Goal: Task Accomplishment & Management: Manage account settings

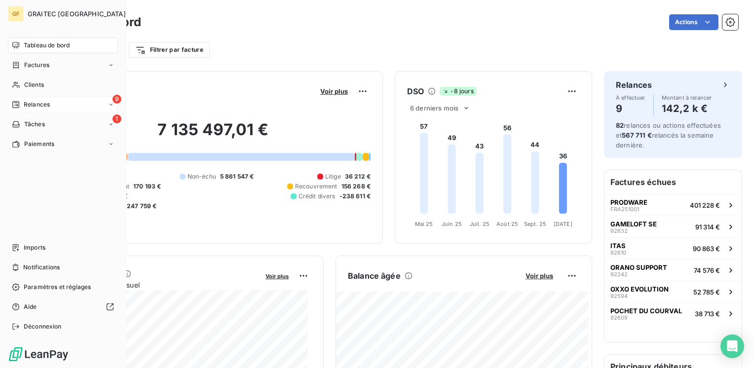
click at [42, 106] on span "Relances" at bounding box center [37, 104] width 26 height 9
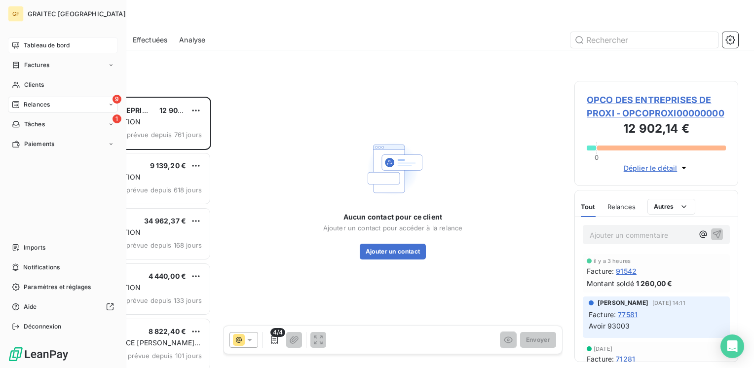
click at [33, 42] on span "Tableau de bord" at bounding box center [47, 45] width 46 height 9
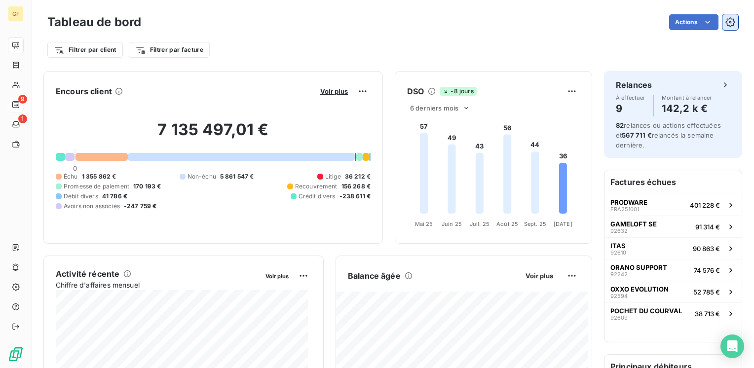
click at [726, 20] on icon "button" at bounding box center [730, 22] width 10 height 10
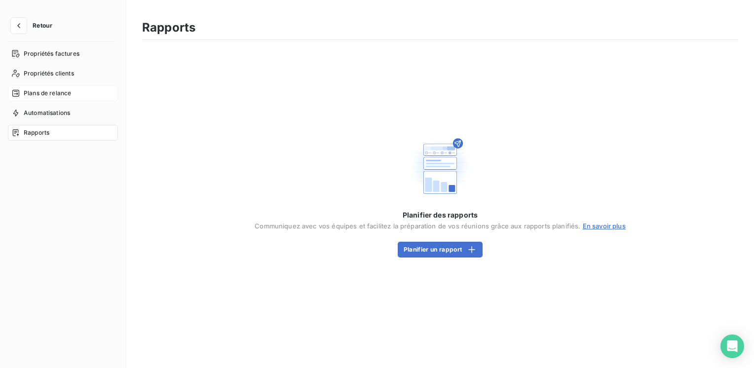
click at [48, 91] on span "Plans de relance" at bounding box center [47, 93] width 47 height 9
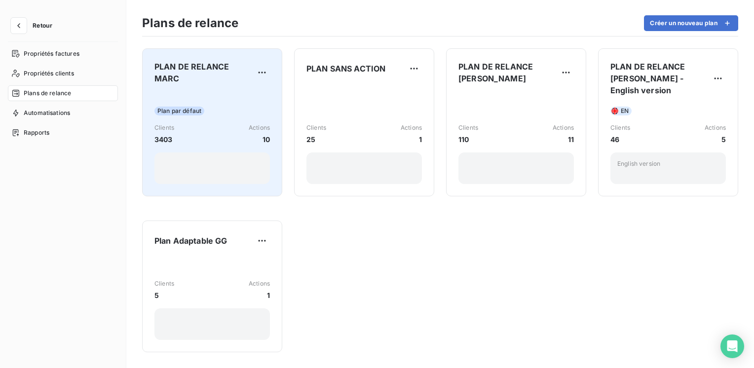
click at [209, 91] on div "PLAN DE RELANCE MARC Plan par défaut Clients 3403 Actions 10" at bounding box center [211, 122] width 115 height 123
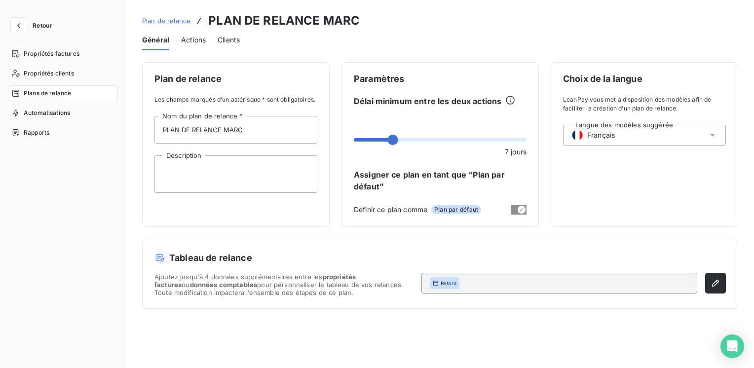
click at [202, 38] on span "Actions" at bounding box center [193, 40] width 25 height 10
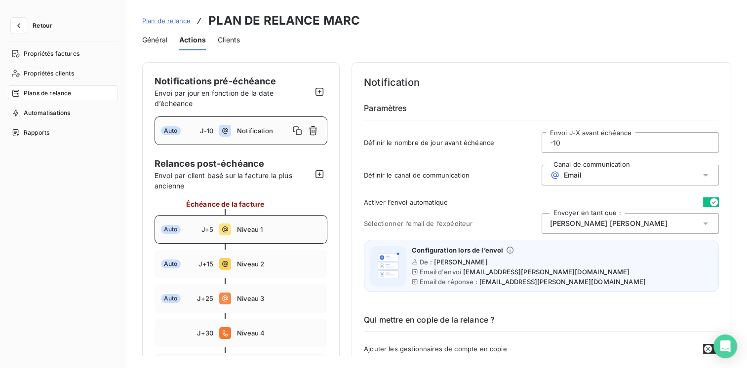
click at [198, 226] on div "Auto" at bounding box center [181, 229] width 40 height 9
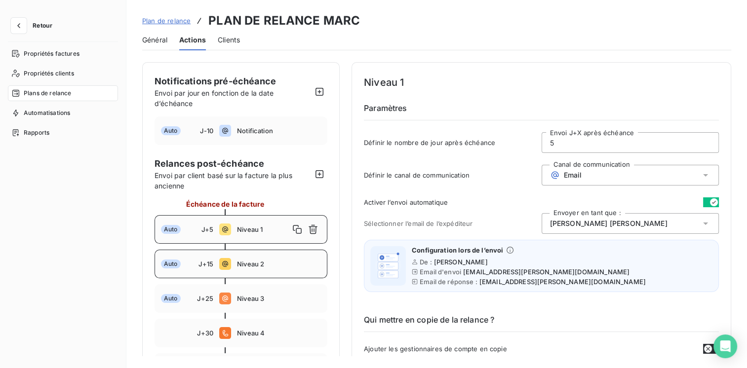
click at [203, 263] on span "J+15" at bounding box center [205, 264] width 15 height 8
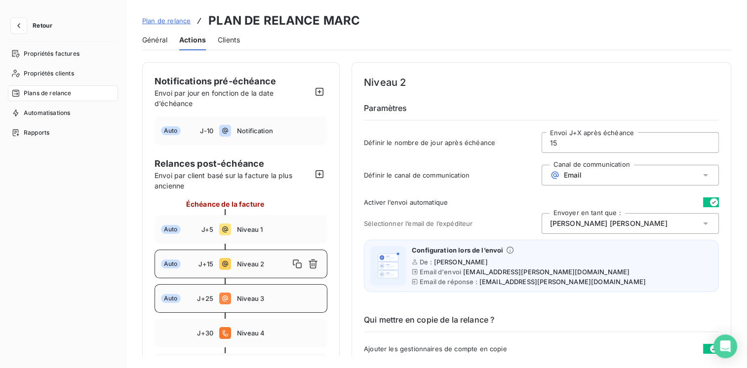
click at [204, 303] on div "Auto J+25 Niveau 3" at bounding box center [240, 298] width 173 height 29
type input "25"
click at [44, 25] on span "Retour" at bounding box center [43, 26] width 20 height 6
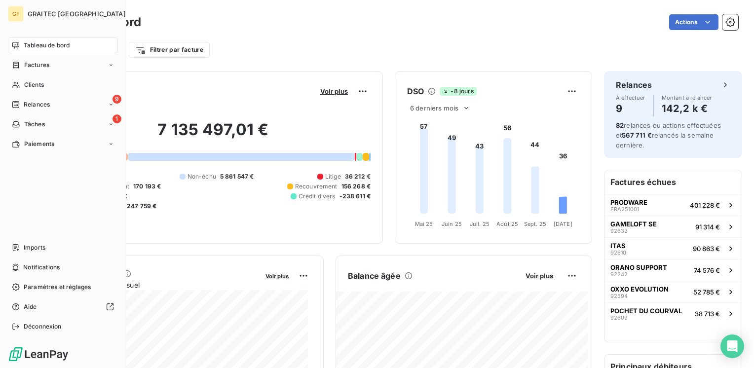
click at [25, 43] on span "Tableau de bord" at bounding box center [47, 45] width 46 height 9
click at [43, 143] on span "Paiements" at bounding box center [39, 144] width 30 height 9
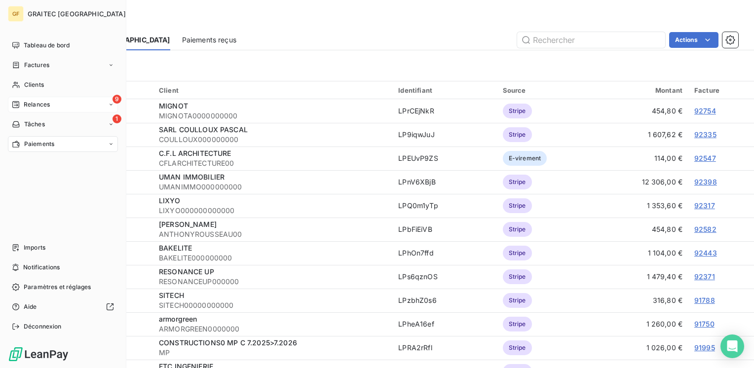
click at [36, 106] on span "Relances" at bounding box center [37, 104] width 26 height 9
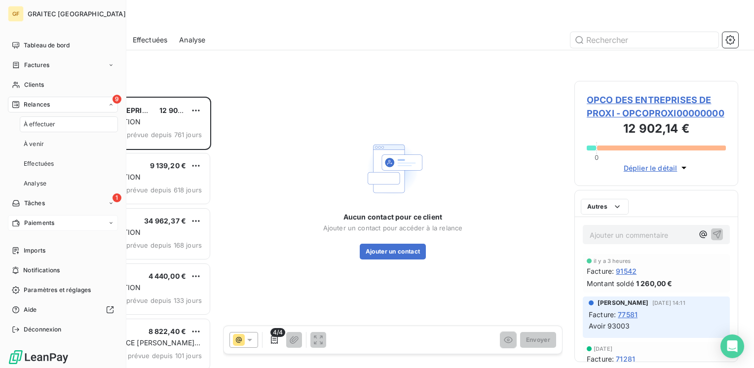
scroll to position [264, 156]
click at [41, 126] on span "À effectuer" at bounding box center [40, 124] width 32 height 9
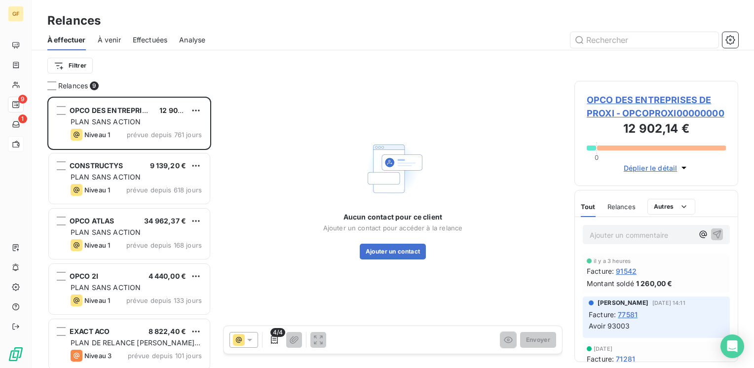
click at [113, 41] on span "À venir" at bounding box center [109, 40] width 23 height 10
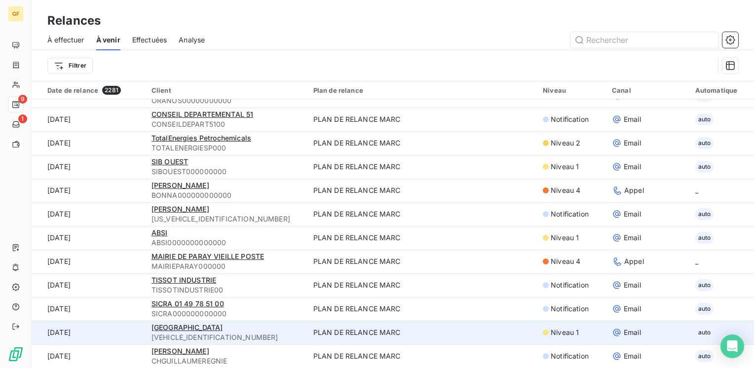
scroll to position [34, 0]
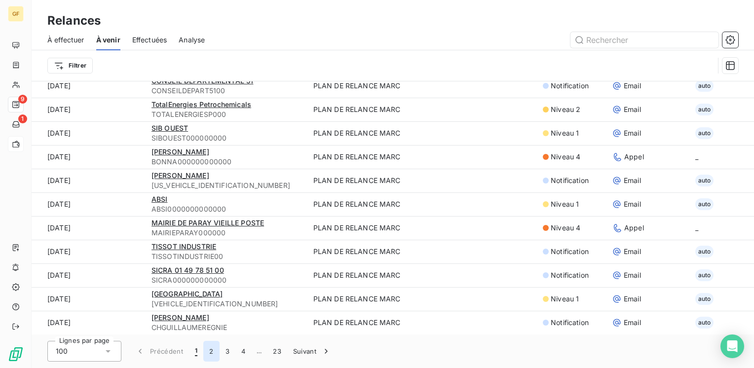
click at [211, 346] on button "2" at bounding box center [211, 351] width 16 height 21
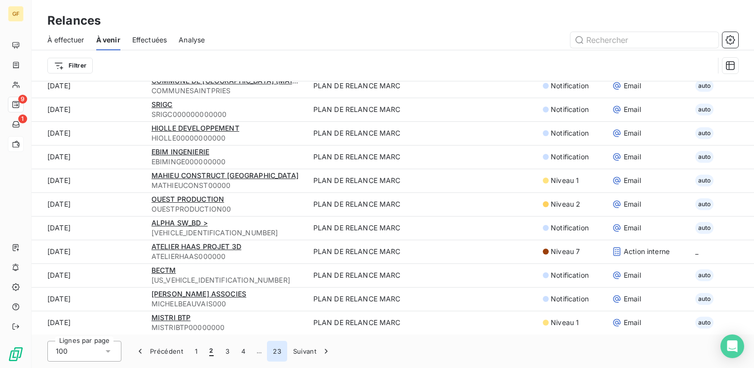
click at [275, 351] on button "23" at bounding box center [277, 351] width 20 height 21
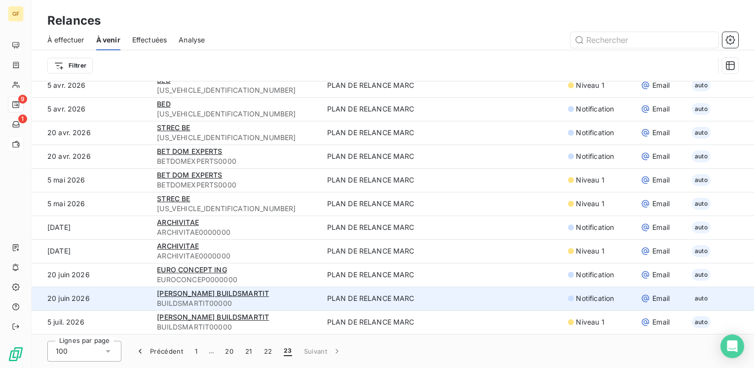
scroll to position [1650, 0]
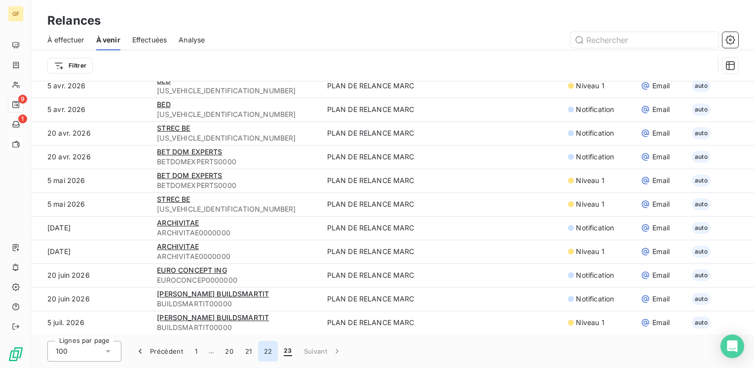
click at [265, 352] on button "22" at bounding box center [268, 351] width 20 height 21
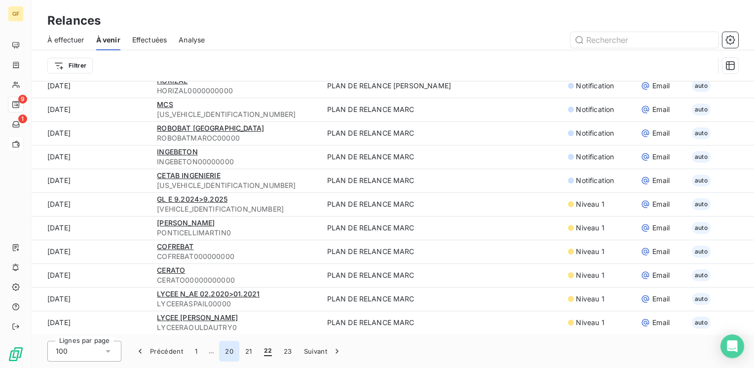
scroll to position [2100, 0]
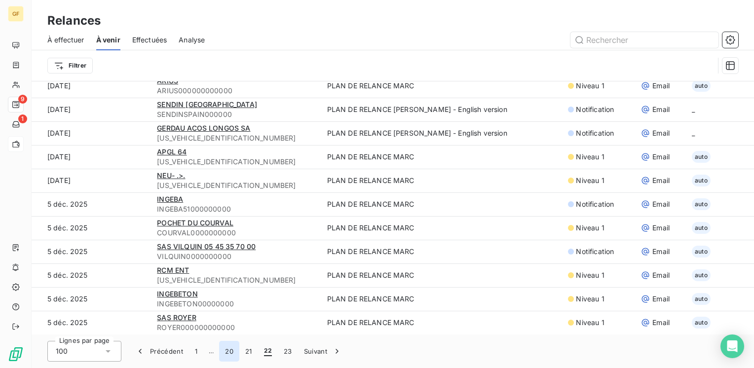
click at [226, 352] on button "20" at bounding box center [229, 351] width 20 height 21
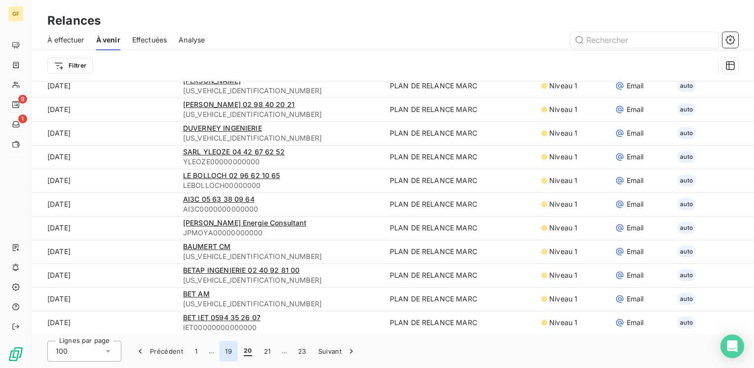
click at [230, 351] on button "19" at bounding box center [228, 351] width 19 height 21
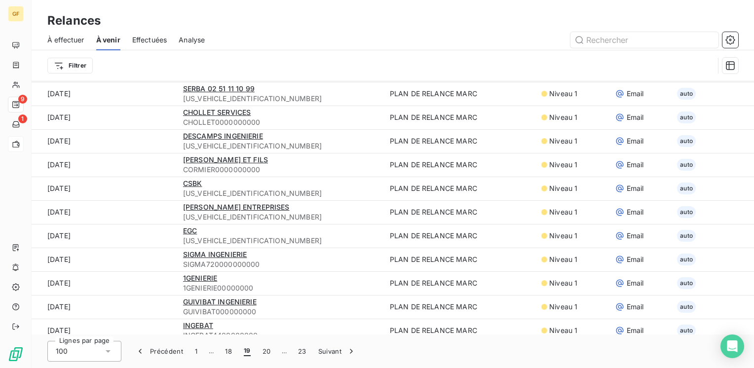
scroll to position [817, 0]
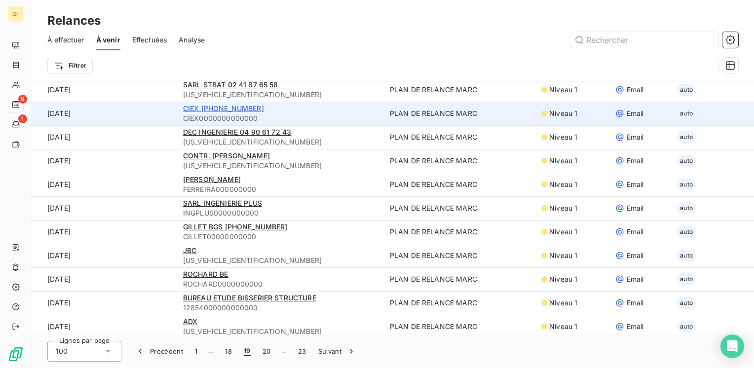
click at [218, 106] on span "CIEX [PHONE_NUMBER]" at bounding box center [223, 108] width 81 height 8
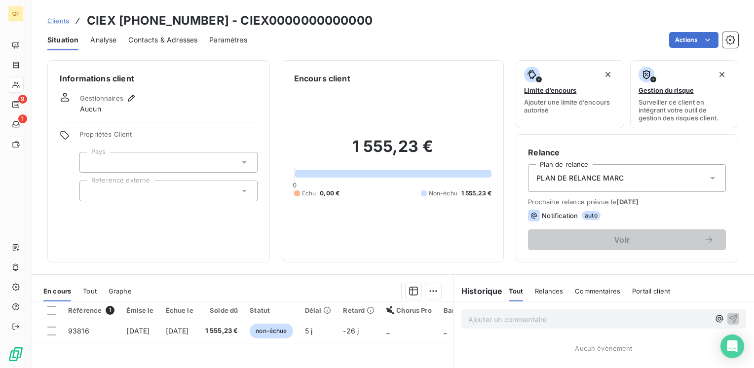
click at [167, 39] on span "Contacts & Adresses" at bounding box center [162, 40] width 69 height 10
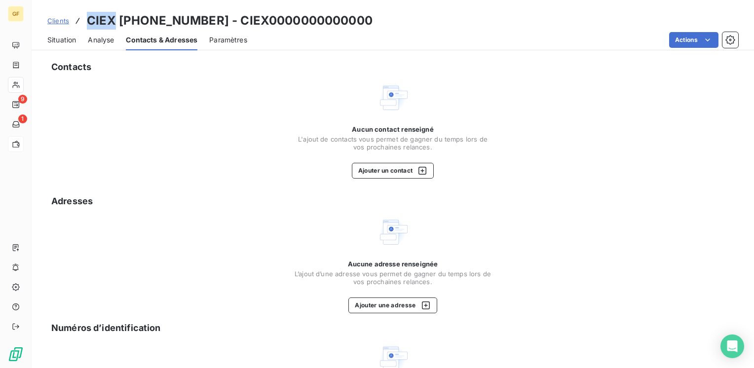
drag, startPoint x: 115, startPoint y: 19, endPoint x: 89, endPoint y: 21, distance: 26.7
click at [89, 21] on h3 "CIEX [PHONE_NUMBER] - CIEX0000000000000" at bounding box center [230, 21] width 286 height 18
copy h3 "CIEX"
click at [53, 39] on span "Situation" at bounding box center [61, 40] width 29 height 10
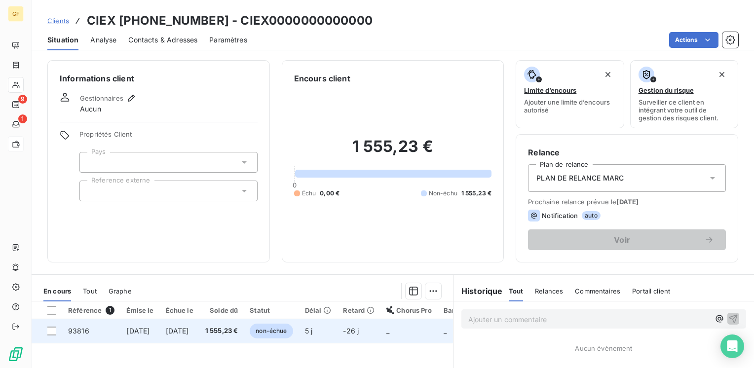
click at [199, 335] on td "[DATE]" at bounding box center [179, 331] width 39 height 24
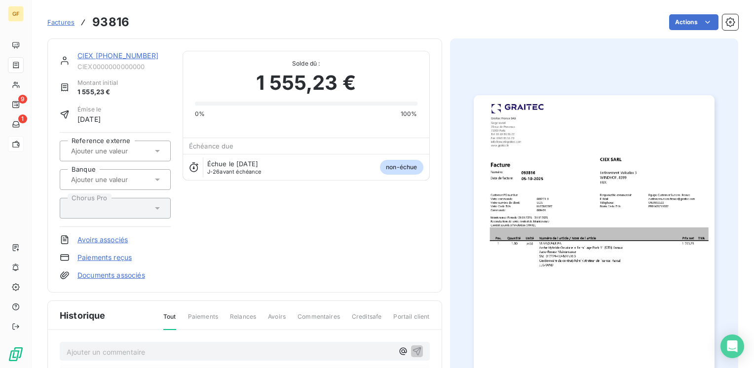
click at [111, 58] on link "CIEX [PHONE_NUMBER]" at bounding box center [117, 55] width 81 height 8
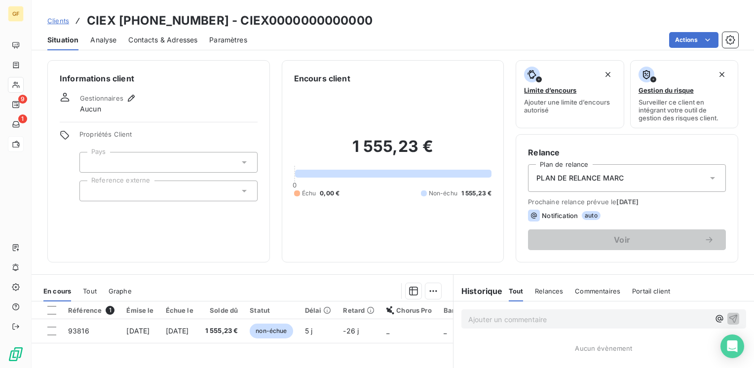
click at [153, 41] on span "Contacts & Adresses" at bounding box center [162, 40] width 69 height 10
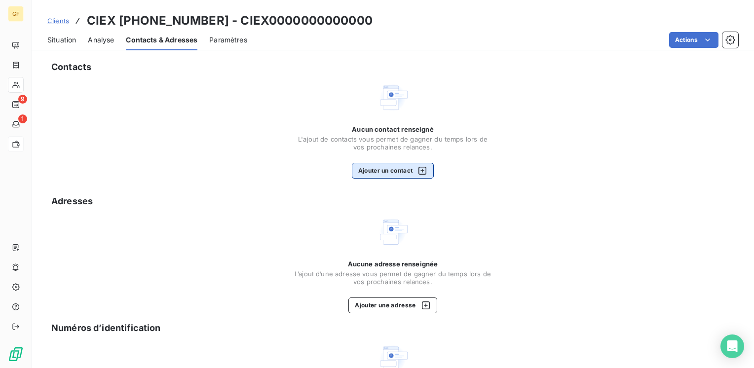
click at [377, 167] on button "Ajouter un contact" at bounding box center [393, 171] width 82 height 16
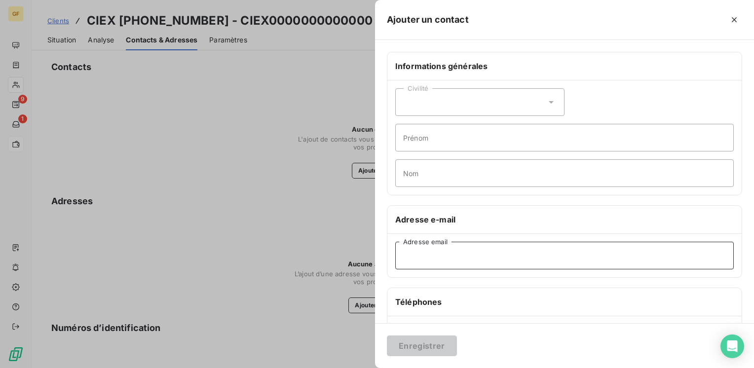
click at [434, 260] on input "Adresse email" at bounding box center [564, 256] width 338 height 28
paste input "[EMAIL_ADDRESS][DOMAIN_NAME]"
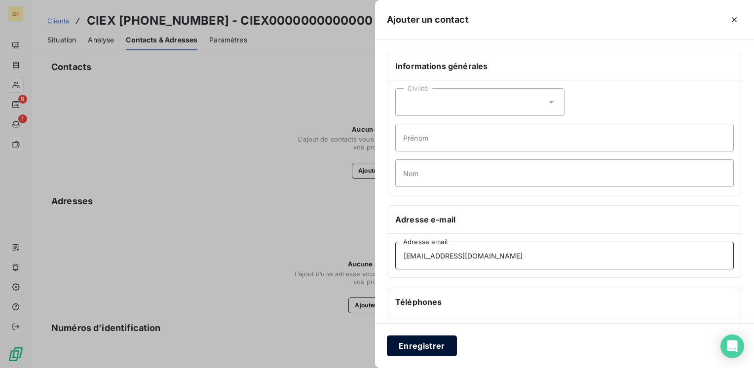
type input "[EMAIL_ADDRESS][DOMAIN_NAME]"
click at [414, 346] on button "Enregistrer" at bounding box center [422, 346] width 70 height 21
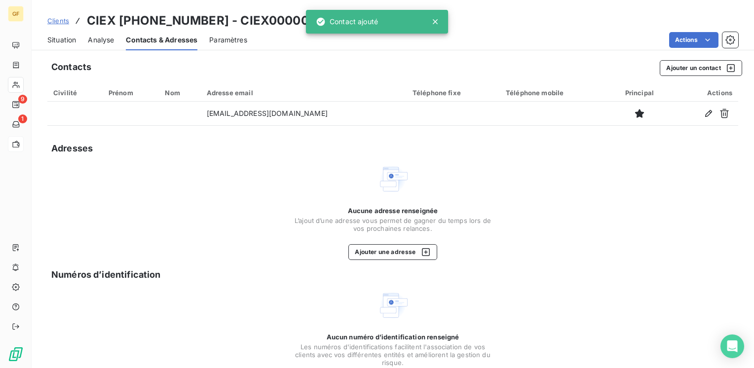
click at [56, 42] on span "Situation" at bounding box center [61, 40] width 29 height 10
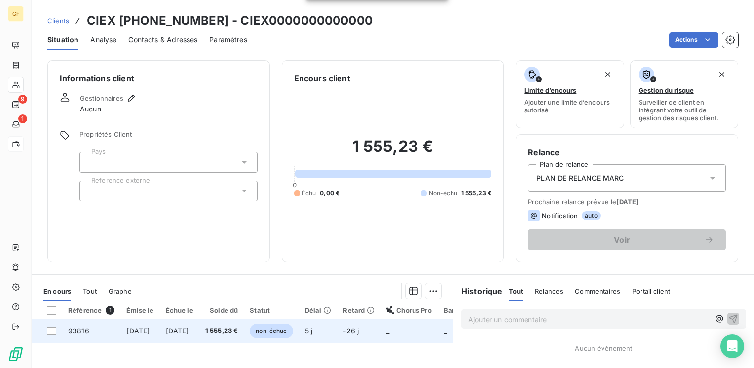
click at [189, 332] on span "[DATE]" at bounding box center [177, 331] width 23 height 8
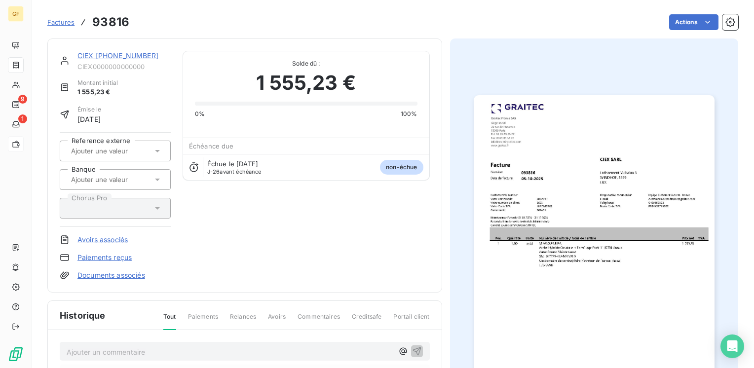
click at [574, 281] on img "button" at bounding box center [594, 265] width 241 height 340
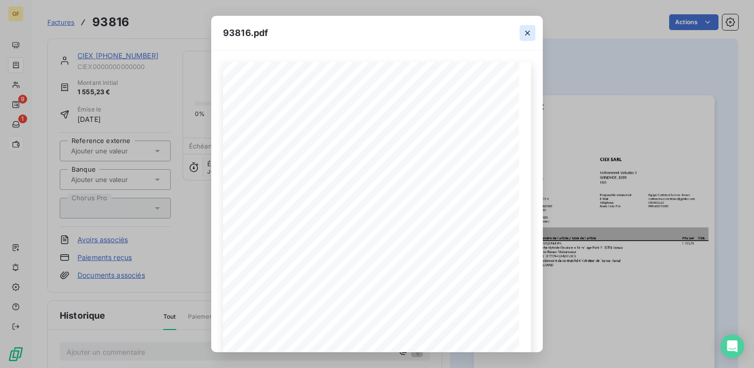
click at [526, 29] on icon "button" at bounding box center [528, 33] width 10 height 10
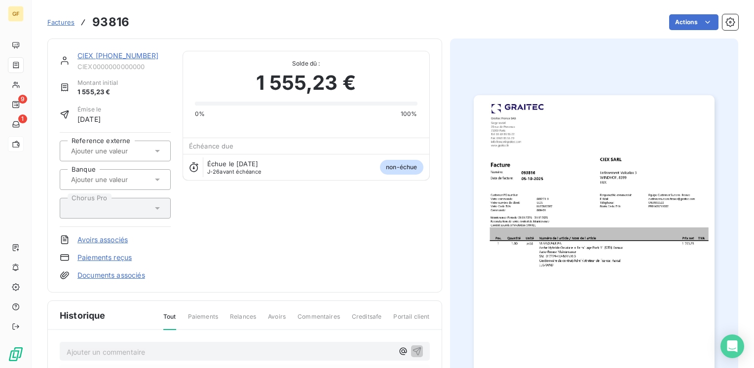
click at [120, 54] on link "CIEX [PHONE_NUMBER]" at bounding box center [117, 55] width 81 height 8
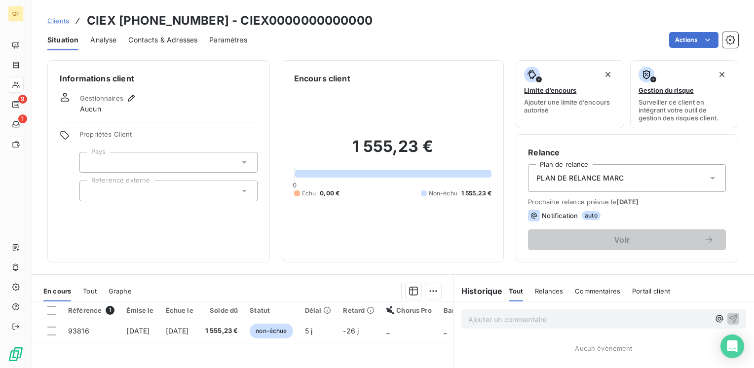
click at [154, 35] on span "Contacts & Adresses" at bounding box center [162, 40] width 69 height 10
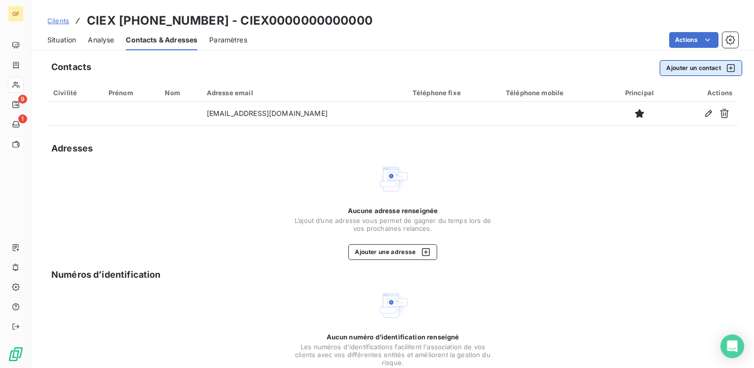
click at [678, 62] on button "Ajouter un contact" at bounding box center [701, 68] width 82 height 16
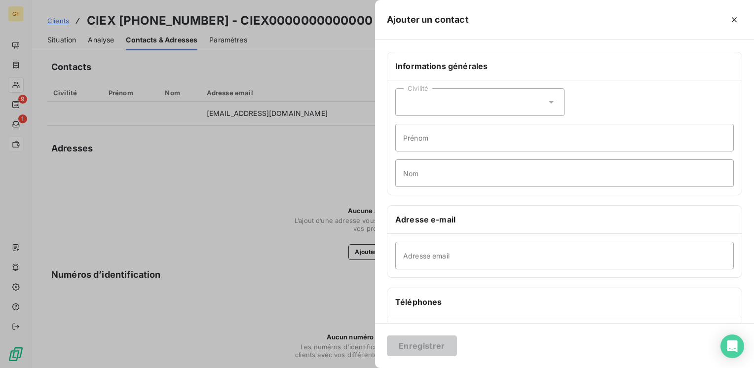
click at [478, 239] on div "Adresse email" at bounding box center [564, 255] width 354 height 43
click at [472, 243] on input "Adresse email" at bounding box center [564, 256] width 338 height 28
paste input "[EMAIL_ADDRESS][DOMAIN_NAME]"
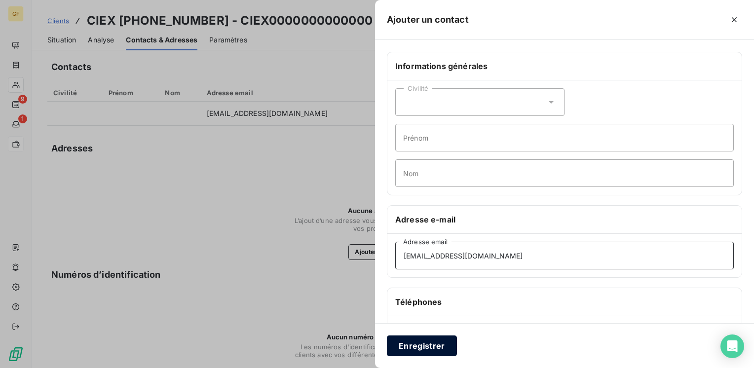
type input "[EMAIL_ADDRESS][DOMAIN_NAME]"
click at [420, 345] on button "Enregistrer" at bounding box center [422, 346] width 70 height 21
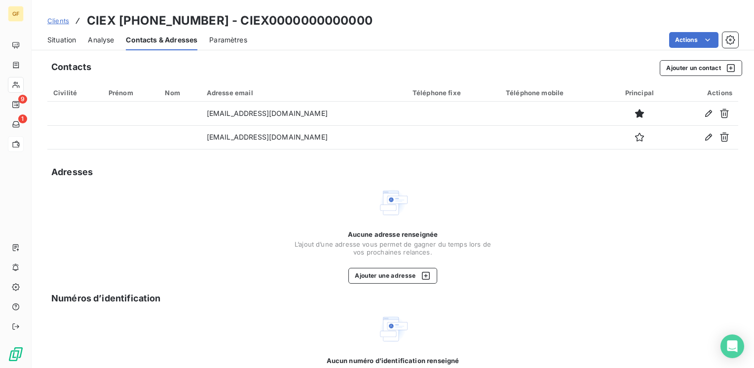
click at [170, 248] on div "Aucune adresse renseignée L’ajout d’une adresse vous permet de gagner du temps …" at bounding box center [392, 235] width 691 height 97
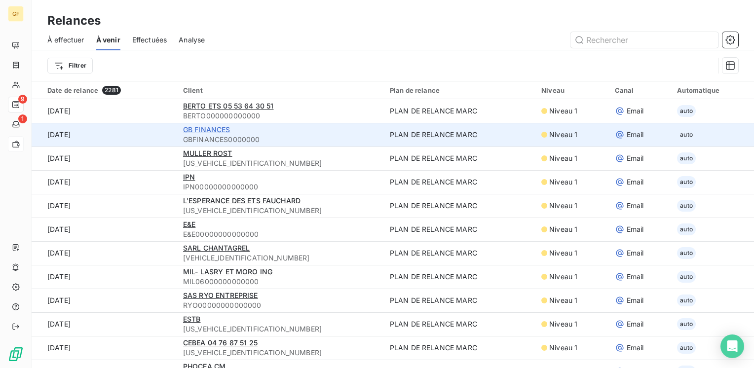
click at [212, 132] on span "GB FINANCES" at bounding box center [206, 129] width 47 height 8
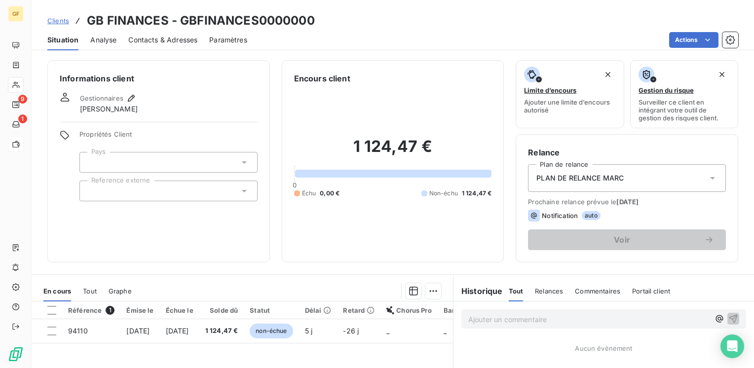
click at [170, 38] on span "Contacts & Adresses" at bounding box center [162, 40] width 69 height 10
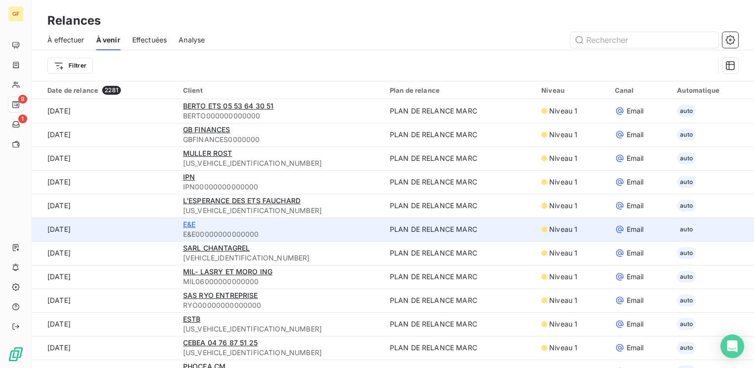
click at [191, 224] on span "E&E" at bounding box center [189, 224] width 12 height 8
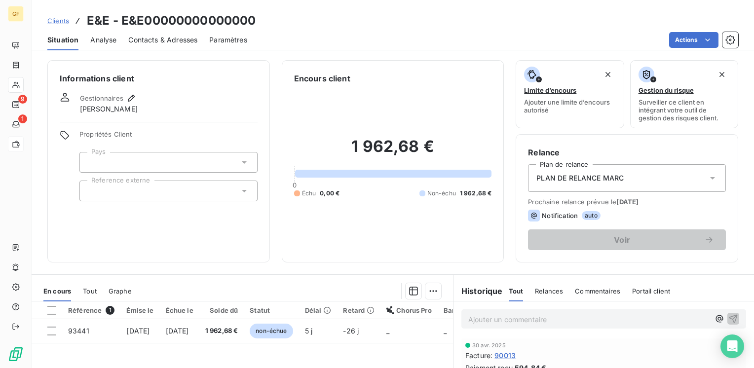
click at [166, 41] on span "Contacts & Adresses" at bounding box center [162, 40] width 69 height 10
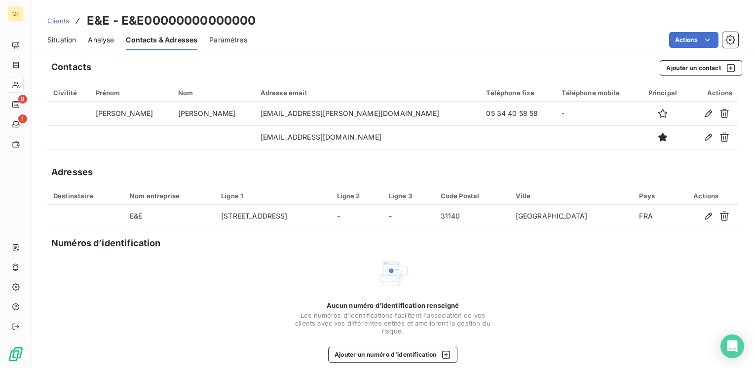
click at [65, 40] on span "Situation" at bounding box center [61, 40] width 29 height 10
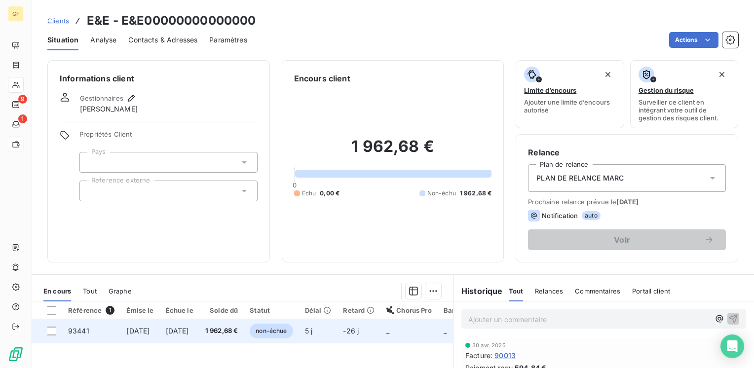
click at [150, 329] on span "[DATE]" at bounding box center [137, 331] width 23 height 8
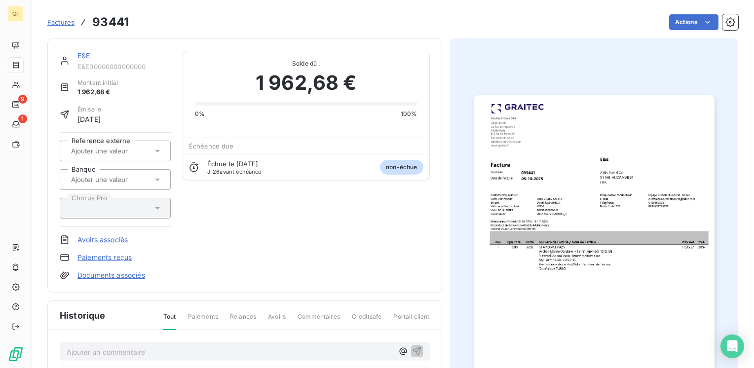
click at [286, 295] on div "E&E E&E00000000000000 Montant initial 1 962,68 € Émise le [DATE] Reference exte…" at bounding box center [244, 283] width 395 height 491
click at [87, 54] on link "E&E" at bounding box center [83, 55] width 12 height 8
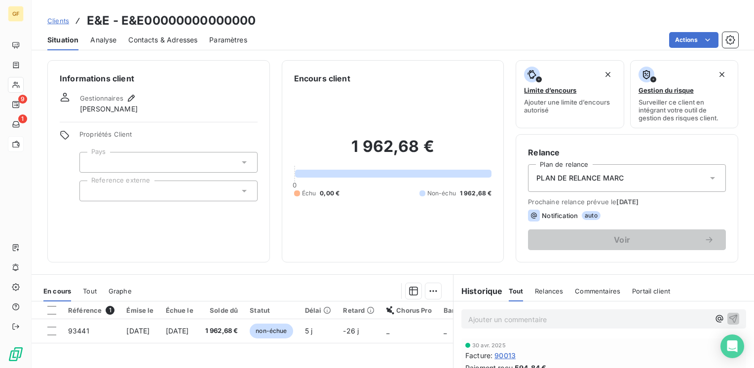
scroll to position [49, 0]
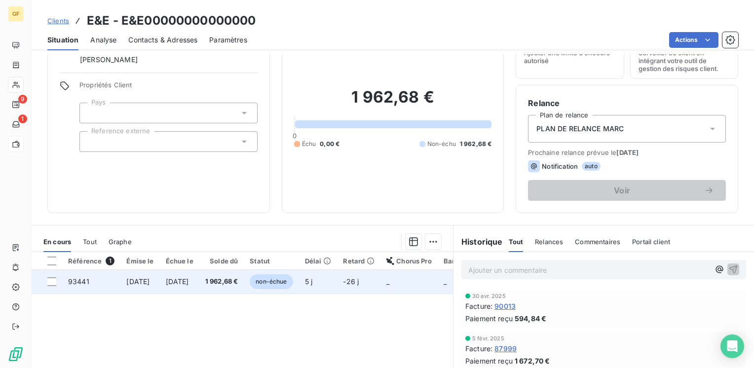
click at [225, 279] on td "1 962,68 €" at bounding box center [221, 282] width 45 height 24
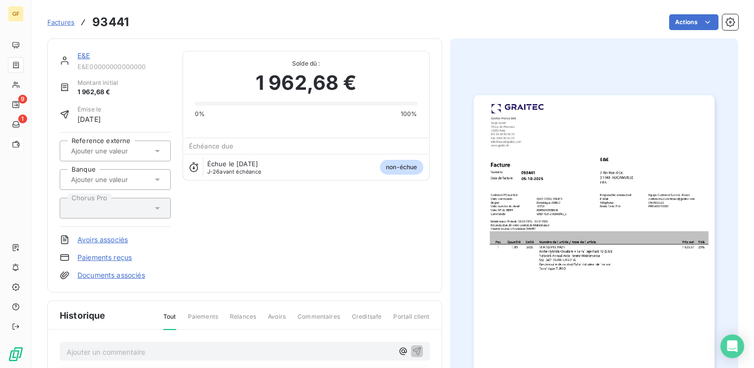
click at [515, 247] on img "button" at bounding box center [594, 265] width 241 height 340
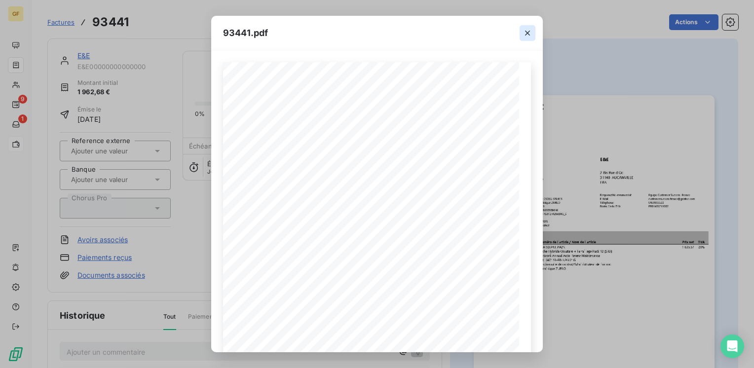
click at [524, 28] on icon "button" at bounding box center [528, 33] width 10 height 10
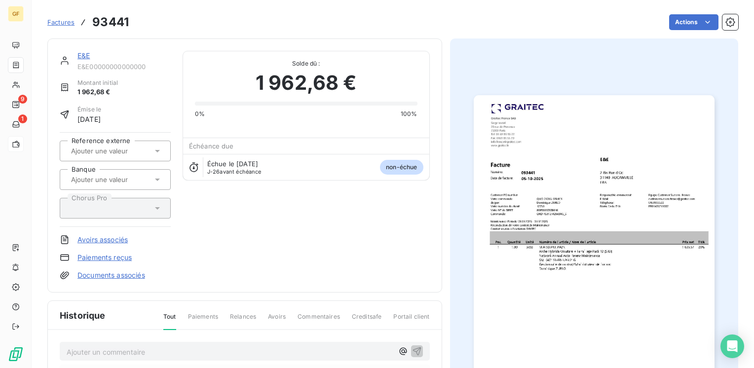
click at [89, 53] on link "E&E" at bounding box center [83, 55] width 12 height 8
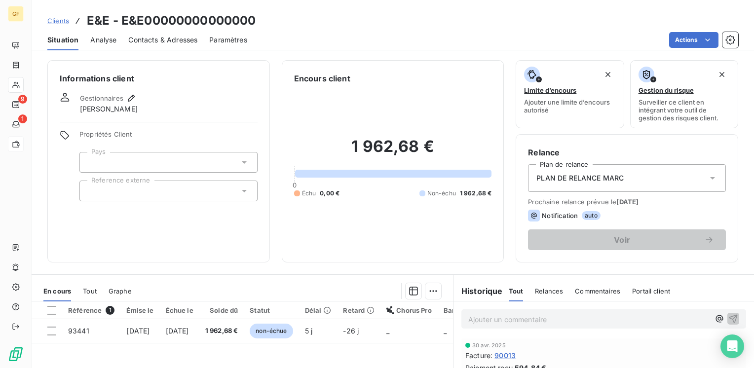
click at [154, 37] on span "Contacts & Adresses" at bounding box center [162, 40] width 69 height 10
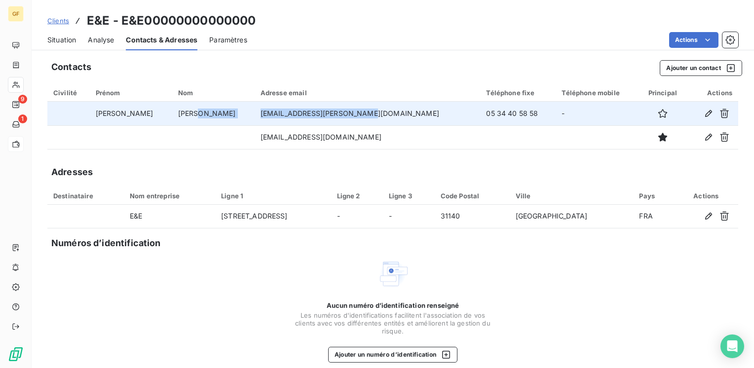
drag, startPoint x: 335, startPoint y: 112, endPoint x: 227, endPoint y: 115, distance: 107.1
click at [255, 115] on td "[EMAIL_ADDRESS][PERSON_NAME][DOMAIN_NAME]" at bounding box center [368, 114] width 226 height 24
copy td "[EMAIL_ADDRESS][PERSON_NAME][DOMAIN_NAME]"
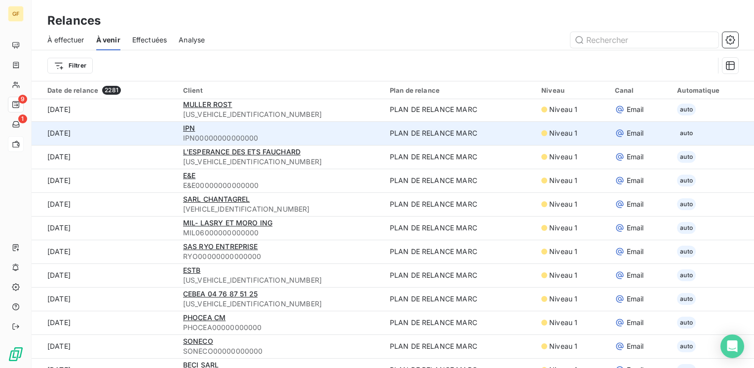
scroll to position [49, 0]
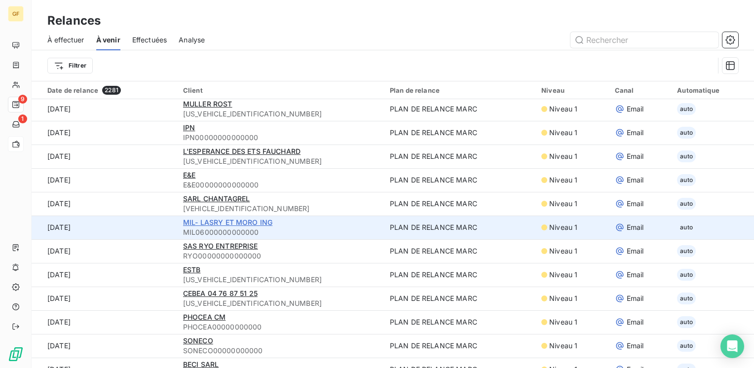
click at [209, 221] on span "MIL- LASRY ET MORO ING" at bounding box center [227, 222] width 89 height 8
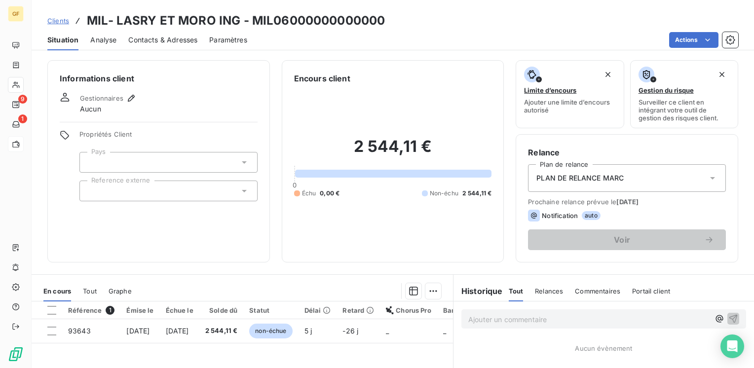
click at [168, 38] on span "Contacts & Adresses" at bounding box center [162, 40] width 69 height 10
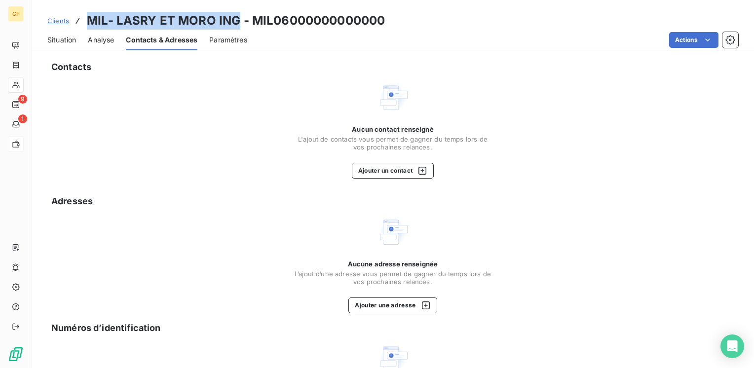
drag, startPoint x: 237, startPoint y: 18, endPoint x: 89, endPoint y: 13, distance: 148.1
click at [89, 13] on h3 "MIL- LASRY ET MORO ING - MIL06000000000000" at bounding box center [236, 21] width 298 height 18
copy h3 "MIL- LASRY ET MORO ING"
click at [388, 166] on button "Ajouter un contact" at bounding box center [393, 171] width 82 height 16
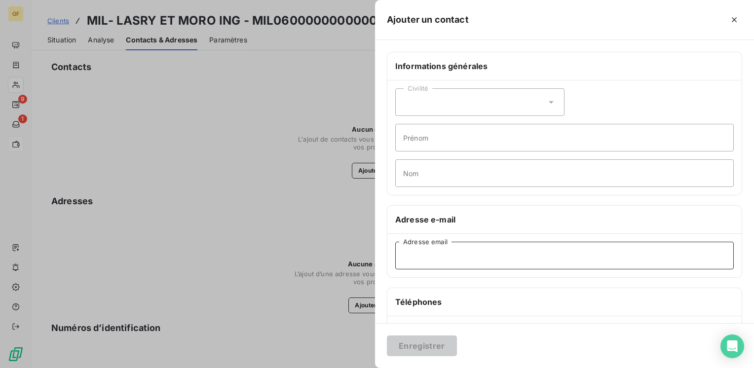
click at [434, 257] on input "Adresse email" at bounding box center [564, 256] width 338 height 28
paste input "[EMAIL_ADDRESS][DOMAIN_NAME]"
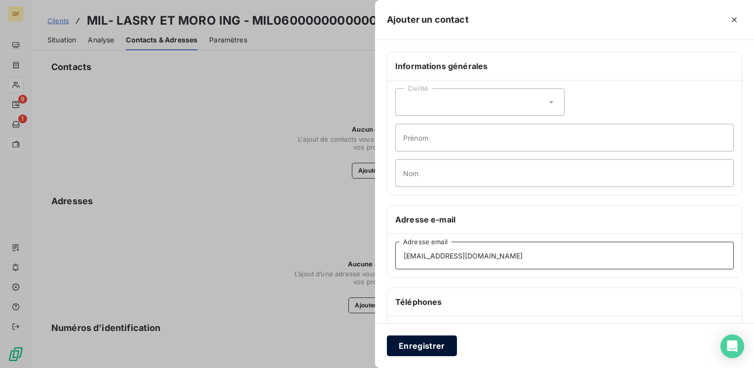
type input "[EMAIL_ADDRESS][DOMAIN_NAME]"
click at [416, 344] on button "Enregistrer" at bounding box center [422, 346] width 70 height 21
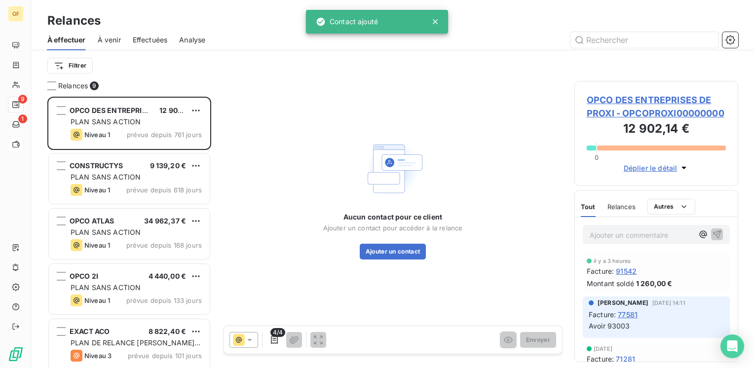
scroll to position [264, 156]
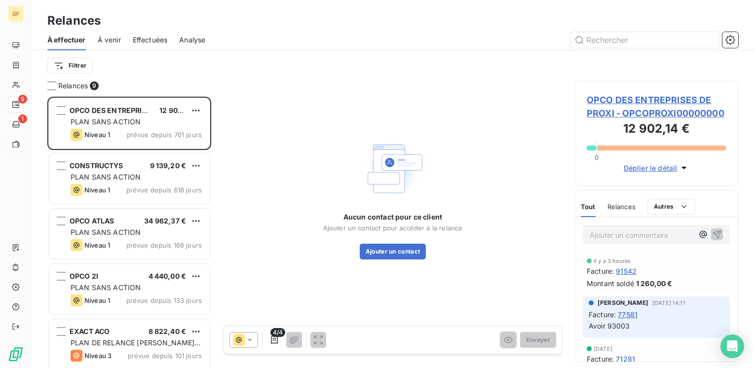
click at [118, 40] on span "À venir" at bounding box center [109, 40] width 23 height 10
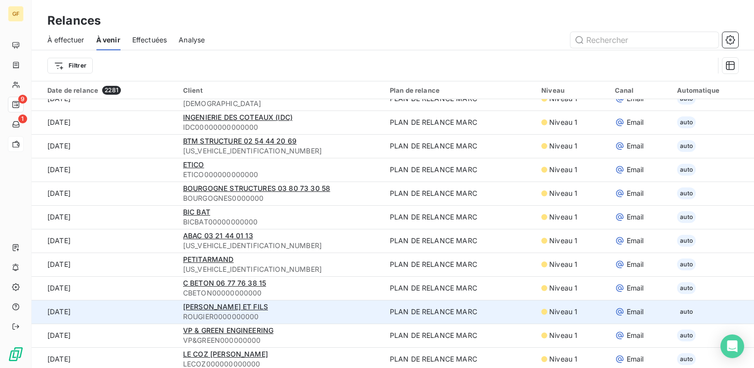
scroll to position [395, 0]
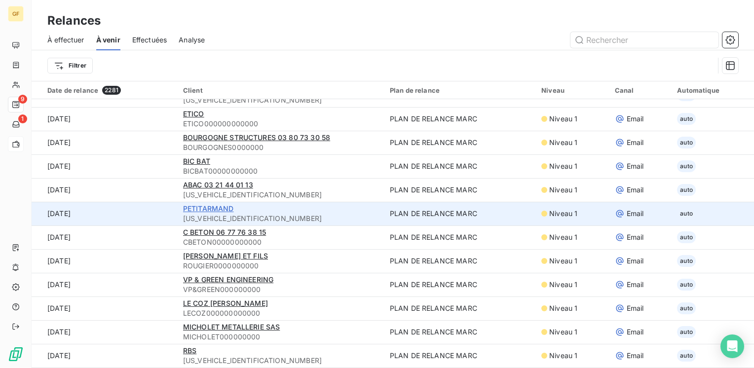
click at [211, 206] on span "PETITARMAND" at bounding box center [208, 208] width 51 height 8
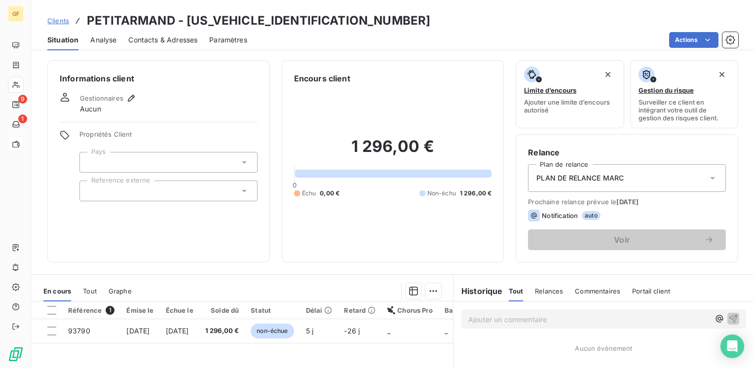
click at [156, 37] on span "Contacts & Adresses" at bounding box center [162, 40] width 69 height 10
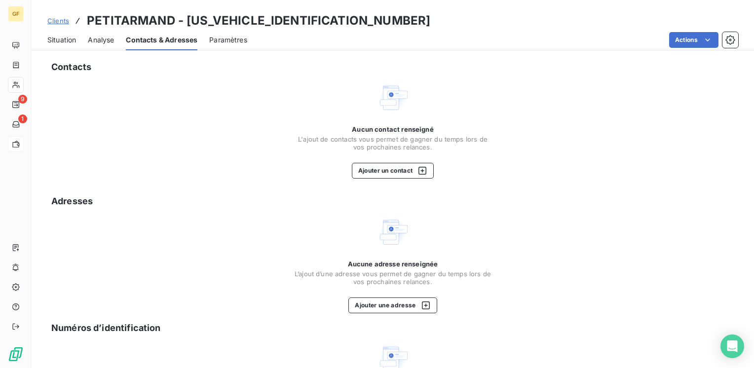
click at [55, 40] on span "Situation" at bounding box center [61, 40] width 29 height 10
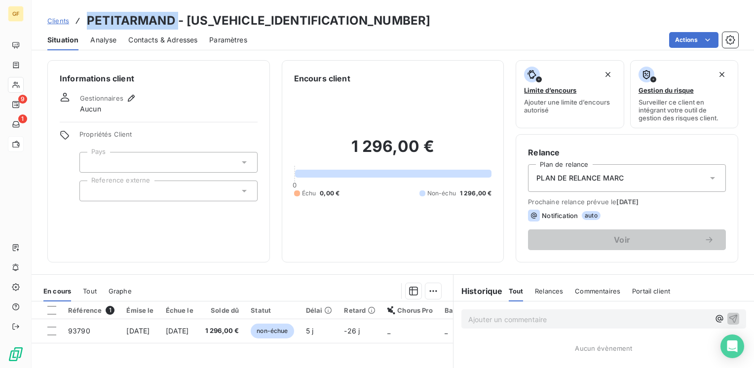
drag, startPoint x: 176, startPoint y: 22, endPoint x: 81, endPoint y: 25, distance: 94.3
click at [81, 25] on div "Clients PETITARMAND - [US_VEHICLE_IDENTIFICATION_NUMBER]" at bounding box center [238, 21] width 383 height 18
copy h3 "PETITARMAND"
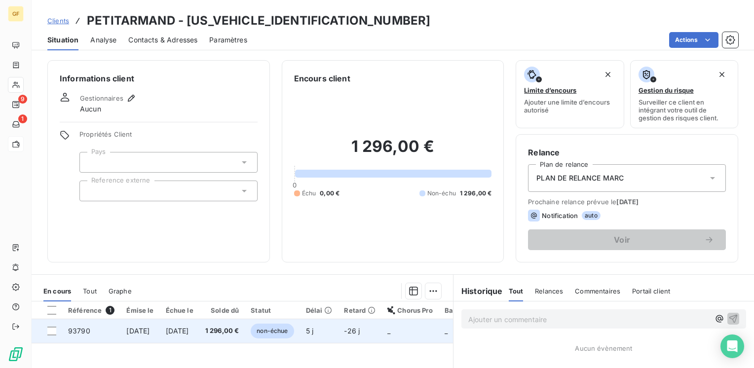
click at [175, 333] on span "[DATE]" at bounding box center [177, 331] width 23 height 8
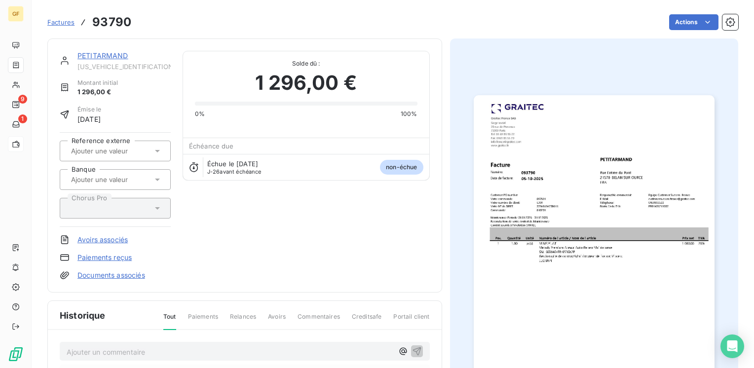
click at [628, 263] on img "button" at bounding box center [594, 265] width 241 height 340
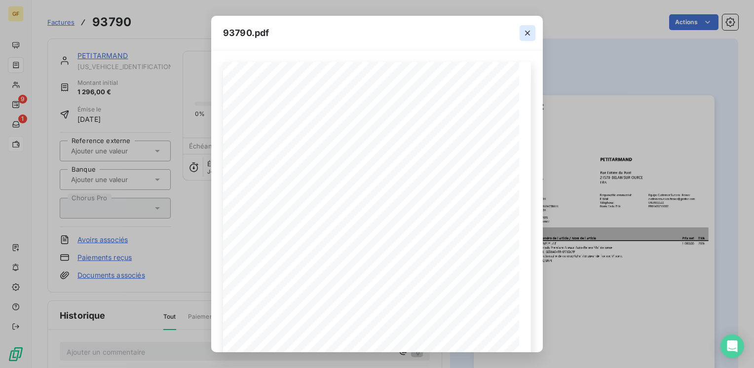
click at [525, 30] on icon "button" at bounding box center [528, 33] width 10 height 10
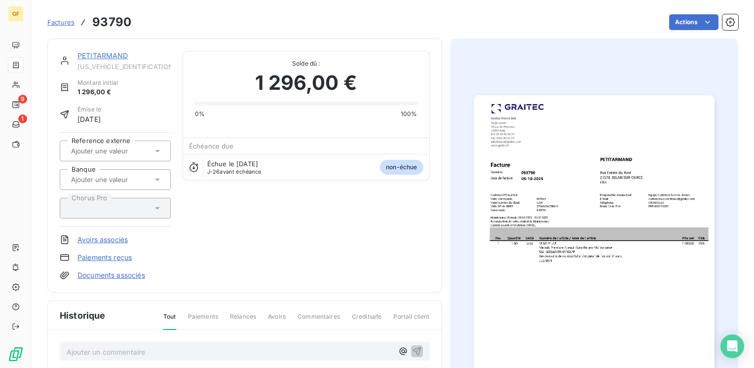
click at [117, 57] on link "PETITARMAND" at bounding box center [102, 55] width 51 height 8
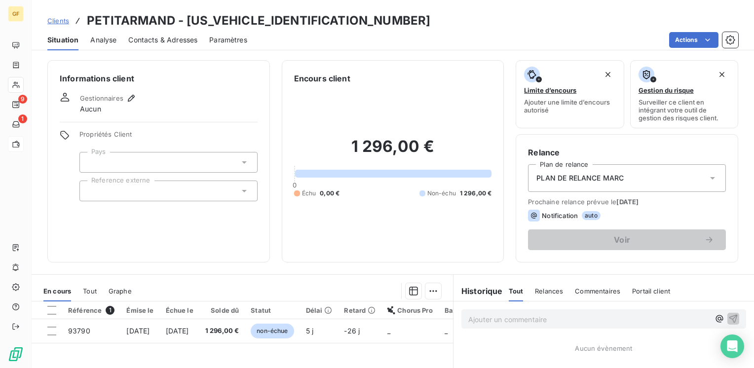
click at [172, 39] on span "Contacts & Adresses" at bounding box center [162, 40] width 69 height 10
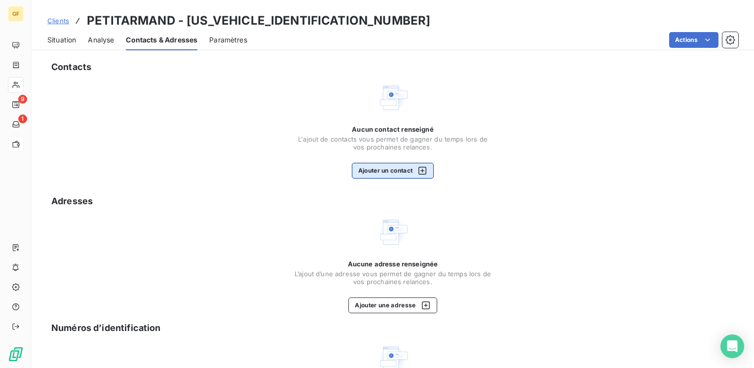
click at [379, 171] on button "Ajouter un contact" at bounding box center [393, 171] width 82 height 16
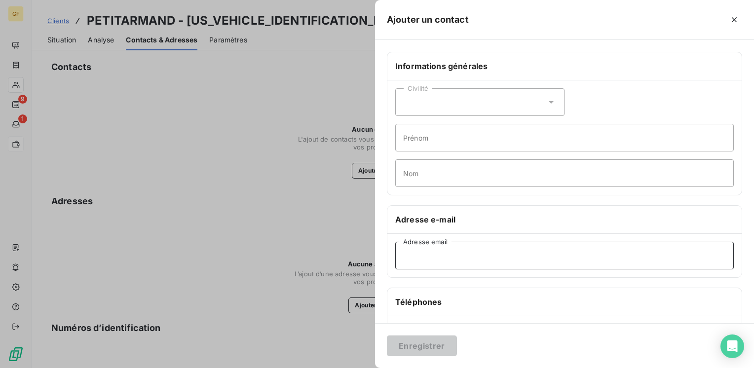
click at [420, 255] on input "Adresse email" at bounding box center [564, 256] width 338 height 28
paste input "[PERSON_NAME][EMAIL_ADDRESS][DOMAIN_NAME]"
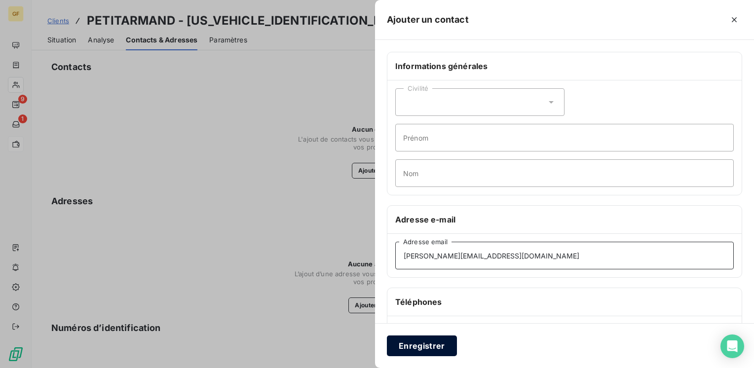
type input "[PERSON_NAME][EMAIL_ADDRESS][DOMAIN_NAME]"
click at [426, 344] on button "Enregistrer" at bounding box center [422, 346] width 70 height 21
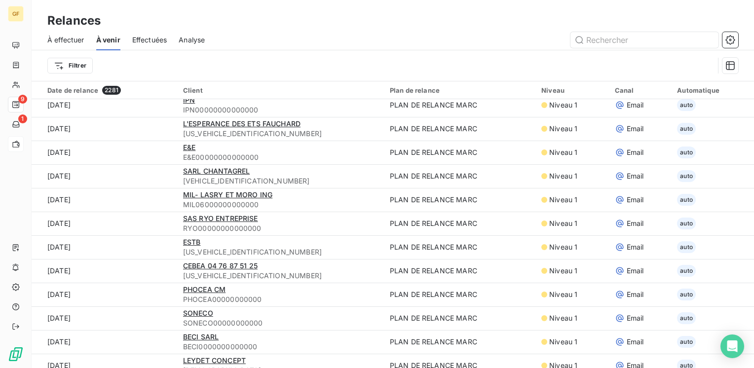
scroll to position [99, 0]
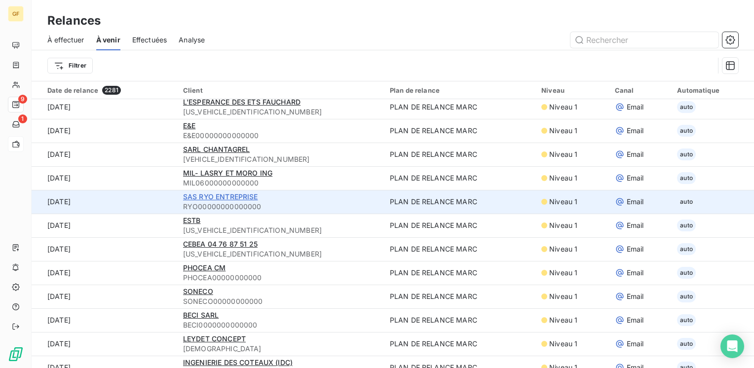
click at [201, 198] on span "SAS RYO ENTREPRISE" at bounding box center [220, 196] width 75 height 8
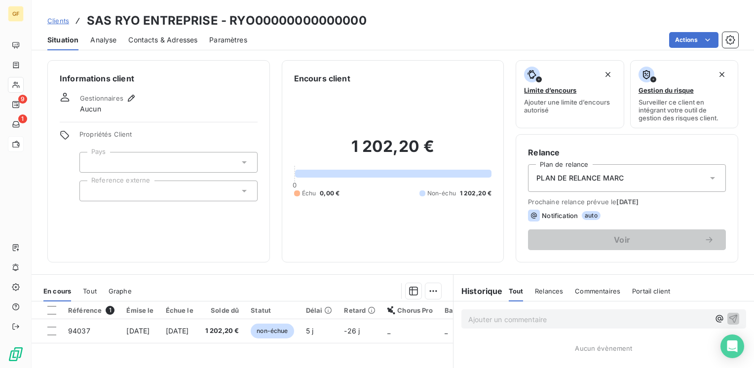
click at [156, 41] on span "Contacts & Adresses" at bounding box center [162, 40] width 69 height 10
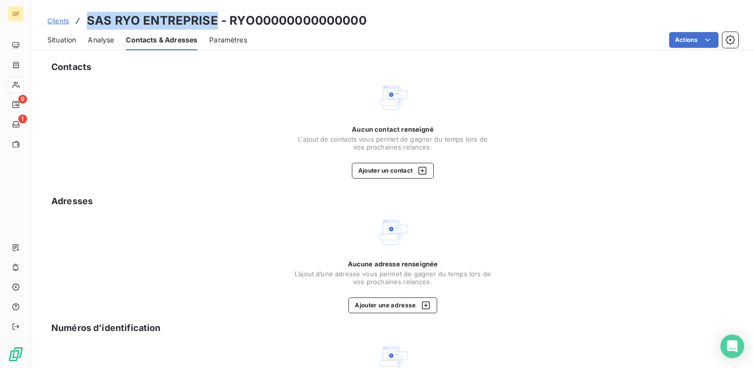
drag, startPoint x: 216, startPoint y: 22, endPoint x: 80, endPoint y: 22, distance: 135.2
click at [80, 22] on div "Clients SAS RYO ENTREPRISE - RYO00000000000000" at bounding box center [206, 21] width 319 height 18
copy h3 "SAS RYO ENTREPRISE"
click at [387, 164] on button "Ajouter un contact" at bounding box center [393, 171] width 82 height 16
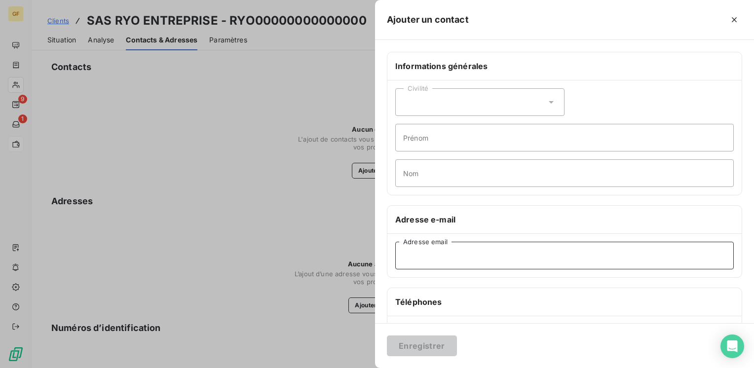
click at [401, 249] on input "Adresse email" at bounding box center [564, 256] width 338 height 28
paste input "[EMAIL_ADDRESS][DOMAIN_NAME]"
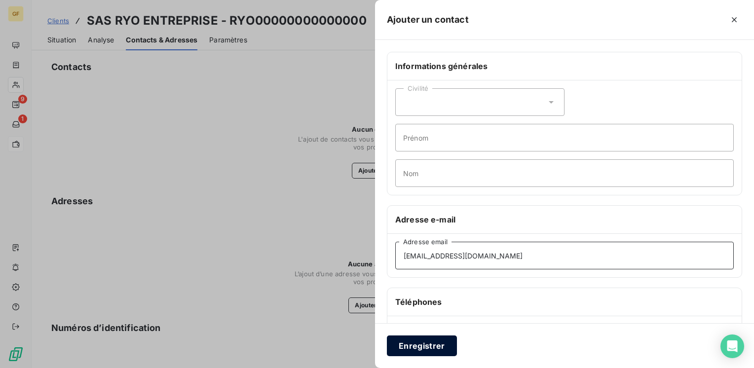
type input "[EMAIL_ADDRESS][DOMAIN_NAME]"
click at [419, 346] on button "Enregistrer" at bounding box center [422, 346] width 70 height 21
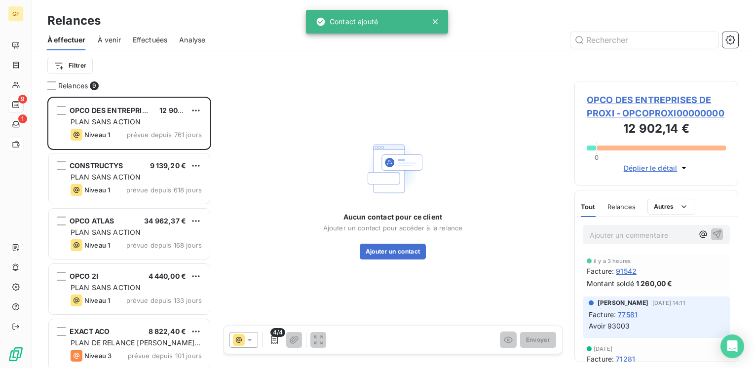
scroll to position [264, 156]
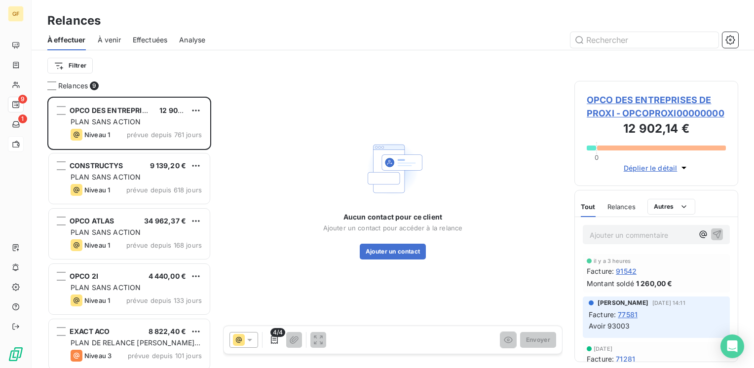
click at [117, 41] on span "À venir" at bounding box center [109, 40] width 23 height 10
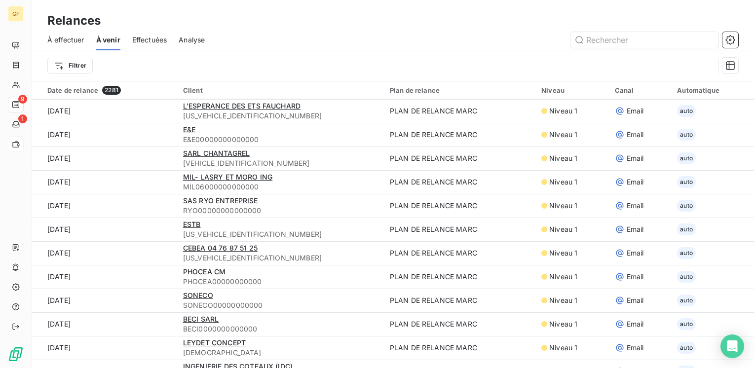
scroll to position [148, 0]
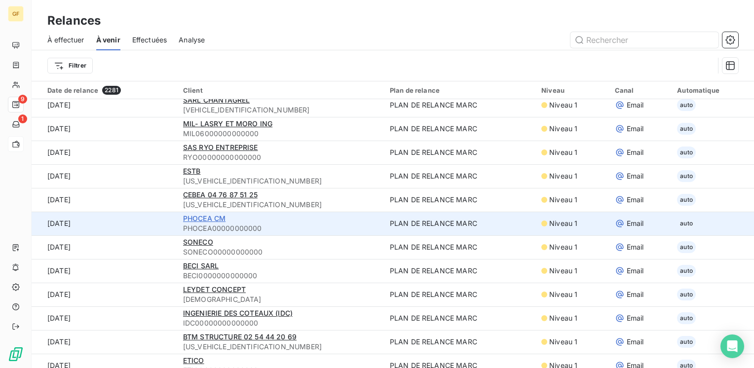
click at [218, 219] on span "PHOCEA CM" at bounding box center [204, 218] width 42 height 8
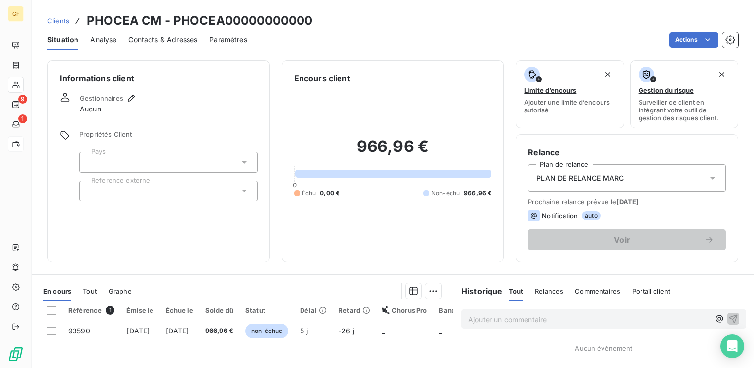
click at [180, 41] on span "Contacts & Adresses" at bounding box center [162, 40] width 69 height 10
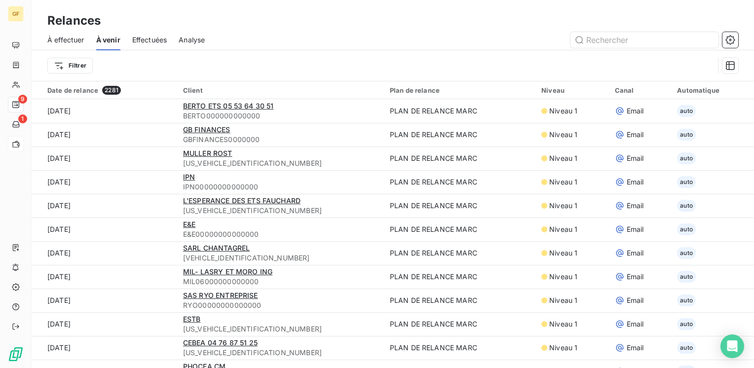
scroll to position [49, 0]
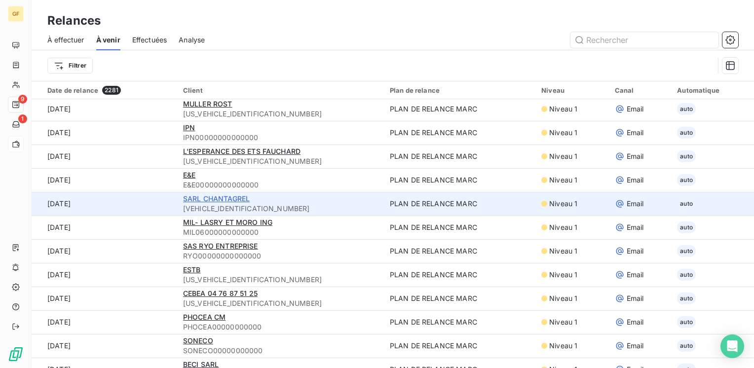
click at [223, 198] on span "SARL CHANTAGREL" at bounding box center [216, 198] width 67 height 8
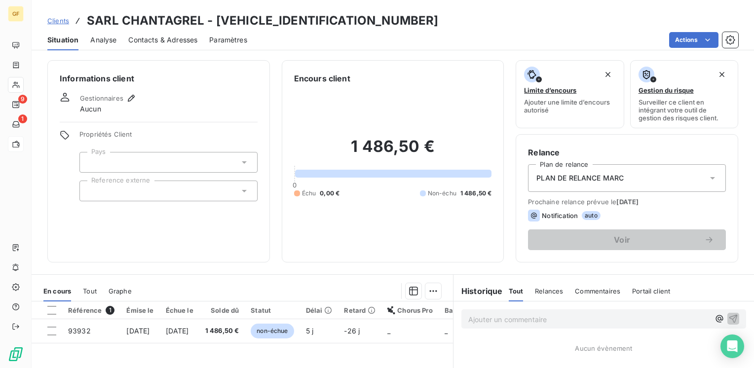
click at [137, 40] on span "Contacts & Adresses" at bounding box center [162, 40] width 69 height 10
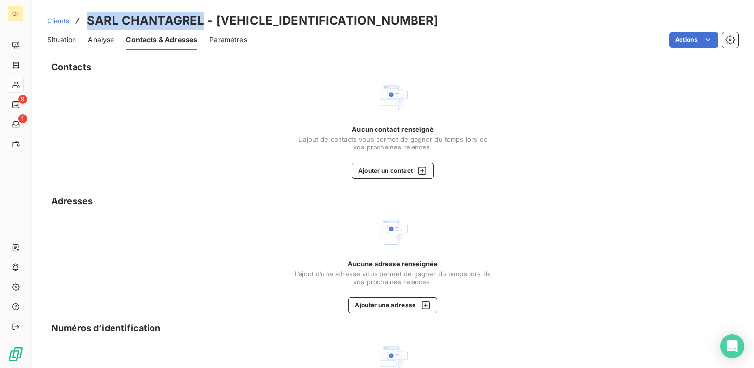
drag, startPoint x: 203, startPoint y: 21, endPoint x: 89, endPoint y: 20, distance: 114.0
click at [89, 20] on h3 "SARL CHANTAGREL - [VEHICLE_IDENTIFICATION_NUMBER]" at bounding box center [262, 21] width 351 height 18
copy h3 "SARL CHANTAGREL"
click at [385, 174] on button "Ajouter un contact" at bounding box center [393, 171] width 82 height 16
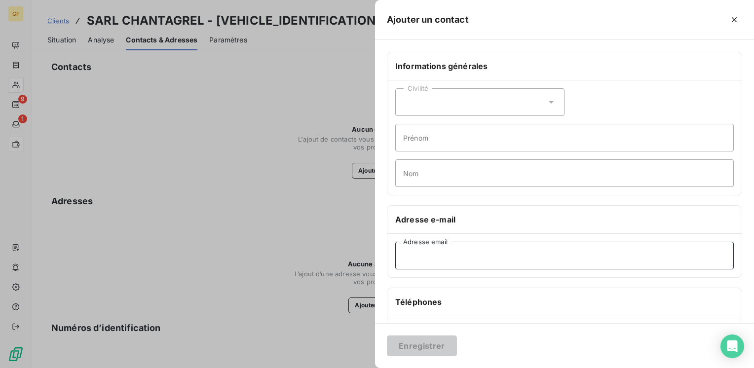
click at [421, 244] on input "Adresse email" at bounding box center [564, 256] width 338 height 28
paste input "[PERSON_NAME][EMAIL_ADDRESS][DOMAIN_NAME]"
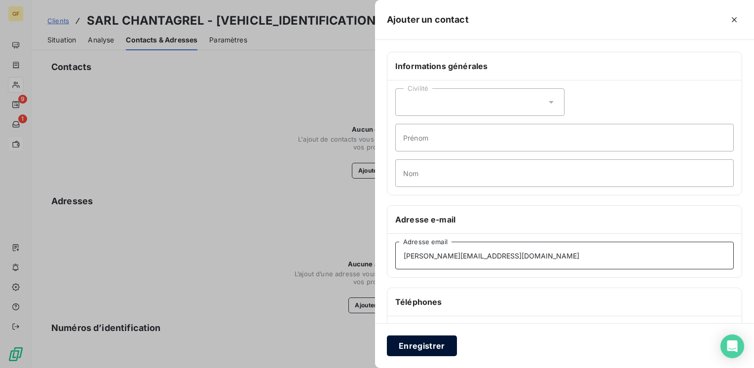
type input "[PERSON_NAME][EMAIL_ADDRESS][DOMAIN_NAME]"
click at [422, 343] on button "Enregistrer" at bounding box center [422, 346] width 70 height 21
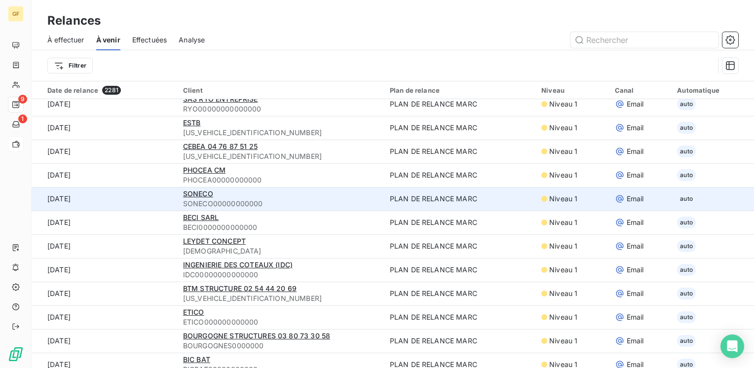
scroll to position [197, 0]
click at [195, 192] on span "SONECO" at bounding box center [198, 192] width 30 height 8
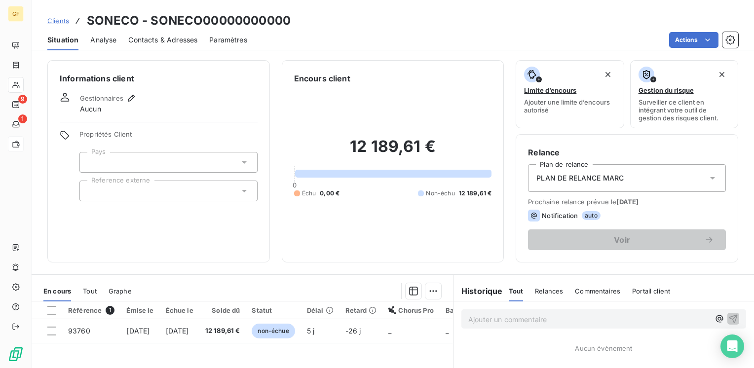
click at [142, 40] on span "Contacts & Adresses" at bounding box center [162, 40] width 69 height 10
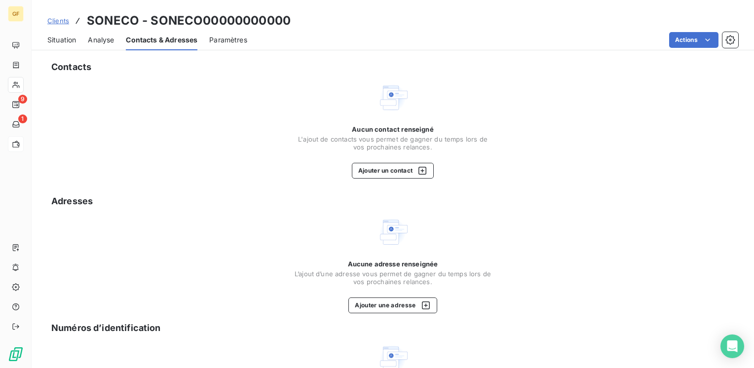
click at [53, 43] on span "Situation" at bounding box center [61, 40] width 29 height 10
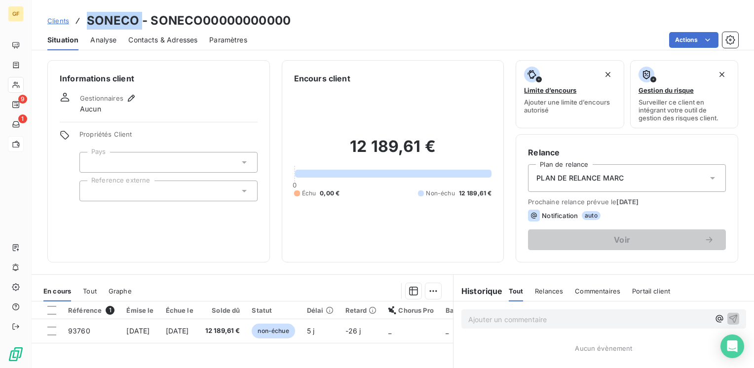
drag, startPoint x: 140, startPoint y: 20, endPoint x: 84, endPoint y: 16, distance: 55.4
click at [84, 16] on div "Clients SONECO - SONECO00000000000" at bounding box center [168, 21] width 243 height 18
copy h3 "SONECO"
click at [181, 39] on span "Contacts & Adresses" at bounding box center [162, 40] width 69 height 10
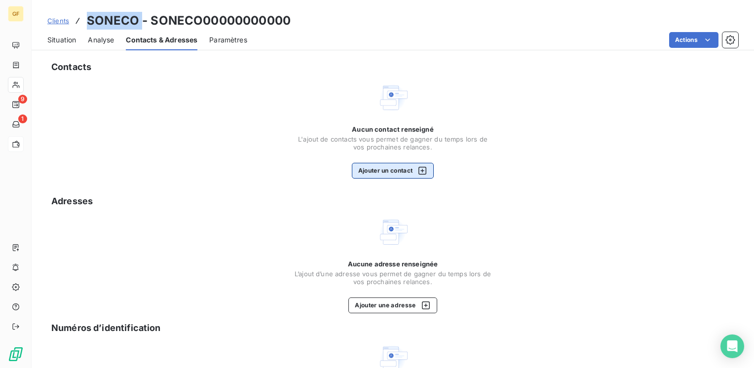
click at [380, 167] on button "Ajouter un contact" at bounding box center [393, 171] width 82 height 16
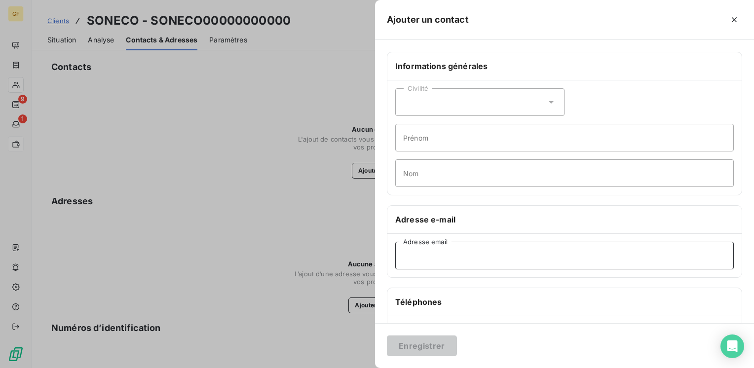
click at [420, 267] on input "Adresse email" at bounding box center [564, 256] width 338 height 28
paste input "[EMAIL_ADDRESS][DOMAIN_NAME]"
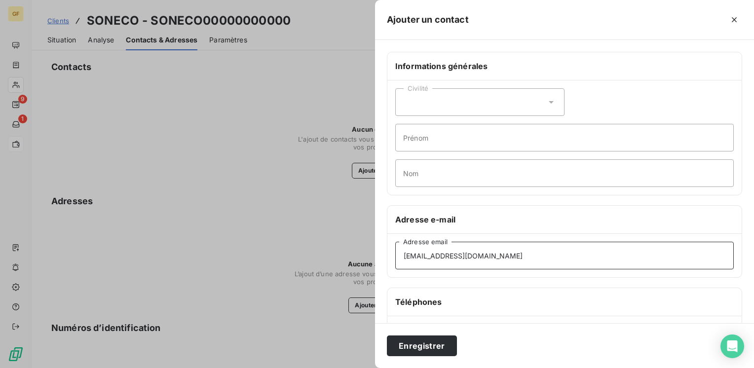
type input "[EMAIL_ADDRESS][DOMAIN_NAME]"
click at [415, 330] on div "Enregistrer" at bounding box center [564, 345] width 379 height 45
click at [416, 345] on button "Enregistrer" at bounding box center [422, 346] width 70 height 21
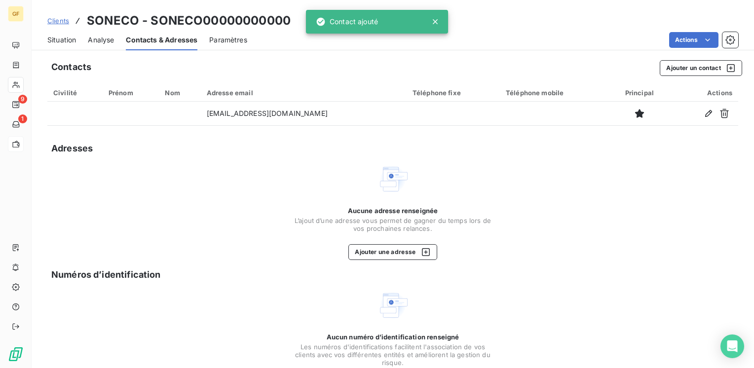
click at [69, 40] on span "Situation" at bounding box center [61, 40] width 29 height 10
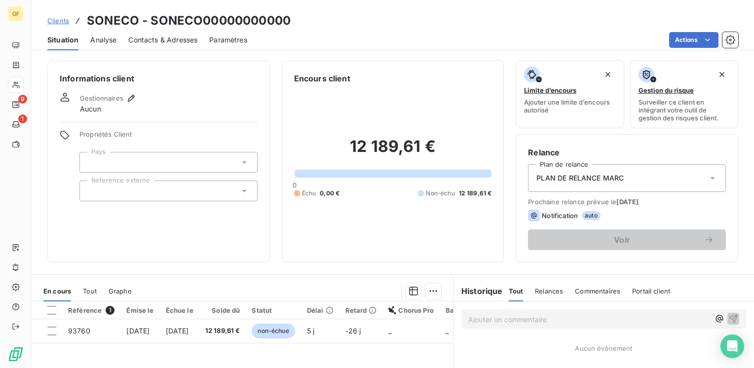
scroll to position [49, 0]
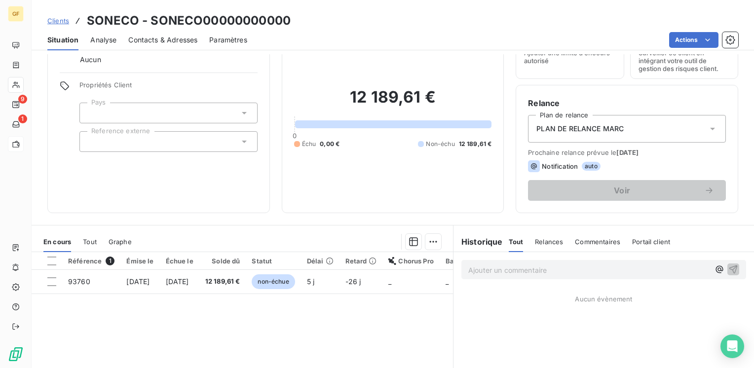
click at [153, 38] on span "Contacts & Adresses" at bounding box center [162, 40] width 69 height 10
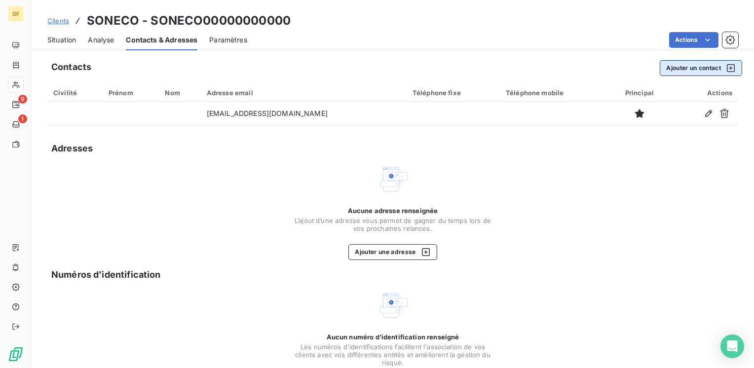
click at [679, 68] on button "Ajouter un contact" at bounding box center [701, 68] width 82 height 16
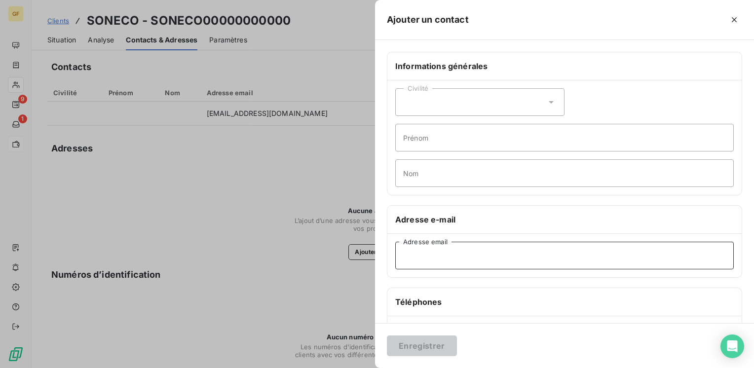
click at [472, 262] on input "Adresse email" at bounding box center [564, 256] width 338 height 28
paste input "[EMAIL_ADDRESS][DOMAIN_NAME]"
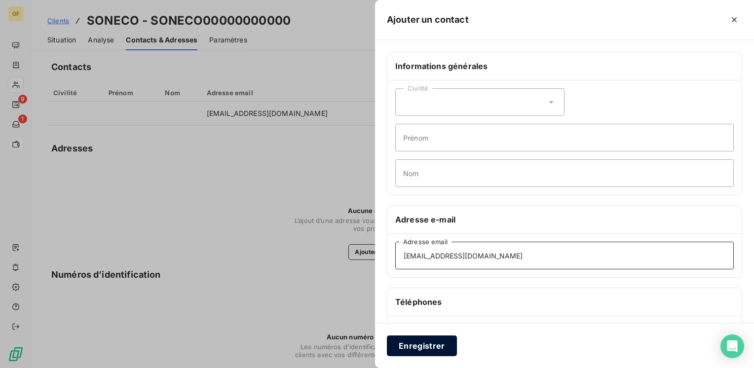
type input "[EMAIL_ADDRESS][DOMAIN_NAME]"
click at [426, 343] on button "Enregistrer" at bounding box center [422, 346] width 70 height 21
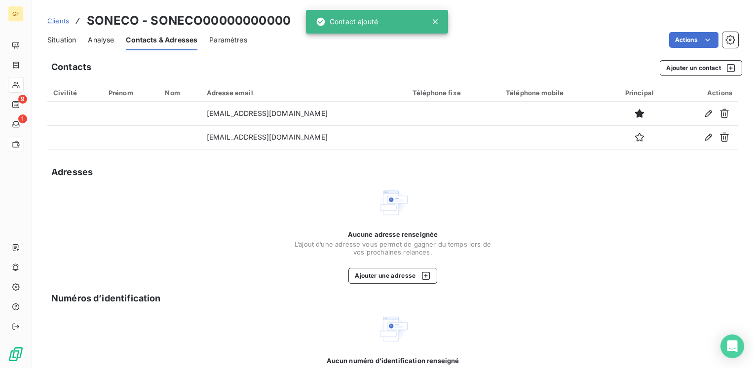
click at [62, 37] on span "Situation" at bounding box center [61, 40] width 29 height 10
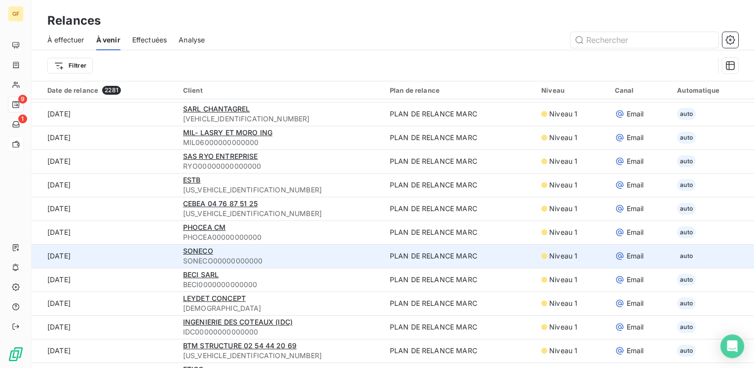
scroll to position [148, 0]
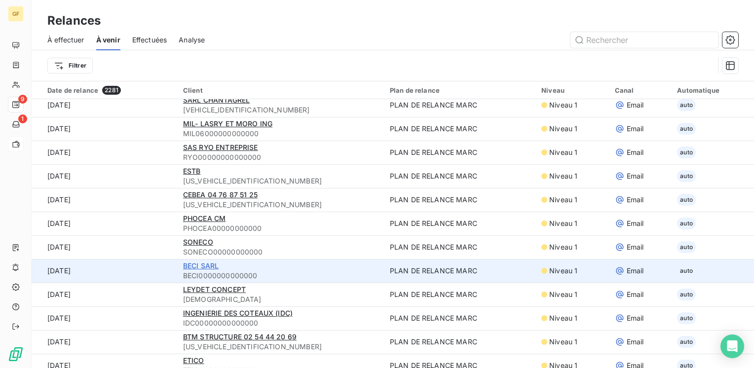
click at [193, 268] on span "BECI SARL" at bounding box center [201, 266] width 36 height 8
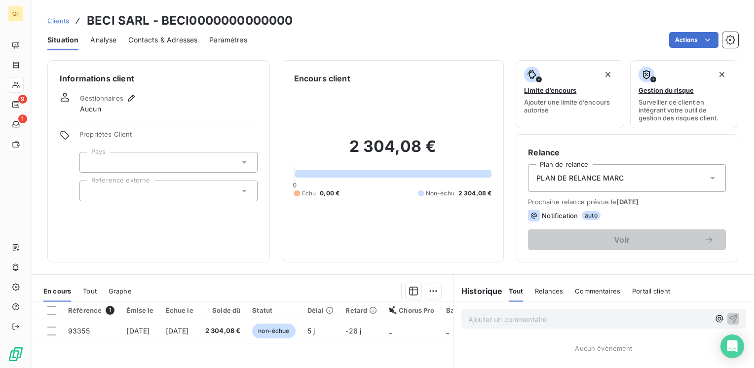
click at [165, 30] on div "Contacts & Adresses" at bounding box center [162, 40] width 69 height 21
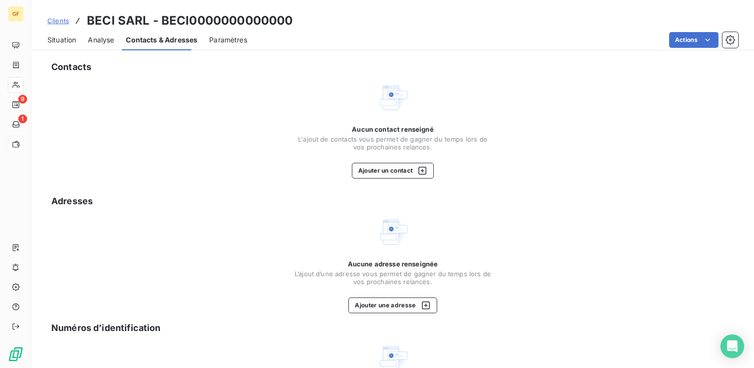
click at [165, 37] on span "Contacts & Adresses" at bounding box center [162, 40] width 72 height 10
drag, startPoint x: 146, startPoint y: 20, endPoint x: 81, endPoint y: 19, distance: 64.6
click at [81, 19] on div "Clients BECI SARL - BECI0000000000000" at bounding box center [169, 21] width 245 height 18
copy h3 "BECI SARL"
click at [56, 37] on span "Situation" at bounding box center [61, 40] width 29 height 10
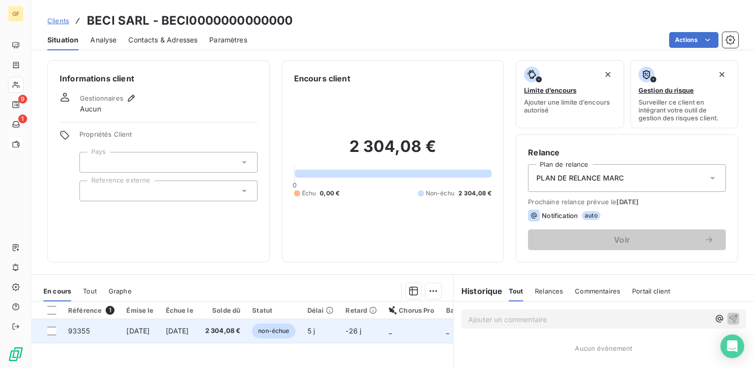
click at [224, 329] on td "2 304,08 €" at bounding box center [222, 331] width 47 height 24
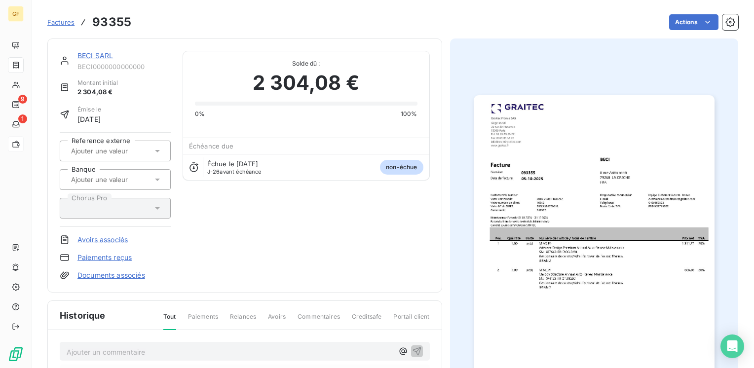
click at [589, 212] on img "button" at bounding box center [594, 265] width 241 height 340
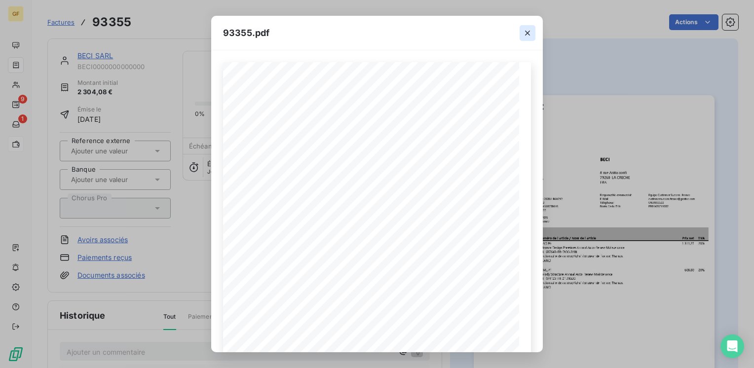
click at [530, 30] on icon "button" at bounding box center [528, 33] width 10 height 10
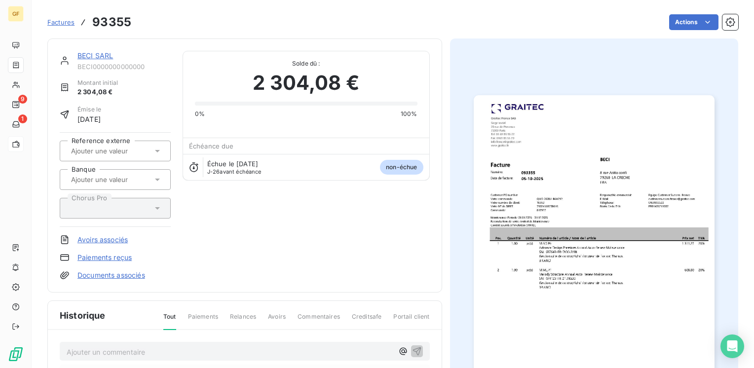
click at [102, 56] on link "BECI SARL" at bounding box center [95, 55] width 36 height 8
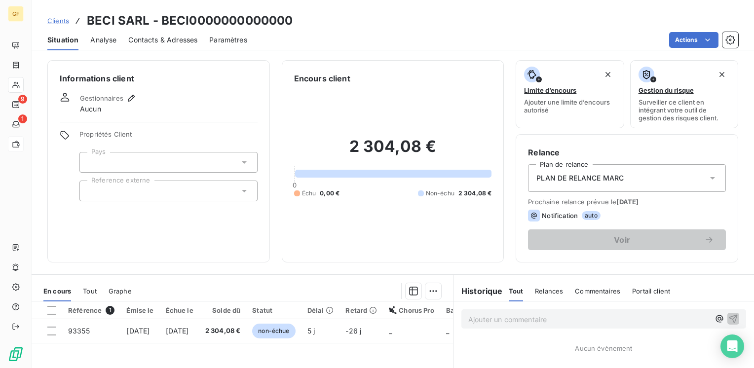
click at [162, 40] on span "Contacts & Adresses" at bounding box center [162, 40] width 69 height 10
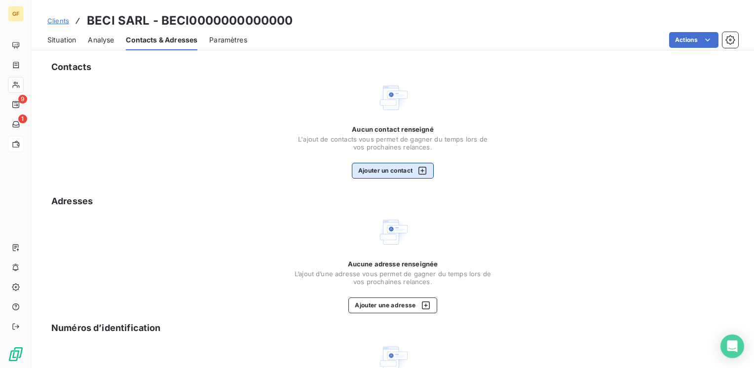
click at [392, 173] on button "Ajouter un contact" at bounding box center [393, 171] width 82 height 16
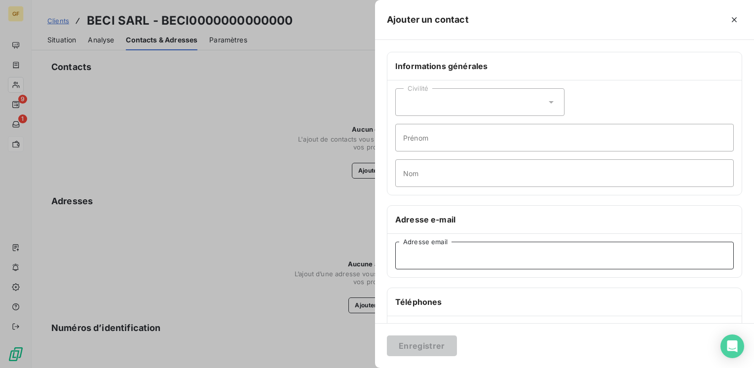
click at [437, 263] on input "Adresse email" at bounding box center [564, 256] width 338 height 28
paste input "[PERSON_NAME][EMAIL_ADDRESS][DOMAIN_NAME]"
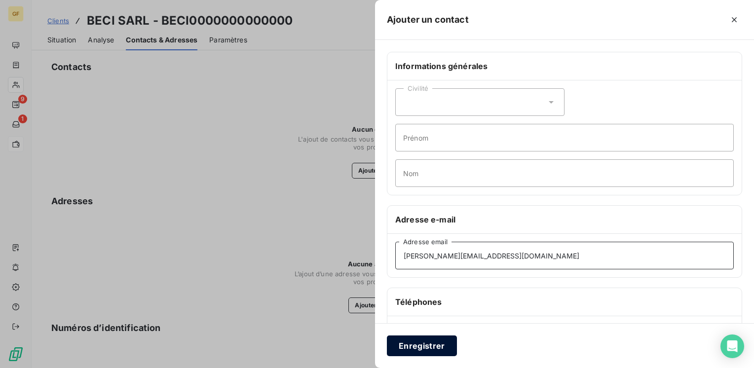
type input "[PERSON_NAME][EMAIL_ADDRESS][DOMAIN_NAME]"
click at [411, 342] on button "Enregistrer" at bounding box center [422, 346] width 70 height 21
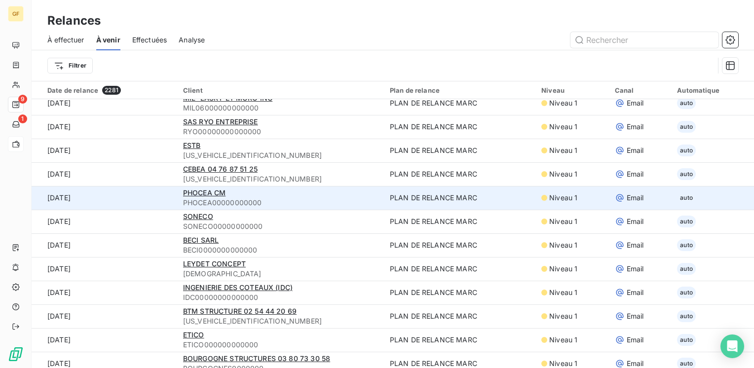
scroll to position [197, 0]
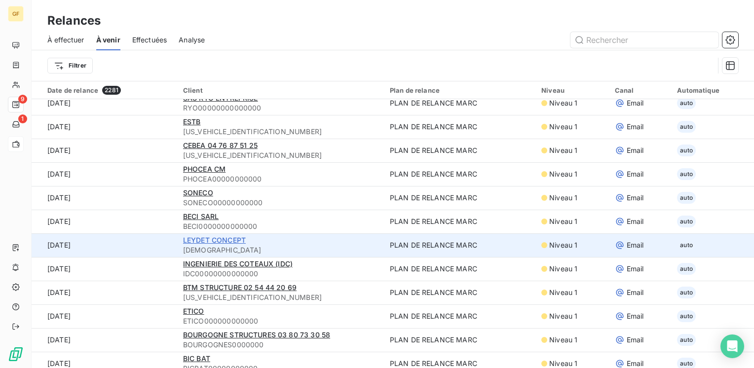
click at [213, 238] on span "LEYDET CONCEPT" at bounding box center [214, 240] width 63 height 8
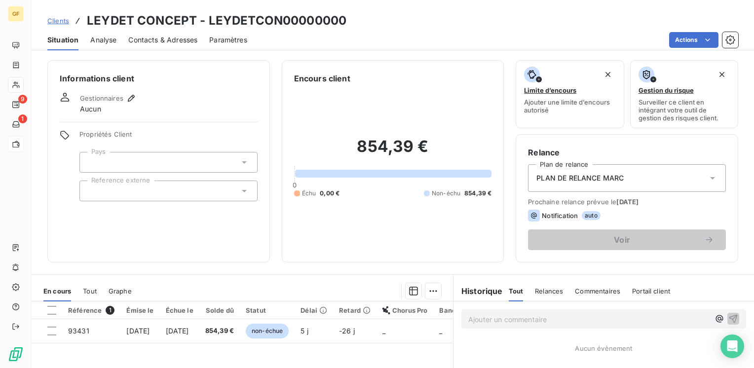
click at [145, 39] on span "Contacts & Adresses" at bounding box center [162, 40] width 69 height 10
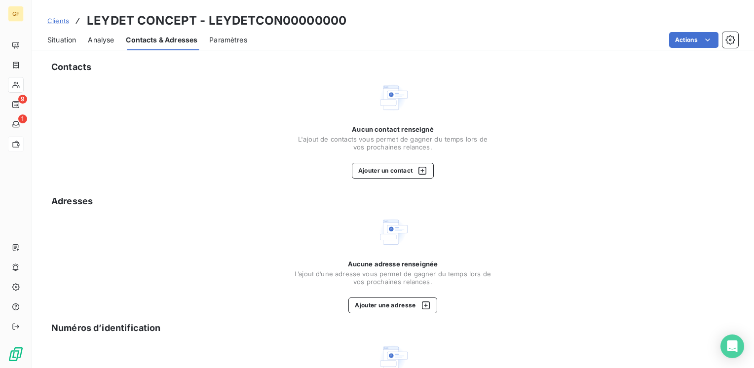
click at [71, 40] on span "Situation" at bounding box center [61, 40] width 29 height 10
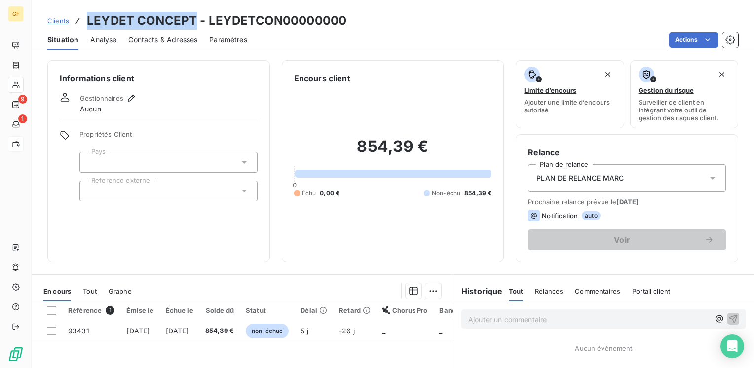
drag, startPoint x: 193, startPoint y: 21, endPoint x: 87, endPoint y: 23, distance: 106.1
click at [87, 23] on h3 "LEYDET CONCEPT - LEYDETCON00000000" at bounding box center [217, 21] width 260 height 18
copy h3 "LEYDET CONCEPT"
click at [153, 41] on span "Contacts & Adresses" at bounding box center [162, 40] width 69 height 10
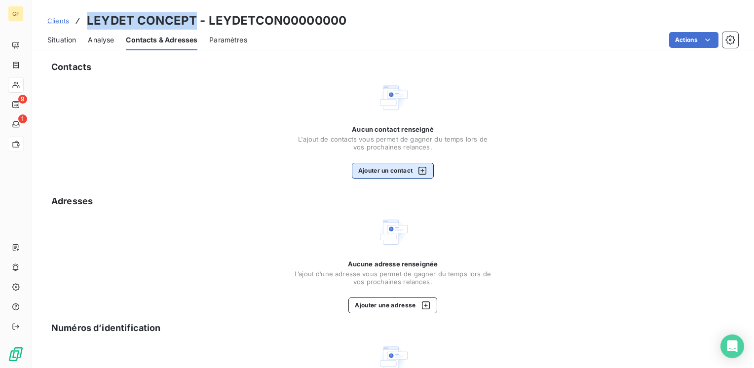
click at [377, 177] on button "Ajouter un contact" at bounding box center [393, 171] width 82 height 16
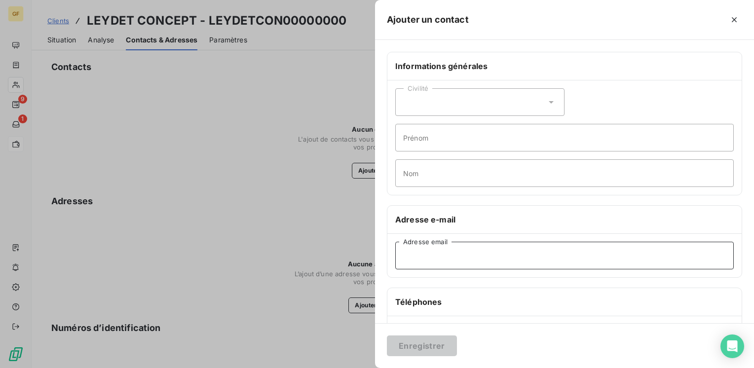
click at [407, 252] on input "Adresse email" at bounding box center [564, 256] width 338 height 28
paste input "[EMAIL_ADDRESS][DOMAIN_NAME]"
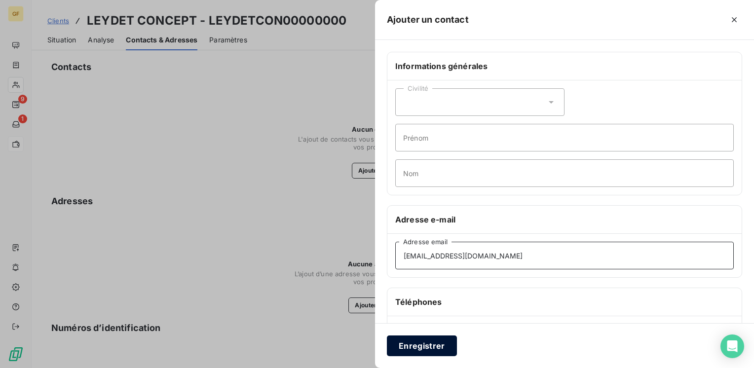
type input "[EMAIL_ADDRESS][DOMAIN_NAME]"
click at [412, 340] on button "Enregistrer" at bounding box center [422, 346] width 70 height 21
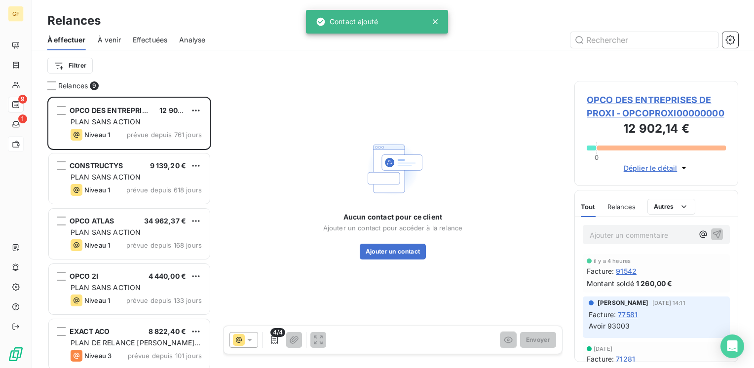
scroll to position [264, 156]
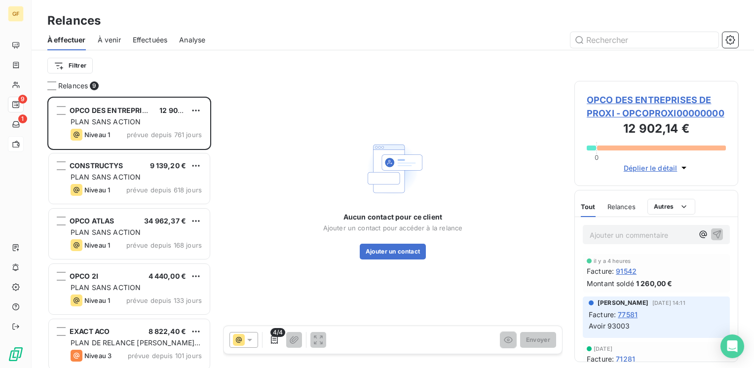
click at [113, 39] on span "À venir" at bounding box center [109, 40] width 23 height 10
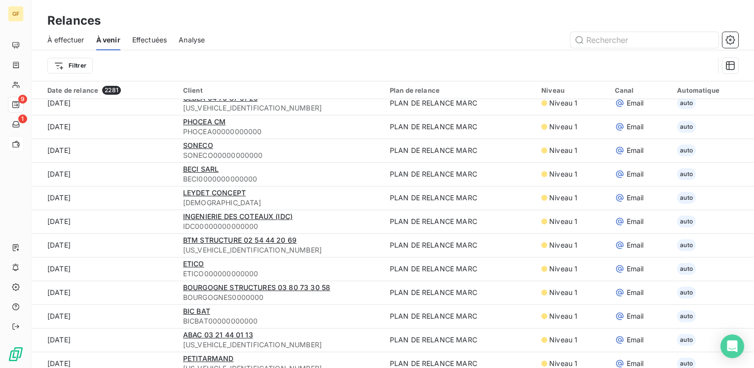
scroll to position [247, 0]
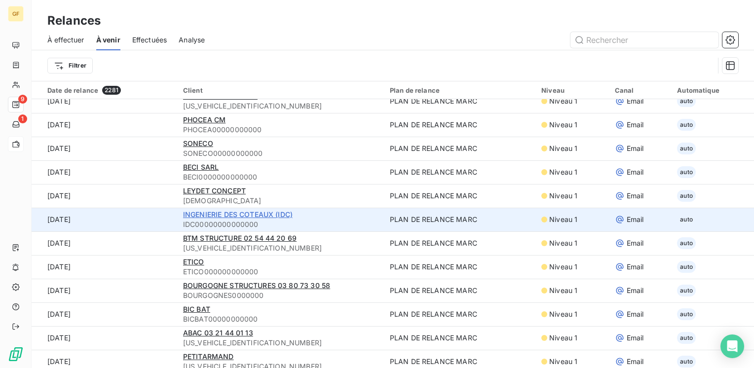
click at [220, 215] on span "INGENIERIE DES COTEAUX (IDC)" at bounding box center [238, 214] width 110 height 8
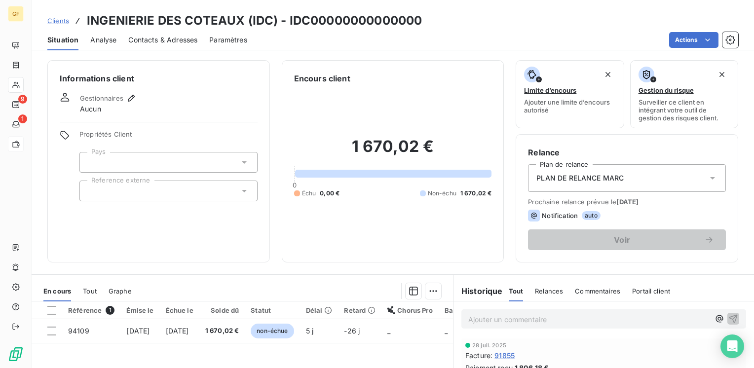
click at [180, 39] on span "Contacts & Adresses" at bounding box center [162, 40] width 69 height 10
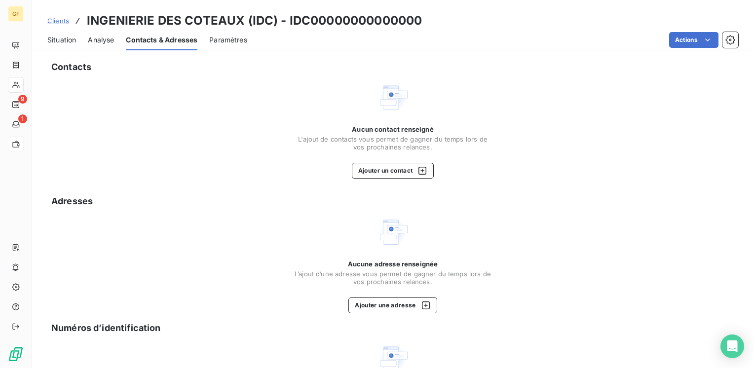
click at [52, 40] on span "Situation" at bounding box center [61, 40] width 29 height 10
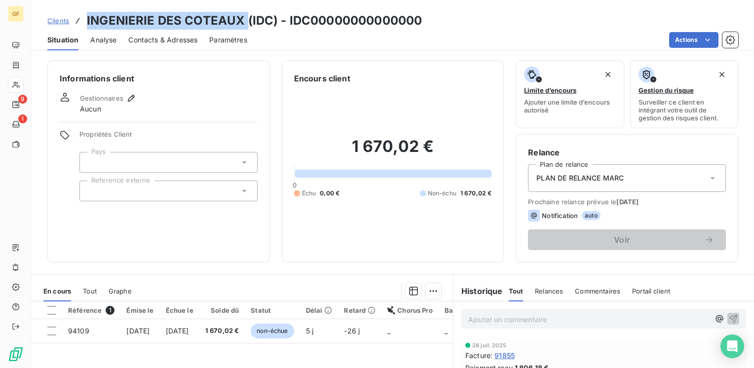
drag, startPoint x: 244, startPoint y: 15, endPoint x: 78, endPoint y: 17, distance: 165.8
click at [78, 17] on div "Clients INGENIERIE DES COTEAUX (IDC) - IDC00000000000000" at bounding box center [234, 21] width 375 height 18
copy h3 "INGENIERIE DES COTEAUX"
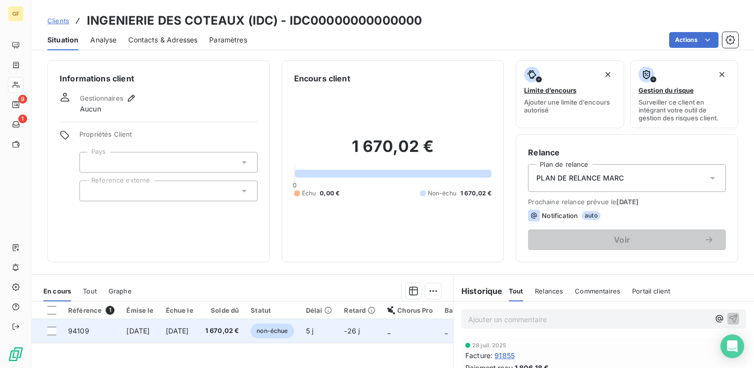
click at [227, 333] on span "1 670,02 €" at bounding box center [222, 331] width 34 height 10
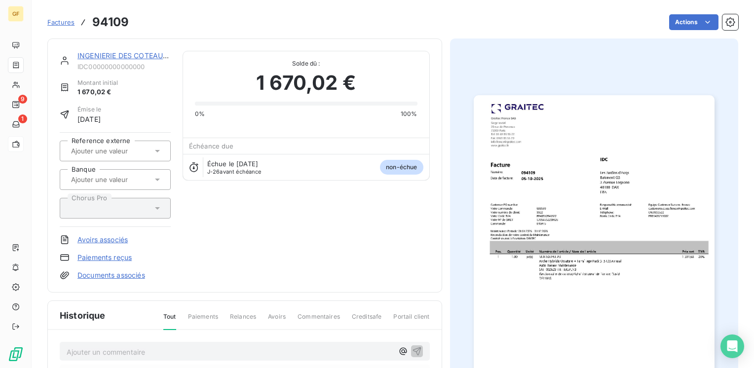
click at [598, 251] on img "button" at bounding box center [594, 265] width 241 height 340
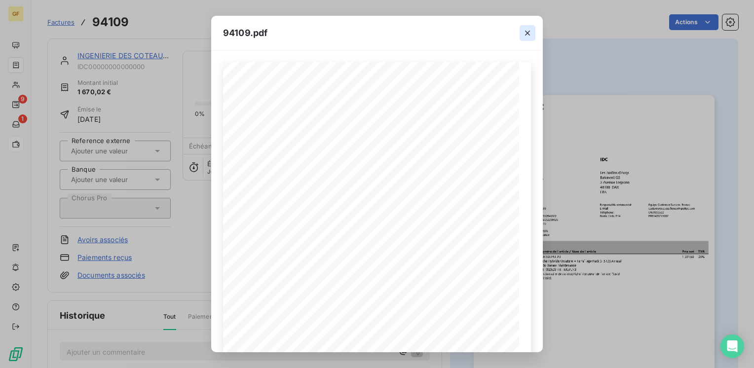
click at [523, 33] on icon "button" at bounding box center [528, 33] width 10 height 10
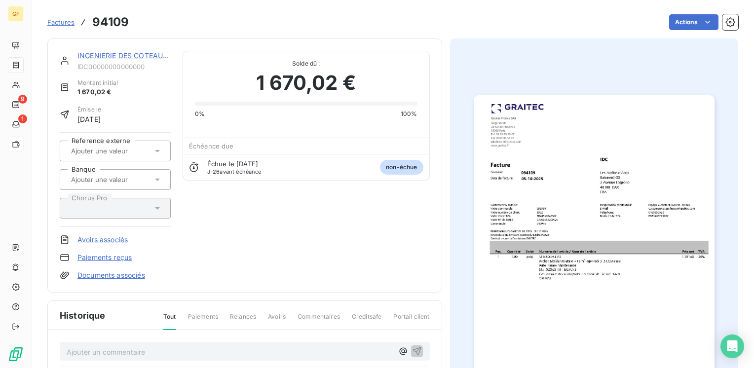
click at [150, 58] on link "INGENIERIE DES COTEAUX (IDC)" at bounding box center [132, 55] width 110 height 8
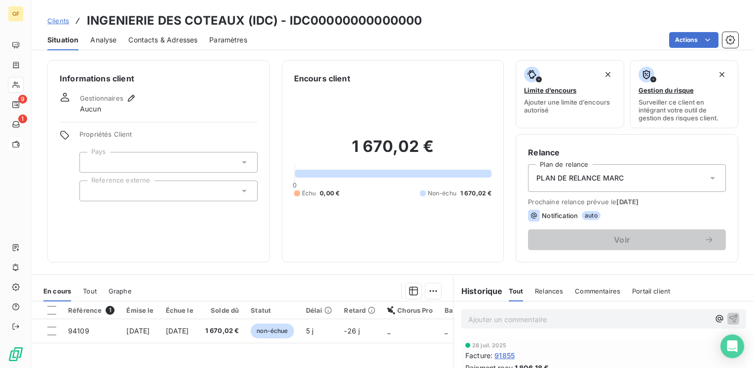
click at [165, 41] on span "Contacts & Adresses" at bounding box center [162, 40] width 69 height 10
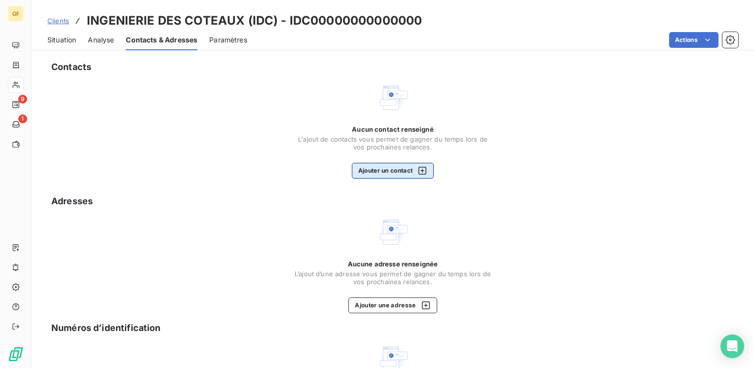
click at [397, 170] on button "Ajouter un contact" at bounding box center [393, 171] width 82 height 16
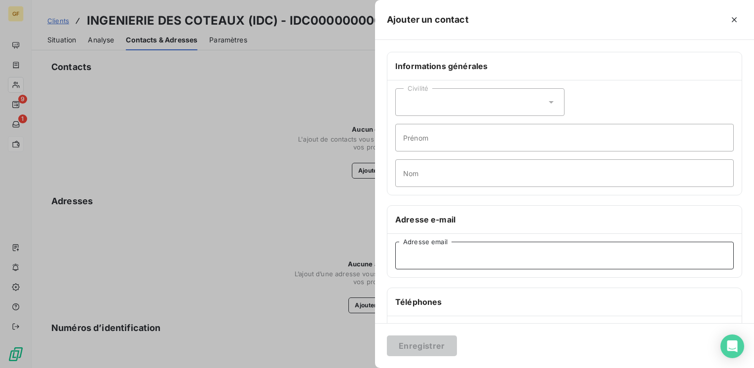
click at [453, 264] on input "Adresse email" at bounding box center [564, 256] width 338 height 28
paste input "[EMAIL_ADDRESS][DOMAIN_NAME]"
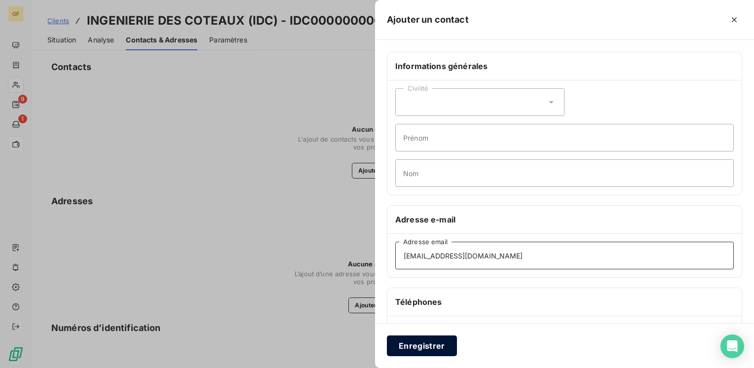
type input "[EMAIL_ADDRESS][DOMAIN_NAME]"
click at [405, 342] on button "Enregistrer" at bounding box center [422, 346] width 70 height 21
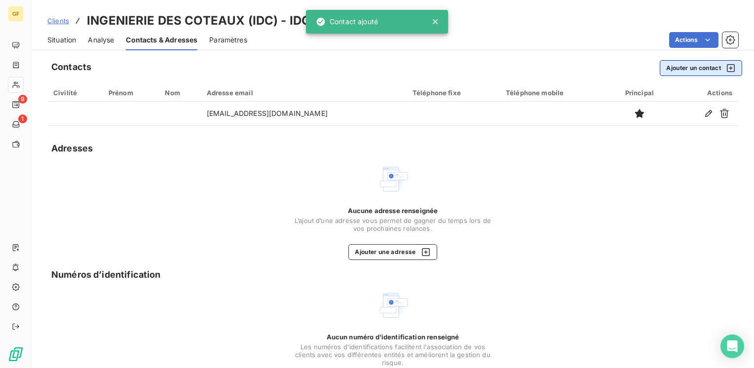
click at [665, 70] on button "Ajouter un contact" at bounding box center [701, 68] width 82 height 16
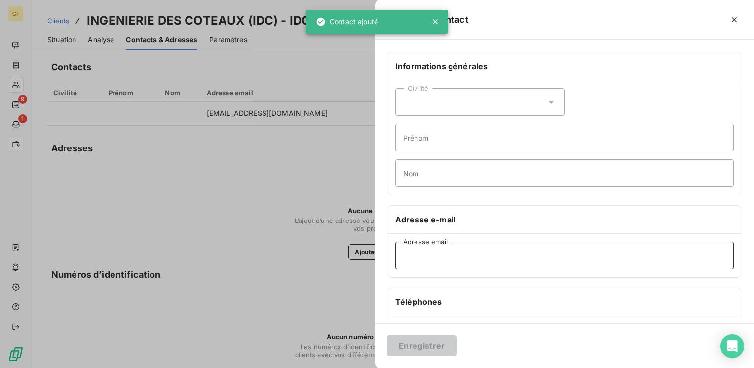
click at [423, 268] on input "Adresse email" at bounding box center [564, 256] width 338 height 28
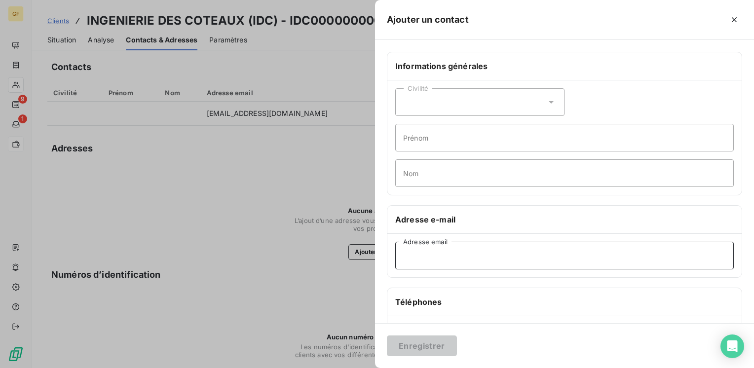
paste input "[EMAIL_ADDRESS][DOMAIN_NAME]"
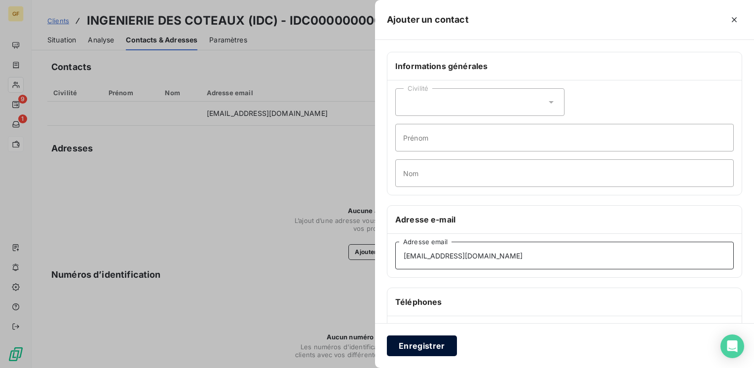
type input "[EMAIL_ADDRESS][DOMAIN_NAME]"
click at [416, 338] on button "Enregistrer" at bounding box center [422, 346] width 70 height 21
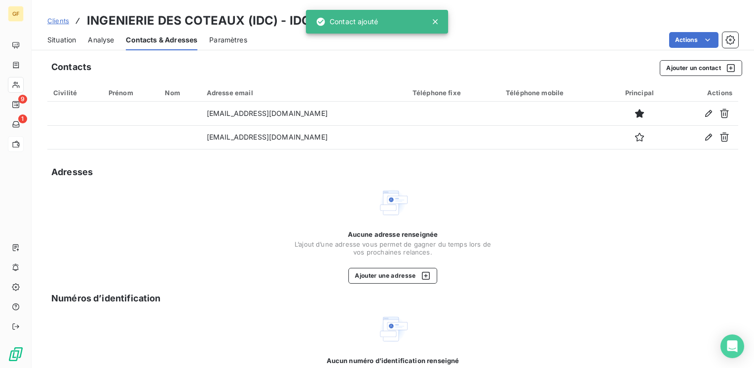
click at [58, 37] on span "Situation" at bounding box center [61, 40] width 29 height 10
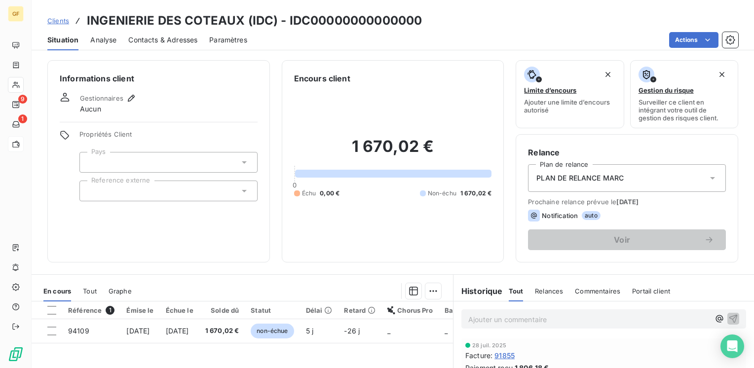
scroll to position [49, 0]
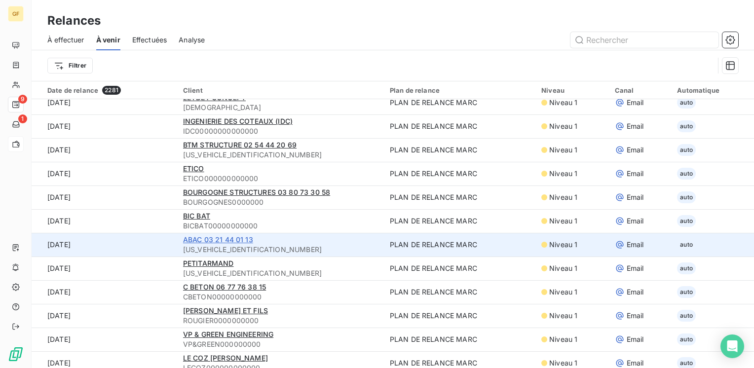
scroll to position [345, 0]
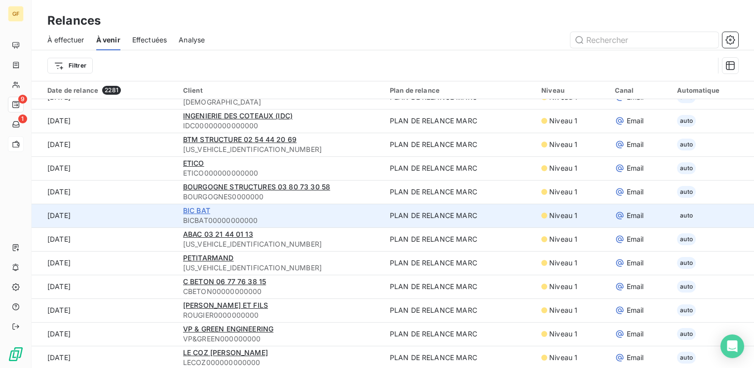
click at [189, 208] on span "BIC BAT" at bounding box center [196, 210] width 27 height 8
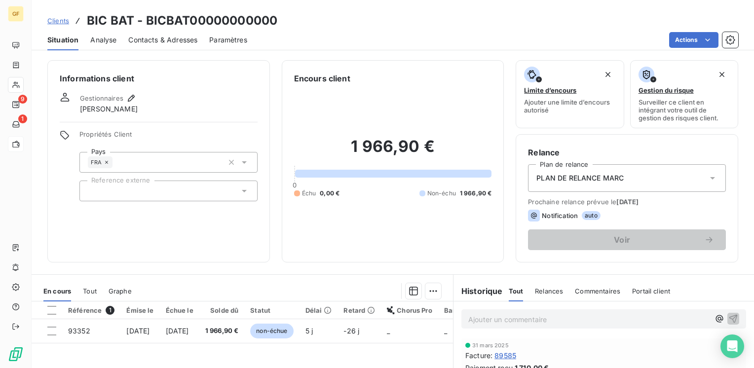
click at [133, 38] on span "Contacts & Adresses" at bounding box center [162, 40] width 69 height 10
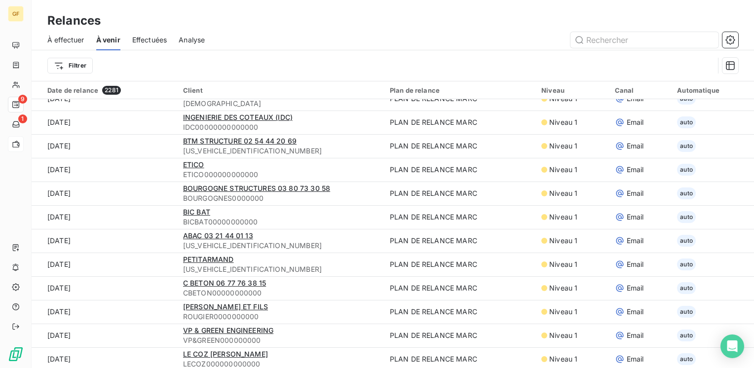
scroll to position [345, 0]
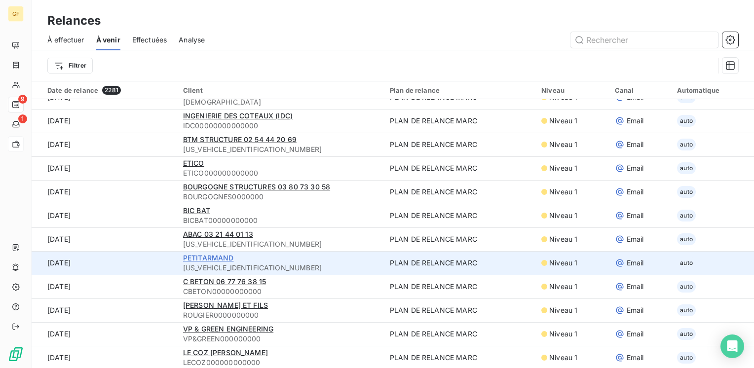
click at [214, 257] on span "PETITARMAND" at bounding box center [208, 258] width 51 height 8
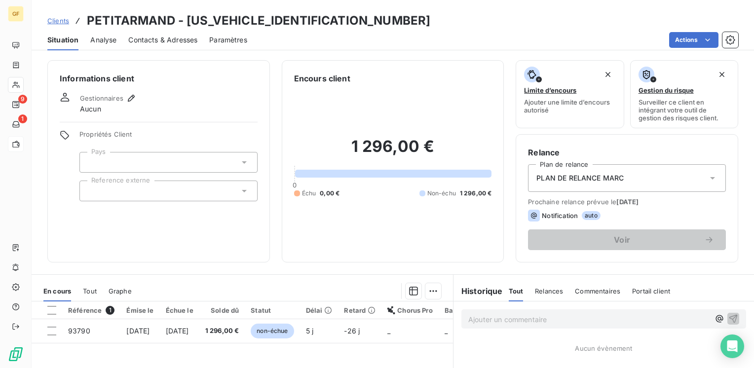
click at [162, 40] on span "Contacts & Adresses" at bounding box center [162, 40] width 69 height 10
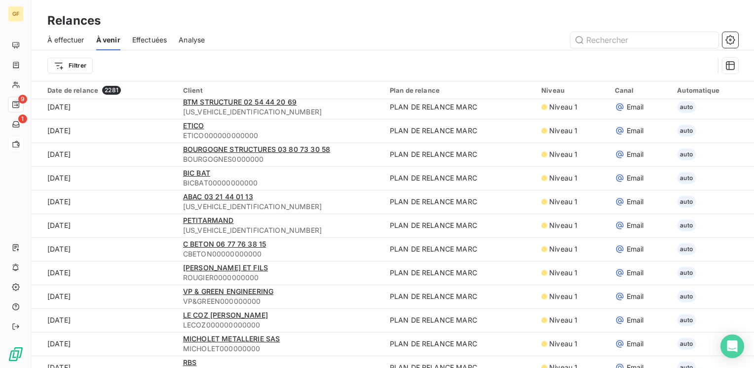
scroll to position [395, 0]
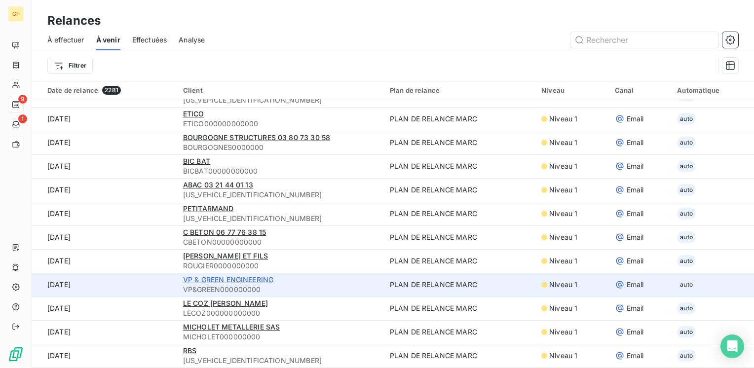
click at [215, 283] on span "VP & GREEN ENGINEERING" at bounding box center [228, 279] width 90 height 8
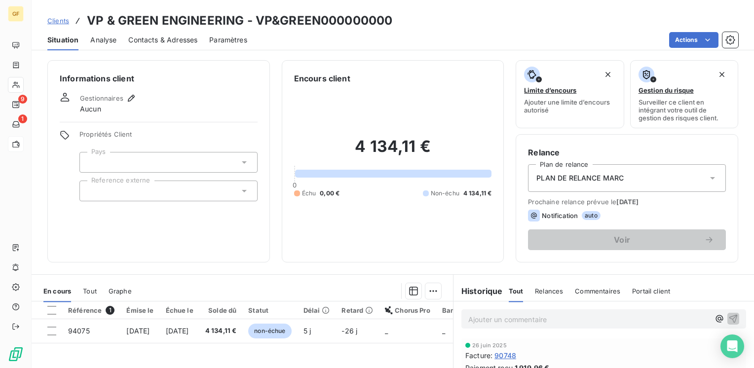
click at [155, 42] on span "Contacts & Adresses" at bounding box center [162, 40] width 69 height 10
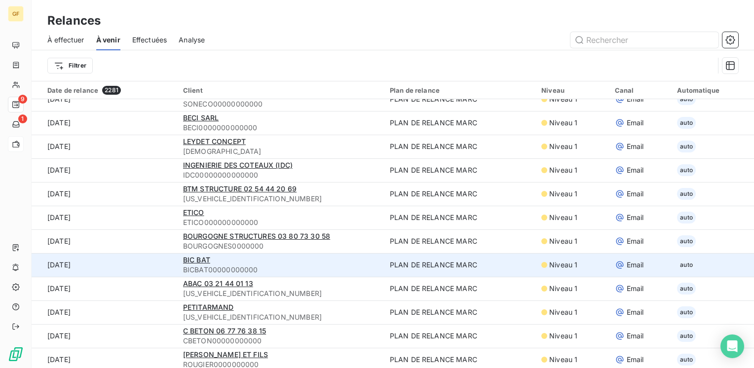
scroll to position [395, 0]
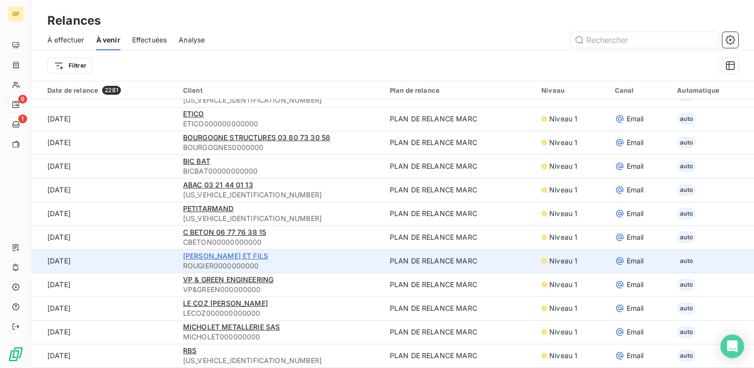
click at [217, 255] on span "[PERSON_NAME] ET FILS" at bounding box center [225, 256] width 85 height 8
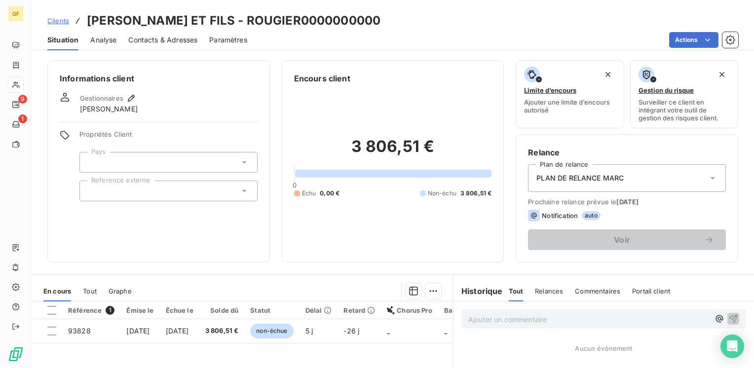
click at [177, 36] on span "Contacts & Adresses" at bounding box center [162, 40] width 69 height 10
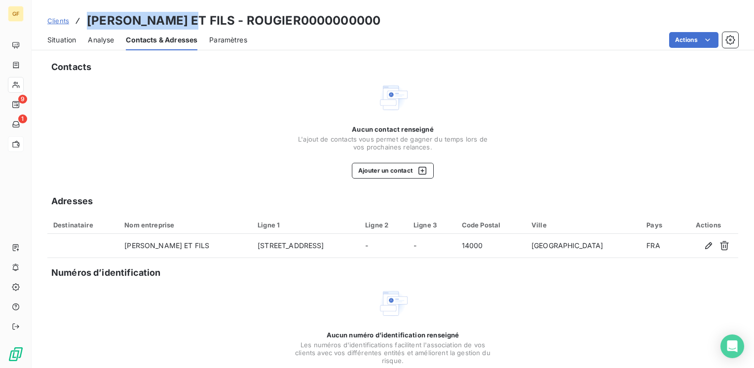
drag, startPoint x: 175, startPoint y: 21, endPoint x: 87, endPoint y: 23, distance: 88.3
click at [87, 23] on h3 "[PERSON_NAME] ET FILS - ROUGIER0000000000" at bounding box center [234, 21] width 294 height 18
click at [395, 170] on button "Ajouter un contact" at bounding box center [393, 171] width 82 height 16
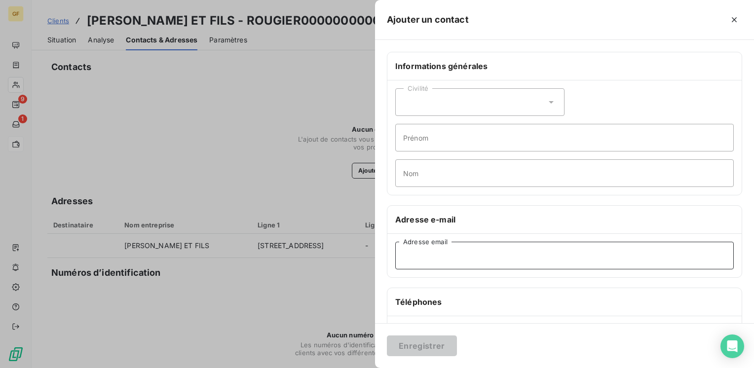
click at [422, 257] on input "Adresse email" at bounding box center [564, 256] width 338 height 28
paste input "[EMAIL_ADDRESS][DOMAIN_NAME]"
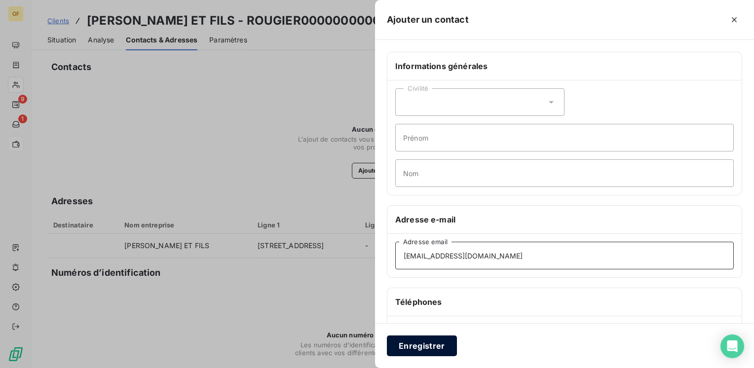
type input "[EMAIL_ADDRESS][DOMAIN_NAME]"
click at [405, 342] on button "Enregistrer" at bounding box center [422, 346] width 70 height 21
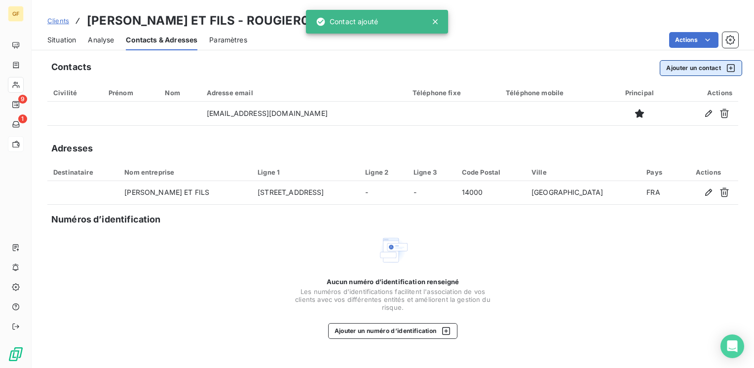
click at [691, 69] on button "Ajouter un contact" at bounding box center [701, 68] width 82 height 16
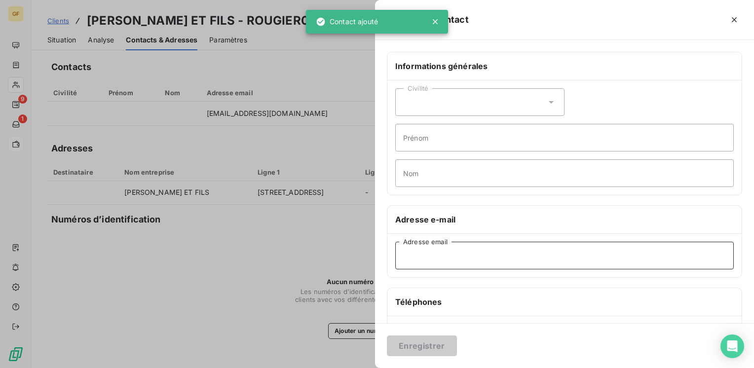
click at [437, 250] on input "Adresse email" at bounding box center [564, 256] width 338 height 28
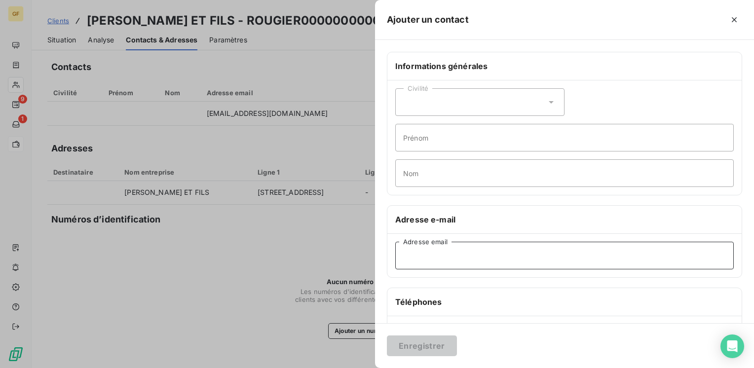
paste input "[EMAIL_ADDRESS][DOMAIN_NAME]"
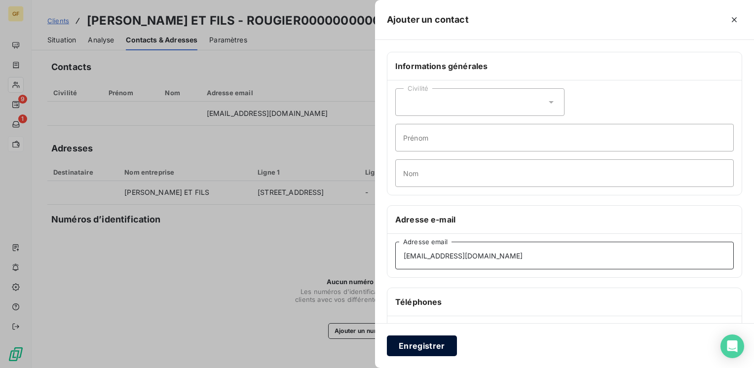
type input "[EMAIL_ADDRESS][DOMAIN_NAME]"
click at [402, 342] on button "Enregistrer" at bounding box center [422, 346] width 70 height 21
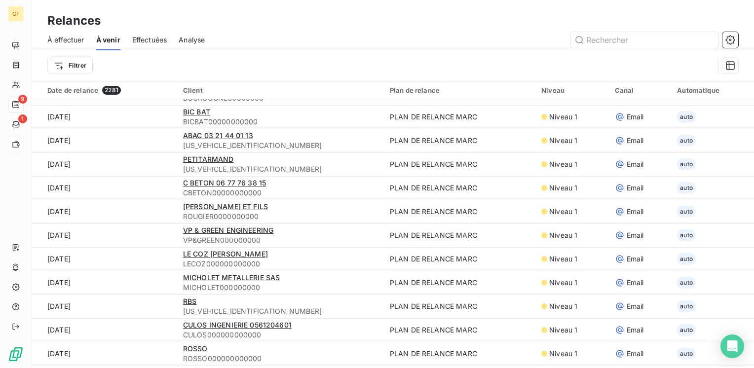
scroll to position [493, 0]
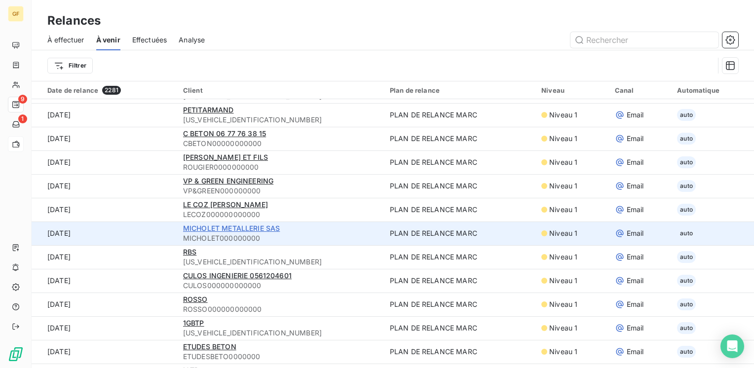
click at [239, 225] on span "MICHOLET METALLERIE SAS" at bounding box center [231, 228] width 97 height 8
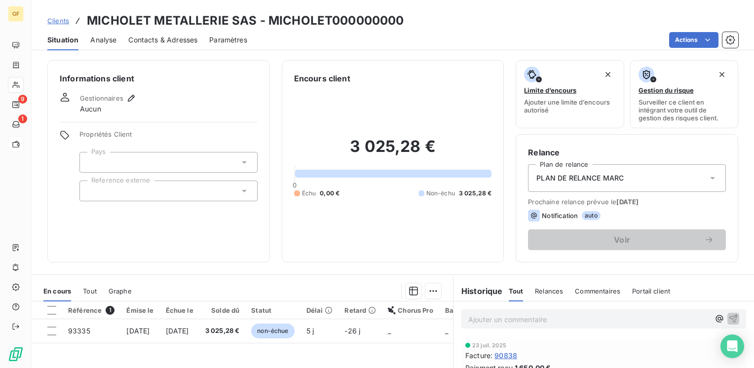
click at [165, 42] on span "Contacts & Adresses" at bounding box center [162, 40] width 69 height 10
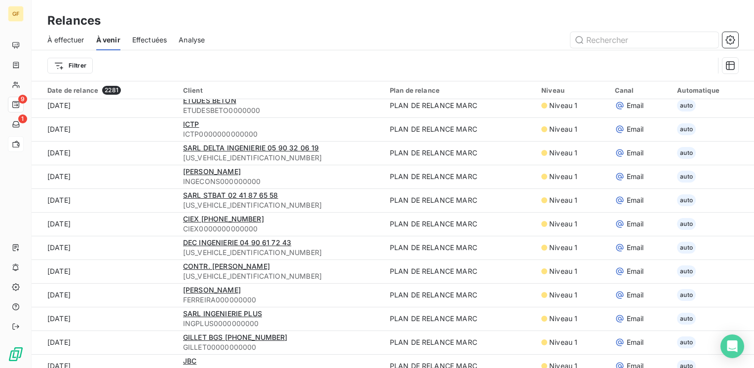
scroll to position [740, 0]
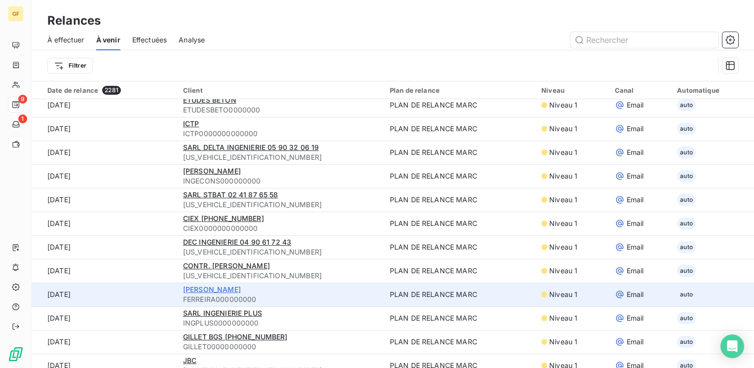
click at [206, 288] on span "[PERSON_NAME]" at bounding box center [212, 289] width 58 height 8
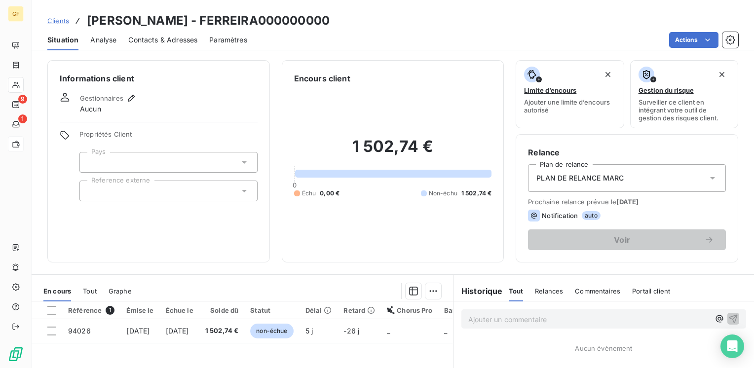
click at [170, 38] on span "Contacts & Adresses" at bounding box center [162, 40] width 69 height 10
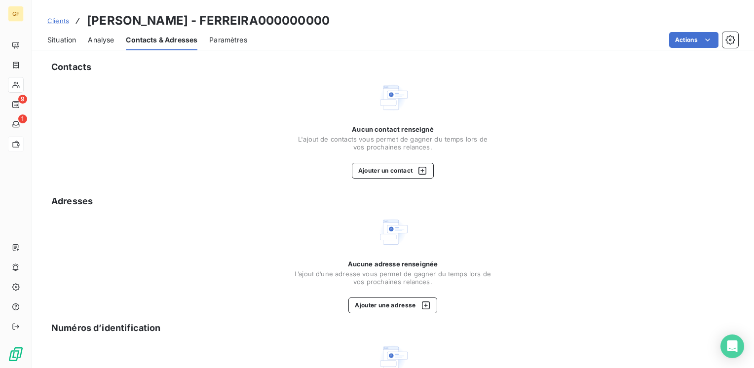
click at [72, 38] on span "Situation" at bounding box center [61, 40] width 29 height 10
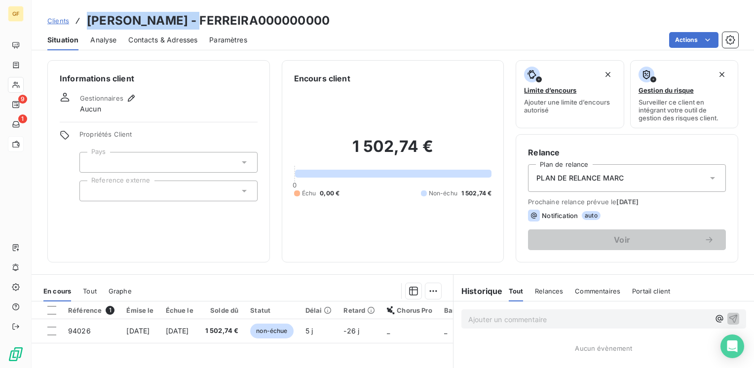
drag, startPoint x: 193, startPoint y: 21, endPoint x: 86, endPoint y: 19, distance: 107.6
click at [87, 19] on h3 "[PERSON_NAME] - FERREIRA000000000" at bounding box center [208, 21] width 243 height 18
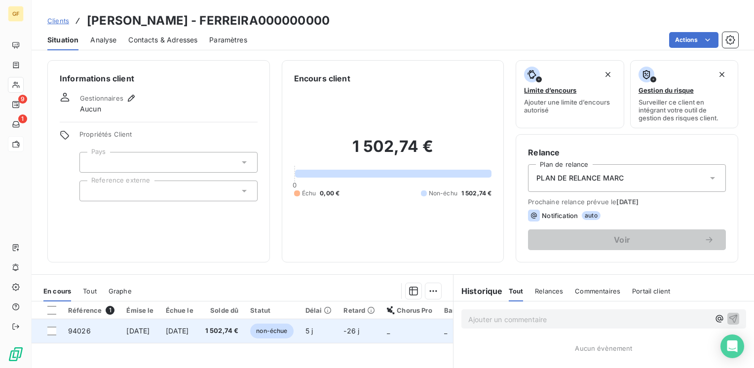
click at [159, 330] on td "[DATE]" at bounding box center [139, 331] width 39 height 24
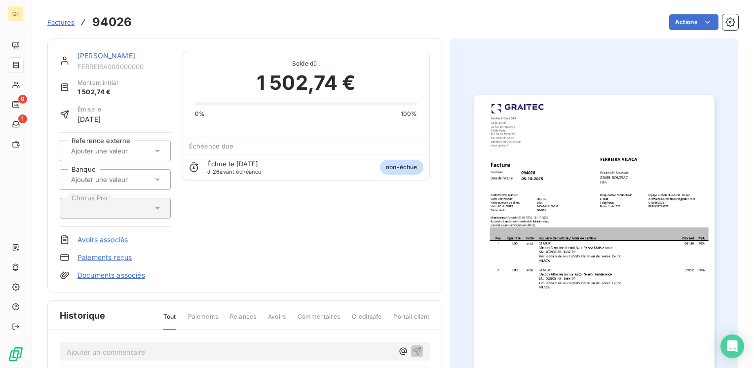
click at [109, 56] on link "[PERSON_NAME]" at bounding box center [106, 55] width 58 height 8
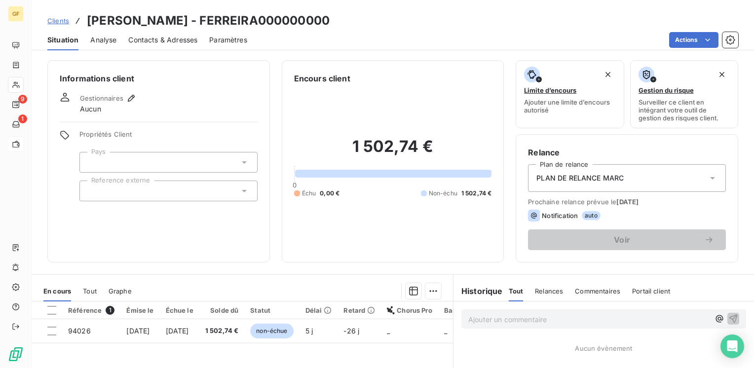
click at [171, 41] on span "Contacts & Adresses" at bounding box center [162, 40] width 69 height 10
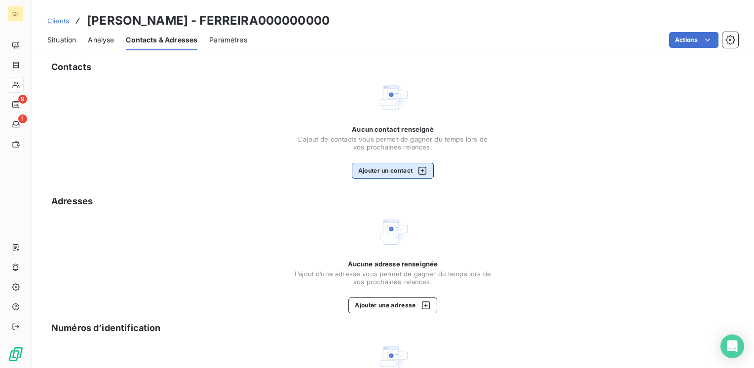
click at [395, 167] on button "Ajouter un contact" at bounding box center [393, 171] width 82 height 16
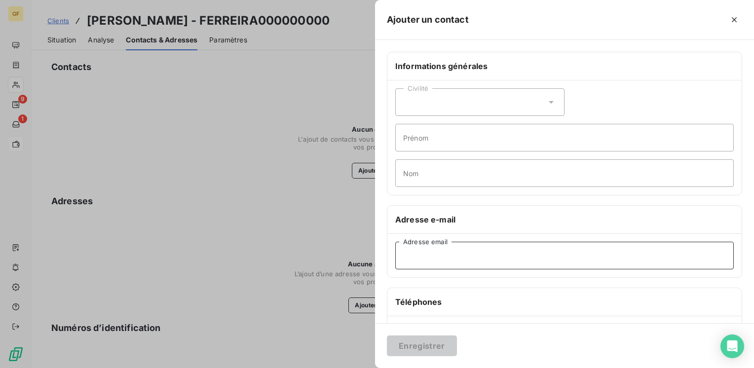
click at [432, 257] on input "Adresse email" at bounding box center [564, 256] width 338 height 28
paste input "[PERSON_NAME][EMAIL_ADDRESS][DOMAIN_NAME]"
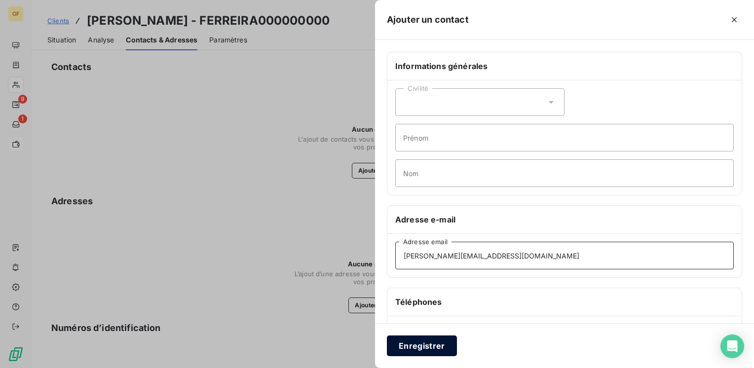
type input "[PERSON_NAME][EMAIL_ADDRESS][DOMAIN_NAME]"
click at [421, 345] on button "Enregistrer" at bounding box center [422, 346] width 70 height 21
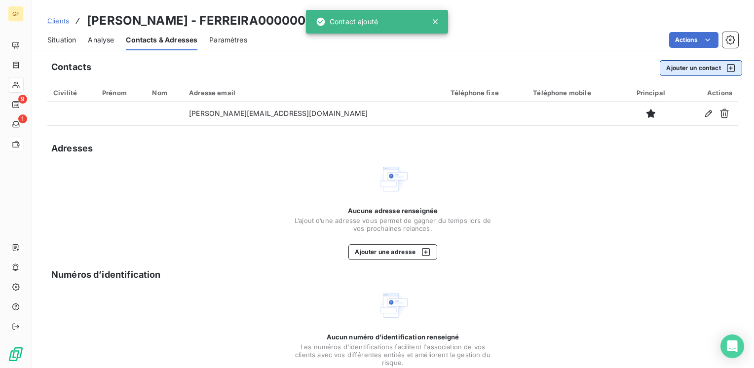
click at [667, 68] on button "Ajouter un contact" at bounding box center [701, 68] width 82 height 16
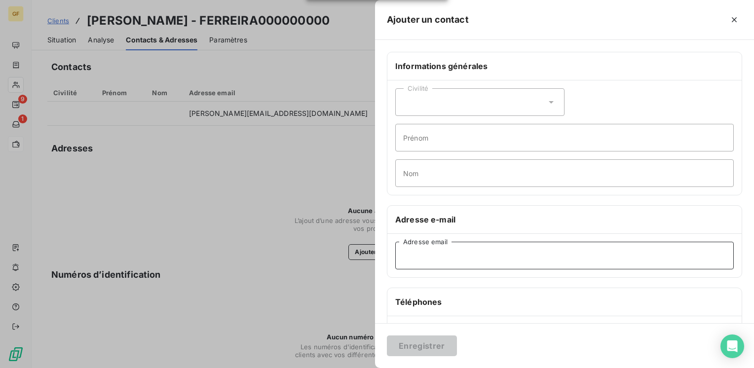
click at [434, 247] on input "Adresse email" at bounding box center [564, 256] width 338 height 28
paste input "[EMAIL_ADDRESS][DOMAIN_NAME]"
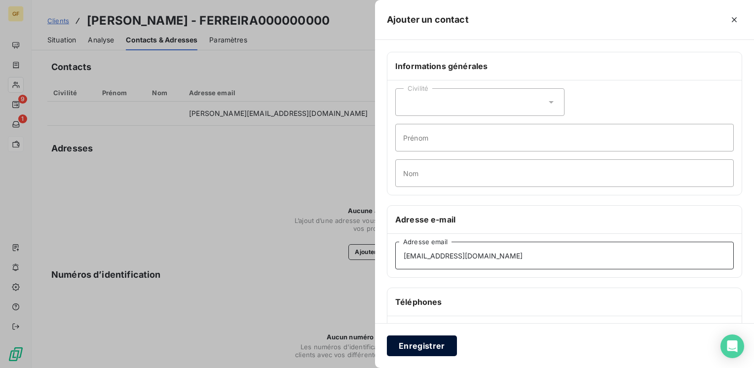
type input "[EMAIL_ADDRESS][DOMAIN_NAME]"
click at [416, 341] on button "Enregistrer" at bounding box center [422, 346] width 70 height 21
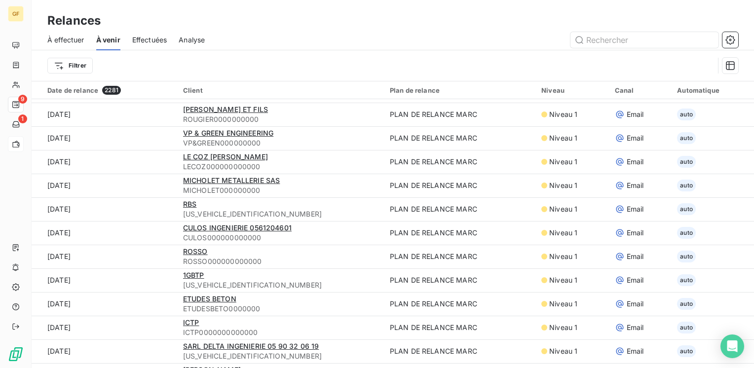
scroll to position [543, 0]
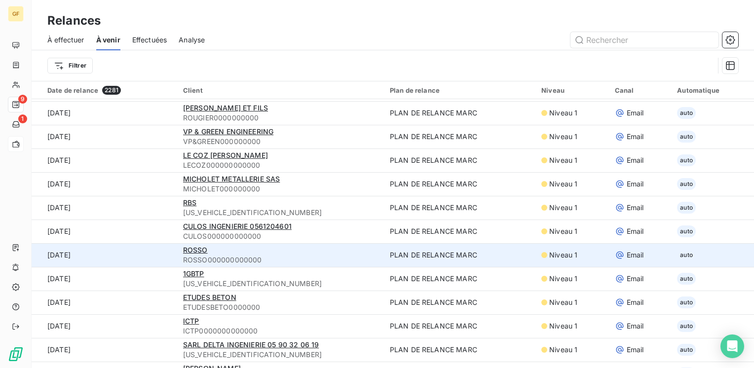
click at [194, 250] on span "ROSSO" at bounding box center [195, 250] width 25 height 8
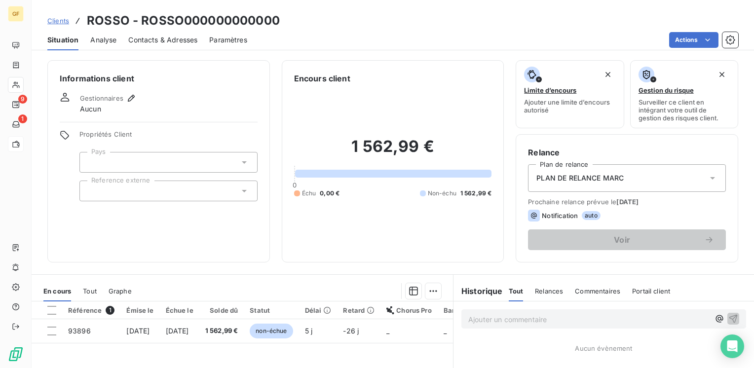
click at [144, 38] on span "Contacts & Adresses" at bounding box center [162, 40] width 69 height 10
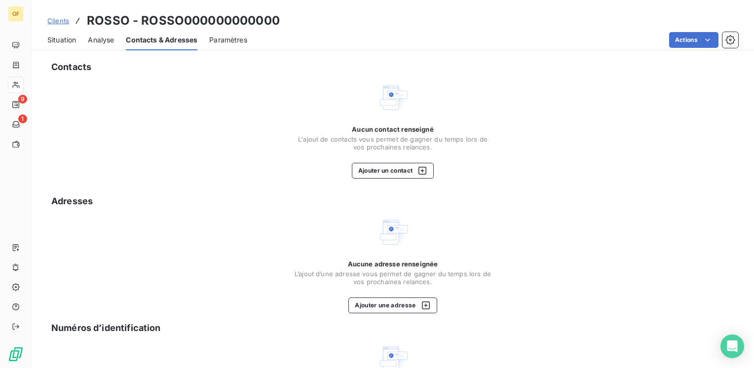
click at [57, 43] on span "Situation" at bounding box center [61, 40] width 29 height 10
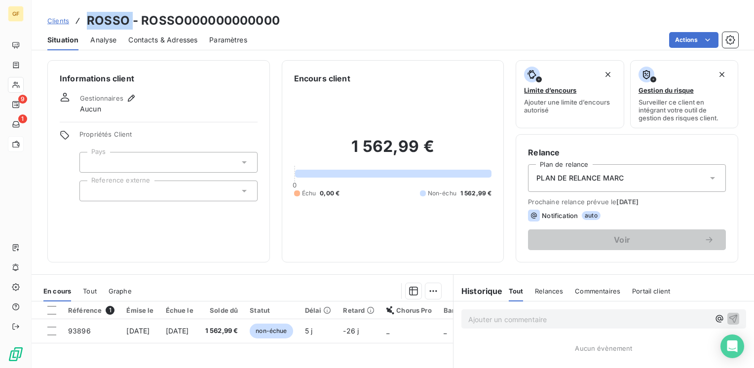
drag, startPoint x: 131, startPoint y: 21, endPoint x: 76, endPoint y: 26, distance: 54.5
click at [76, 26] on div "Clients ROSSO - ROSSO000000000000" at bounding box center [163, 21] width 232 height 18
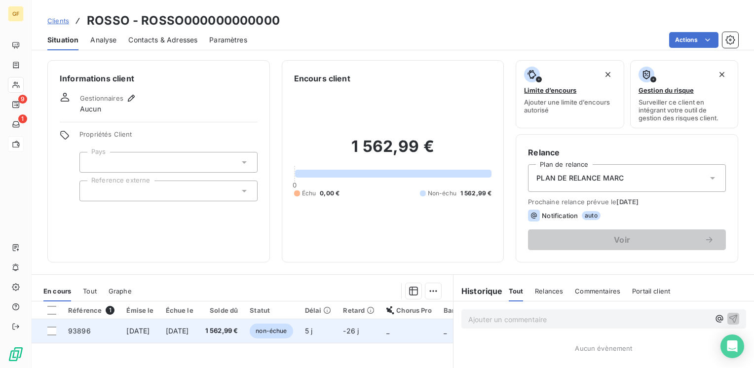
click at [117, 337] on td "93896" at bounding box center [91, 331] width 58 height 24
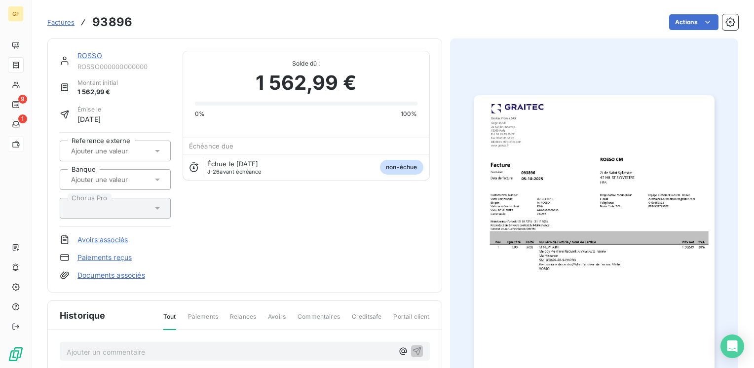
click at [515, 260] on img "button" at bounding box center [594, 265] width 241 height 340
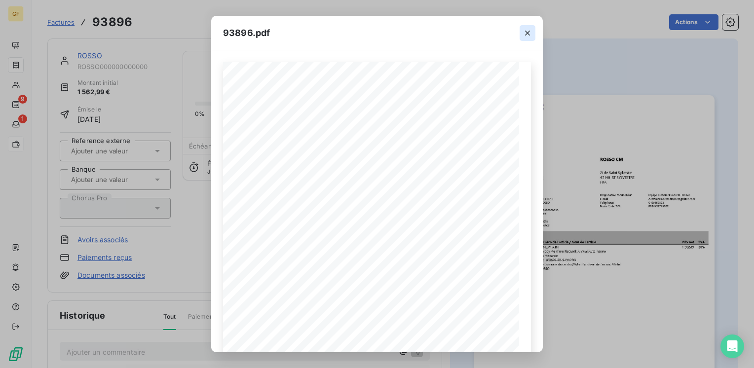
click at [526, 31] on icon "button" at bounding box center [528, 33] width 10 height 10
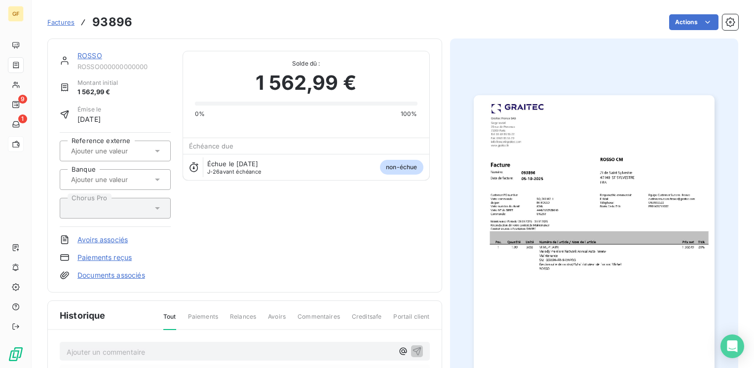
click at [89, 58] on link "ROSSO" at bounding box center [89, 55] width 25 height 8
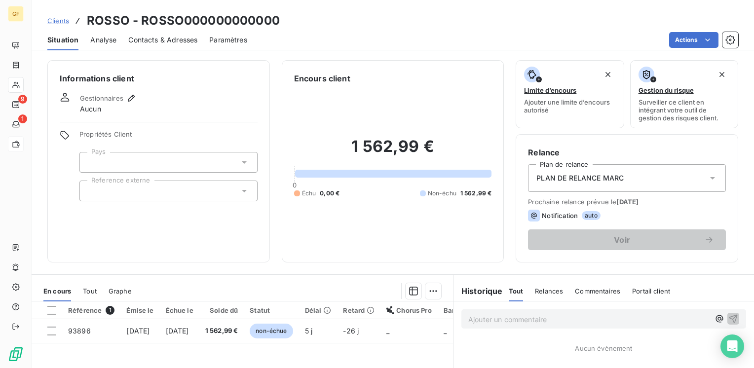
click at [172, 46] on div "Contacts & Adresses" at bounding box center [162, 40] width 69 height 21
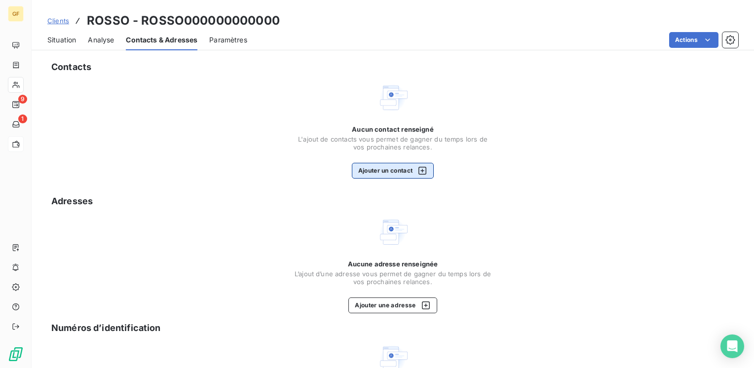
click at [387, 175] on button "Ajouter un contact" at bounding box center [393, 171] width 82 height 16
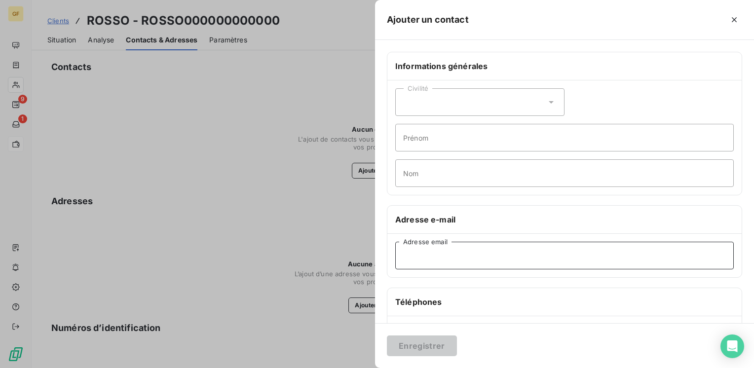
click at [446, 250] on input "Adresse email" at bounding box center [564, 256] width 338 height 28
paste input "[EMAIL_ADDRESS][DOMAIN_NAME]"
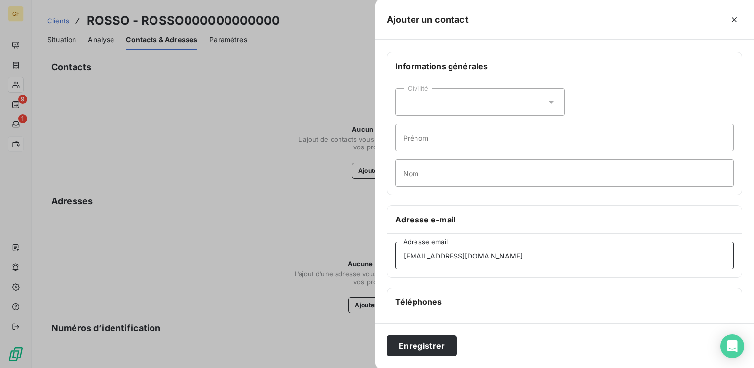
type input "[EMAIL_ADDRESS][DOMAIN_NAME]"
click at [413, 335] on div "Enregistrer" at bounding box center [564, 345] width 379 height 45
click at [418, 343] on button "Enregistrer" at bounding box center [422, 346] width 70 height 21
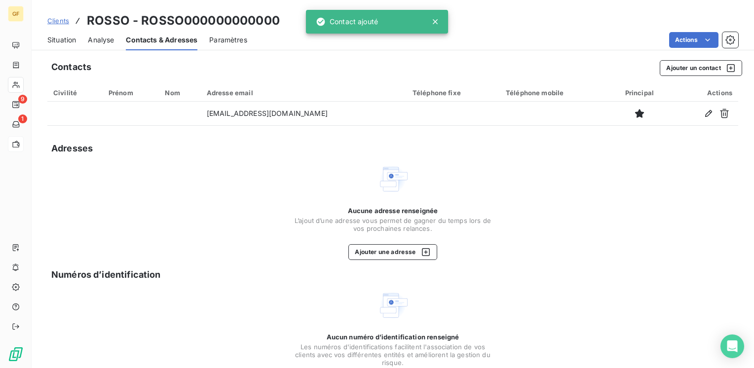
click at [64, 42] on span "Situation" at bounding box center [61, 40] width 29 height 10
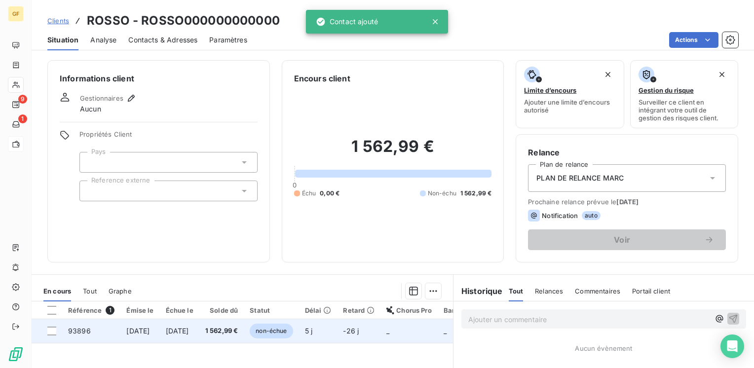
click at [234, 335] on td "1 562,99 €" at bounding box center [221, 331] width 45 height 24
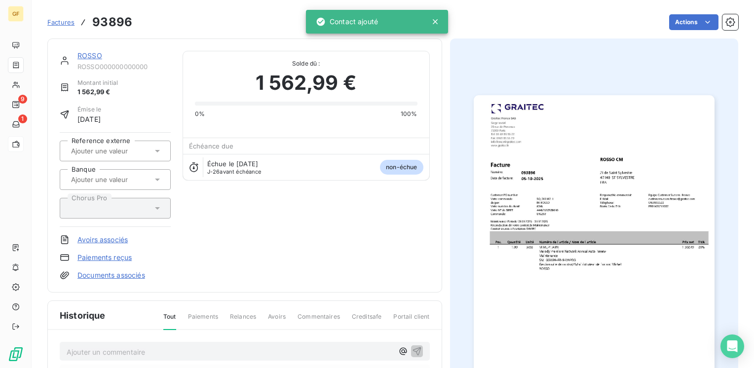
click at [586, 265] on img "button" at bounding box center [594, 265] width 241 height 340
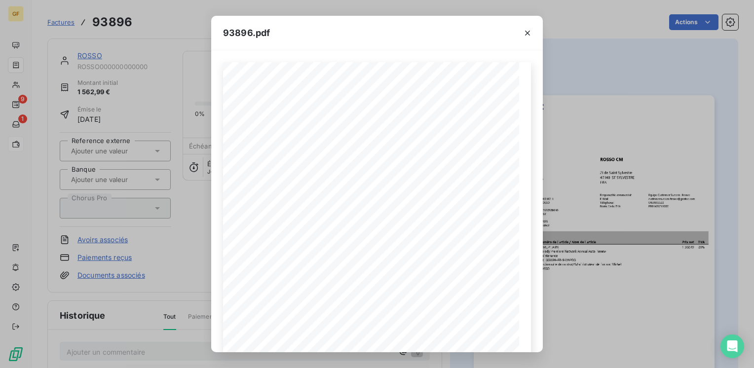
drag, startPoint x: 525, startPoint y: 34, endPoint x: 217, endPoint y: 235, distance: 367.7
click at [525, 33] on icon "button" at bounding box center [528, 33] width 10 height 10
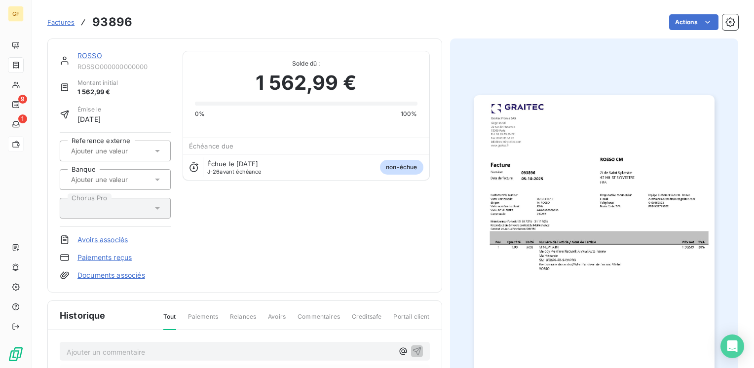
click at [86, 52] on link "ROSSO" at bounding box center [89, 55] width 25 height 8
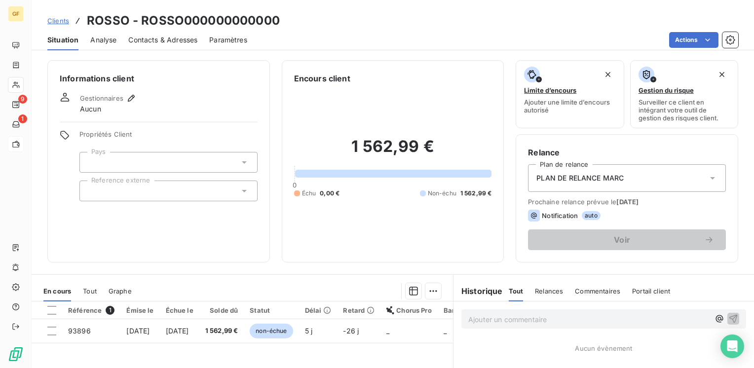
drag, startPoint x: 191, startPoint y: 42, endPoint x: 257, endPoint y: 49, distance: 65.6
click at [192, 42] on span "Contacts & Adresses" at bounding box center [162, 40] width 69 height 10
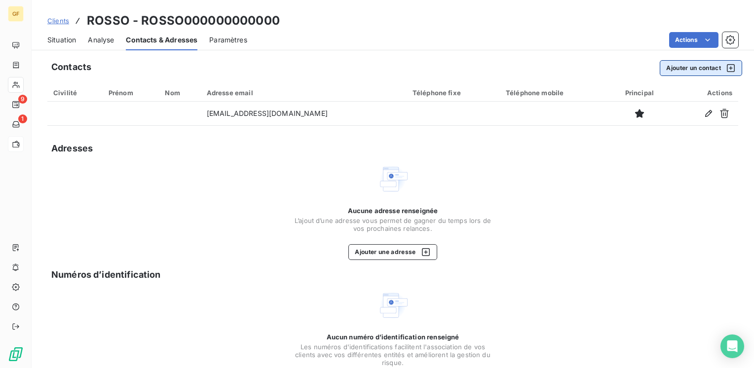
click at [687, 69] on button "Ajouter un contact" at bounding box center [701, 68] width 82 height 16
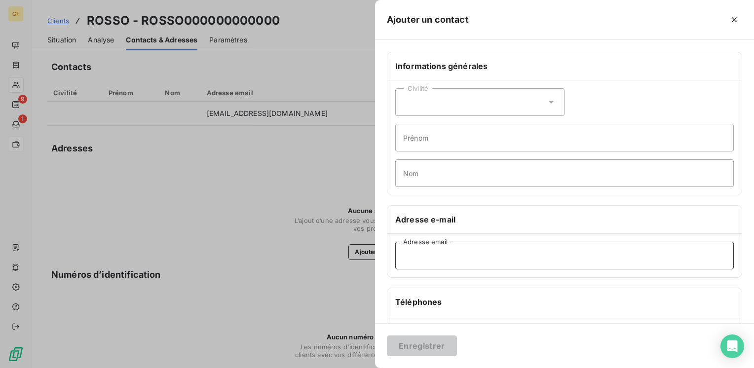
click at [432, 255] on input "Adresse email" at bounding box center [564, 256] width 338 height 28
paste input "[PERSON_NAME][EMAIL_ADDRESS][DOMAIN_NAME]"
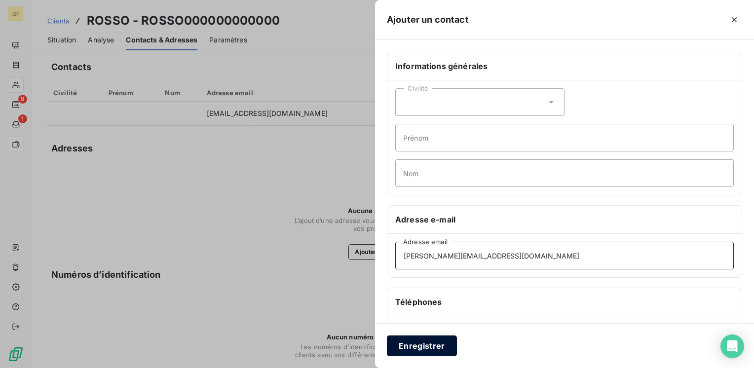
type input "[PERSON_NAME][EMAIL_ADDRESS][DOMAIN_NAME]"
click at [420, 342] on button "Enregistrer" at bounding box center [422, 346] width 70 height 21
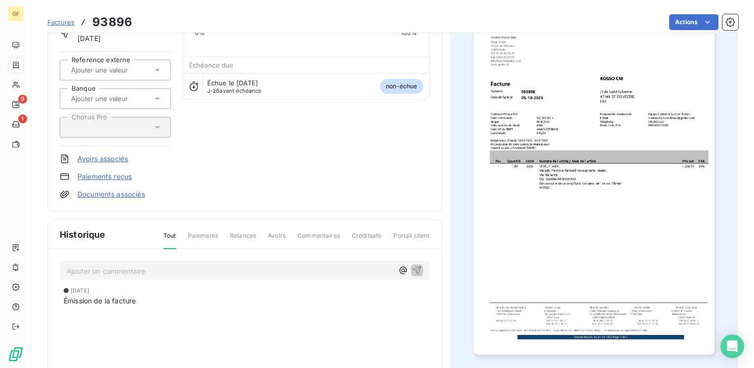
scroll to position [148, 0]
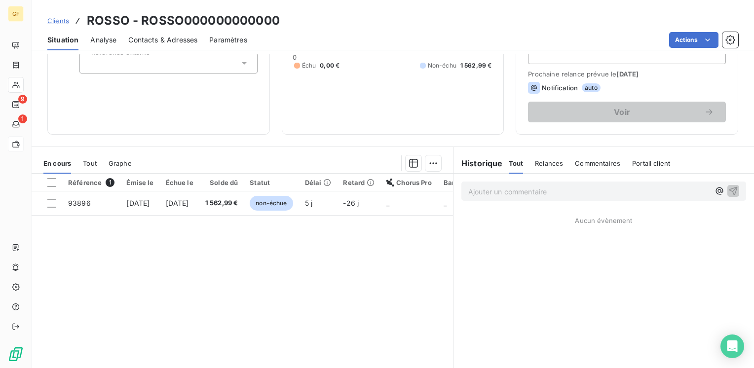
scroll to position [148, 0]
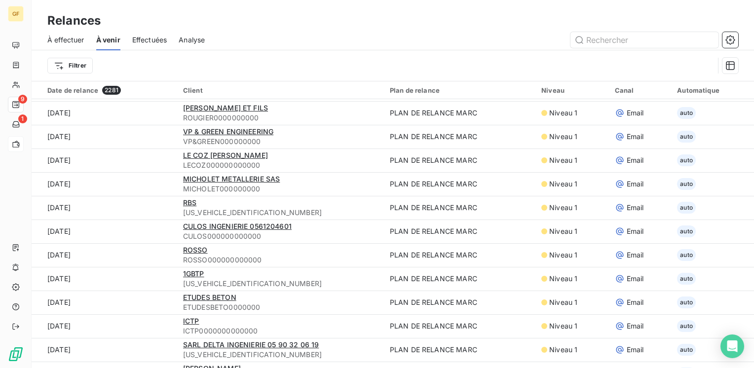
scroll to position [592, 0]
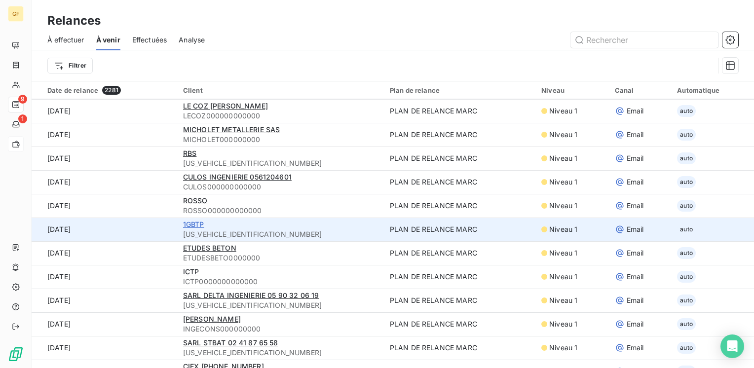
click at [190, 225] on span "1GBTP" at bounding box center [193, 224] width 21 height 8
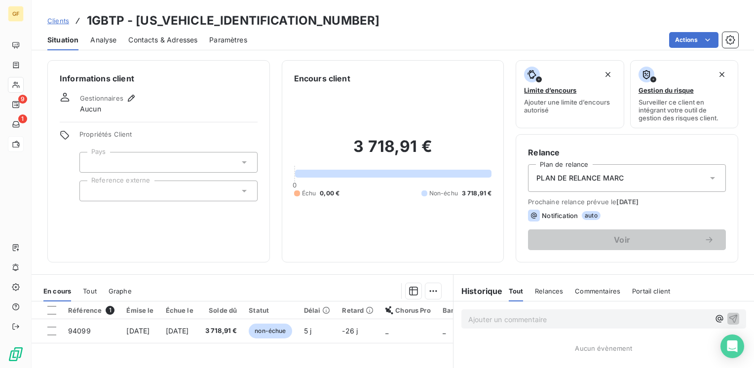
click at [150, 38] on span "Contacts & Adresses" at bounding box center [162, 40] width 69 height 10
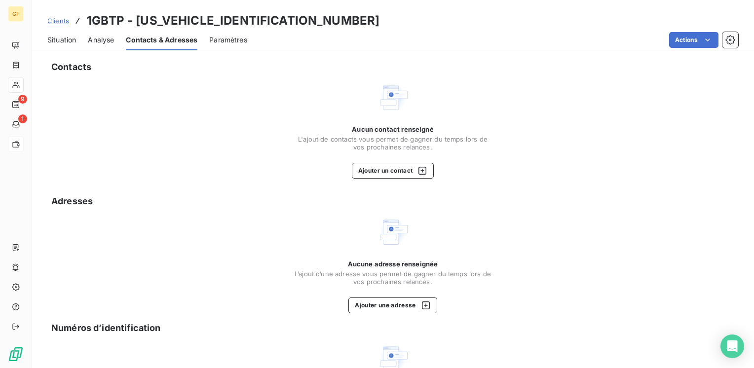
click at [48, 39] on span "Situation" at bounding box center [61, 40] width 29 height 10
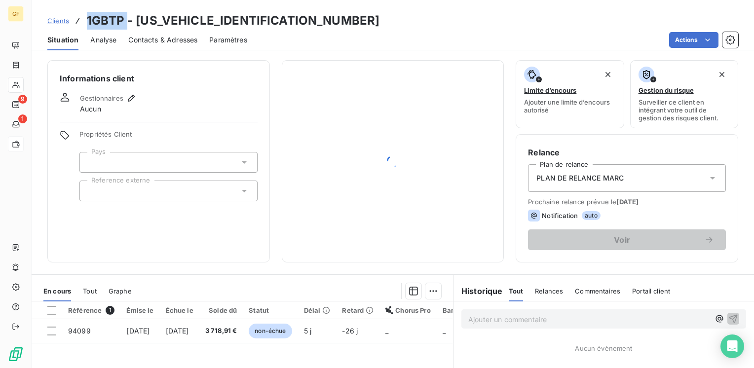
drag, startPoint x: 127, startPoint y: 20, endPoint x: 83, endPoint y: 16, distance: 44.1
click at [83, 16] on div "Clients 1GBTP - [US_VEHICLE_IDENTIFICATION_NUMBER]" at bounding box center [213, 21] width 332 height 18
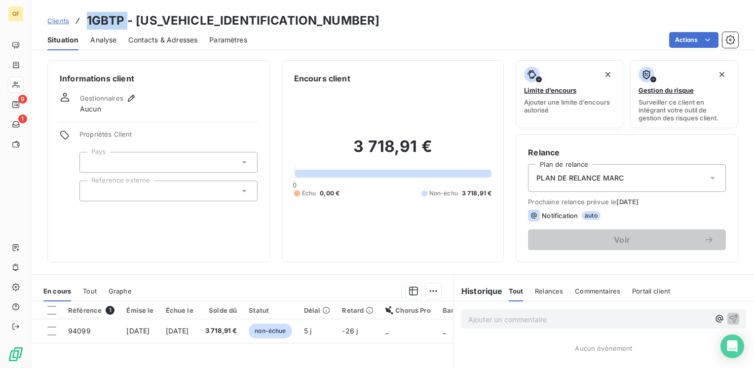
click at [177, 44] on span "Contacts & Adresses" at bounding box center [162, 40] width 69 height 10
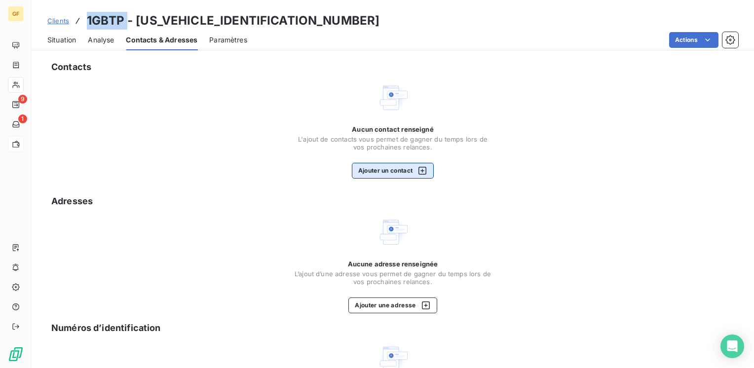
click at [383, 167] on button "Ajouter un contact" at bounding box center [393, 171] width 82 height 16
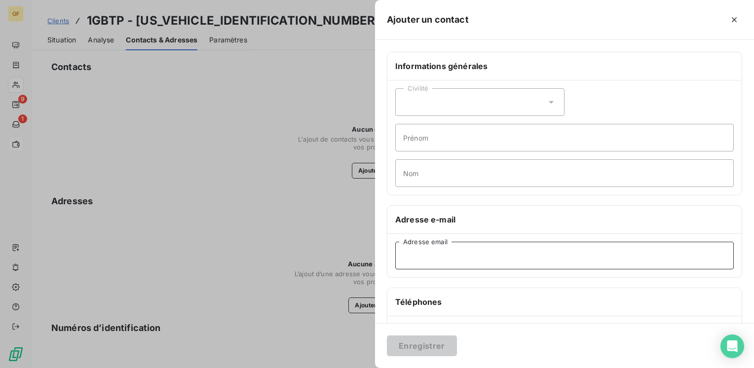
click at [407, 267] on input "Adresse email" at bounding box center [564, 256] width 338 height 28
paste input "[EMAIL_ADDRESS][DOMAIN_NAME]"
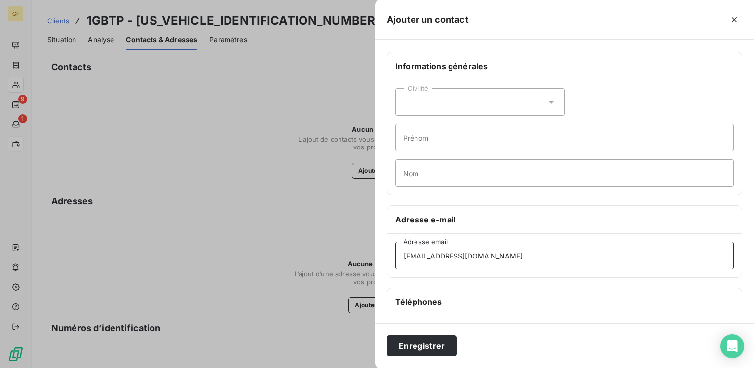
type input "[EMAIL_ADDRESS][DOMAIN_NAME]"
click at [410, 331] on div "Enregistrer" at bounding box center [564, 345] width 379 height 45
click at [411, 343] on button "Enregistrer" at bounding box center [422, 346] width 70 height 21
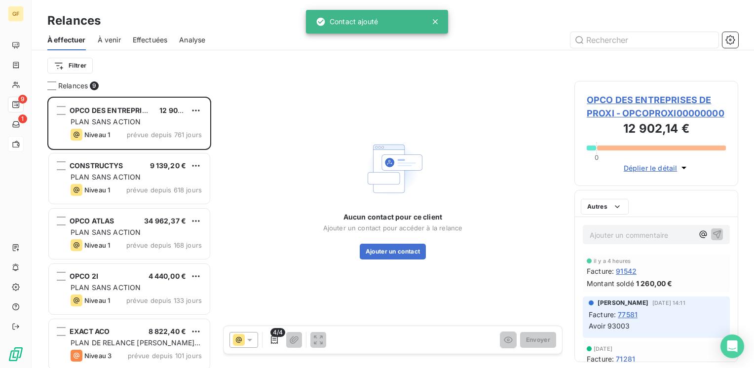
scroll to position [264, 156]
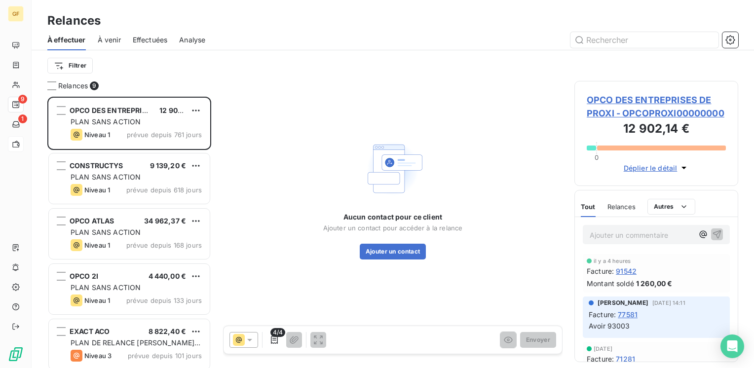
click at [113, 38] on span "À venir" at bounding box center [109, 40] width 23 height 10
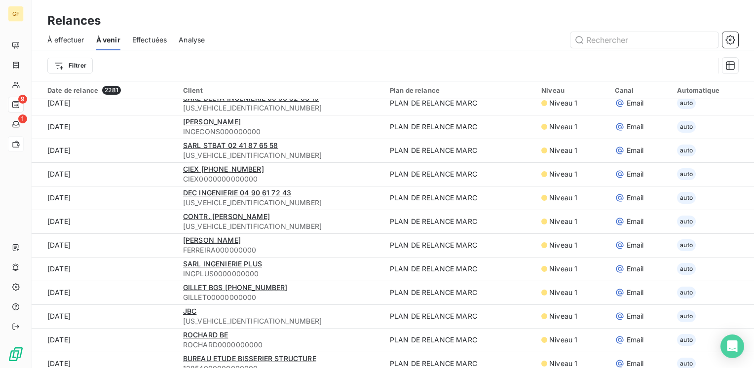
scroll to position [839, 0]
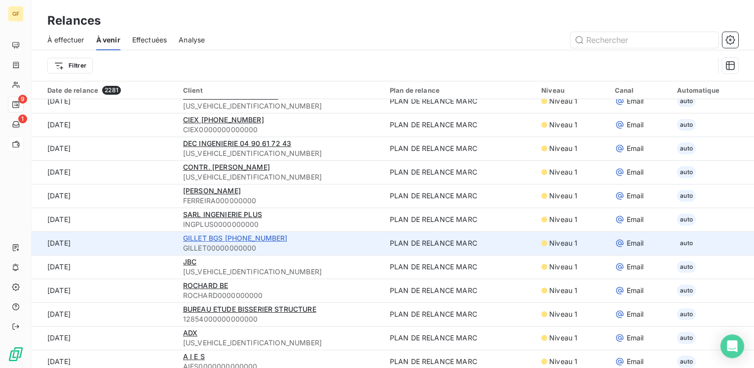
click at [207, 236] on span "GILLET BGS [PHONE_NUMBER]" at bounding box center [235, 238] width 105 height 8
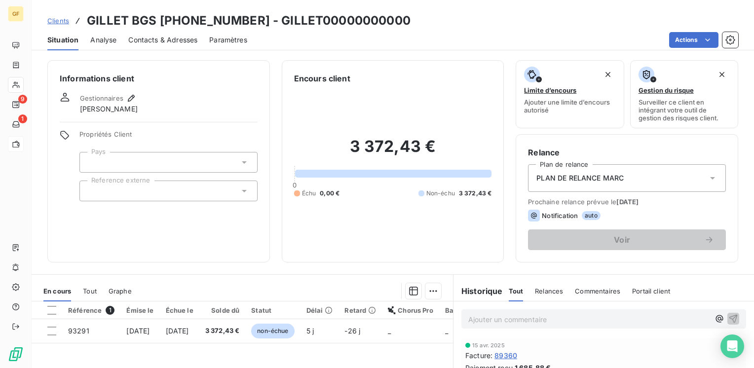
click at [145, 38] on span "Contacts & Adresses" at bounding box center [162, 40] width 69 height 10
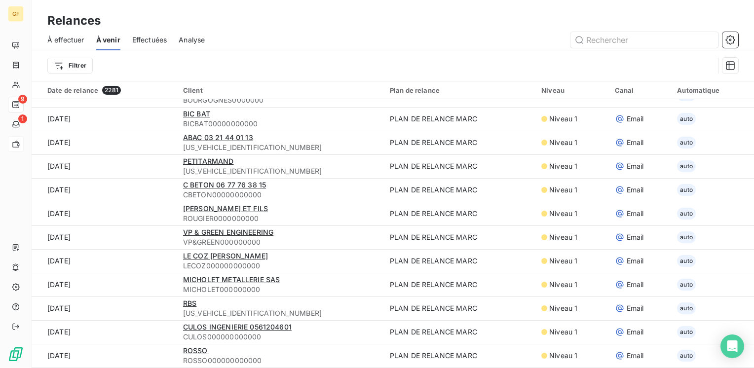
scroll to position [444, 0]
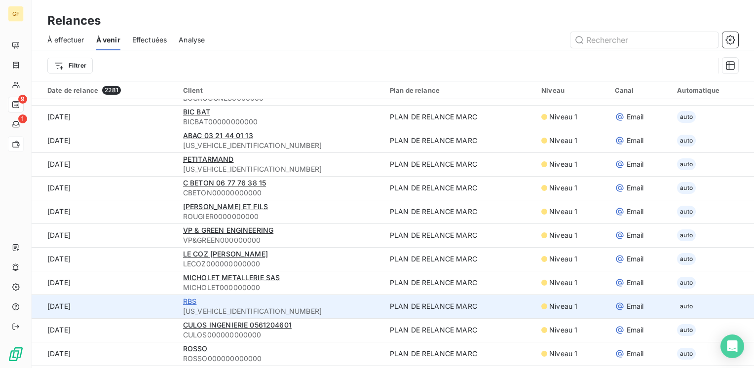
click at [187, 300] on span "RBS" at bounding box center [189, 301] width 13 height 8
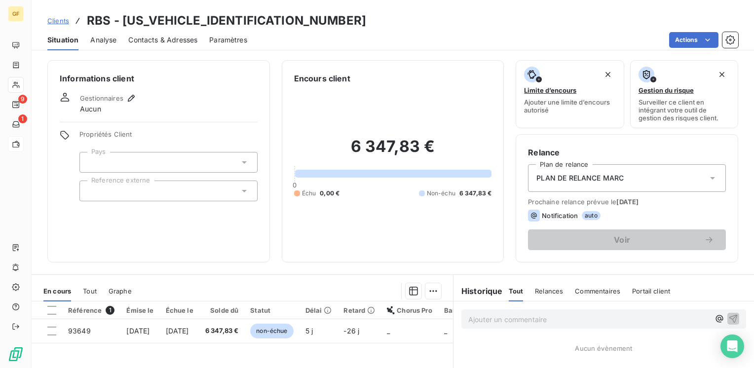
click at [160, 40] on span "Contacts & Adresses" at bounding box center [162, 40] width 69 height 10
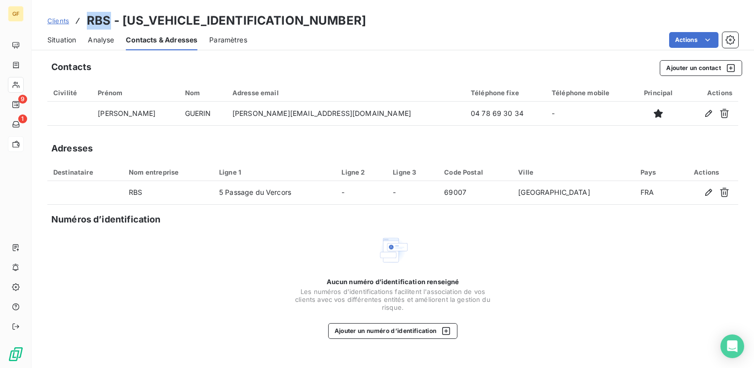
drag, startPoint x: 111, startPoint y: 19, endPoint x: 81, endPoint y: 18, distance: 29.6
click at [81, 18] on div "Clients RBS - [US_VEHICLE_IDENTIFICATION_NUMBER]" at bounding box center [206, 21] width 319 height 18
click at [62, 38] on span "Situation" at bounding box center [61, 40] width 29 height 10
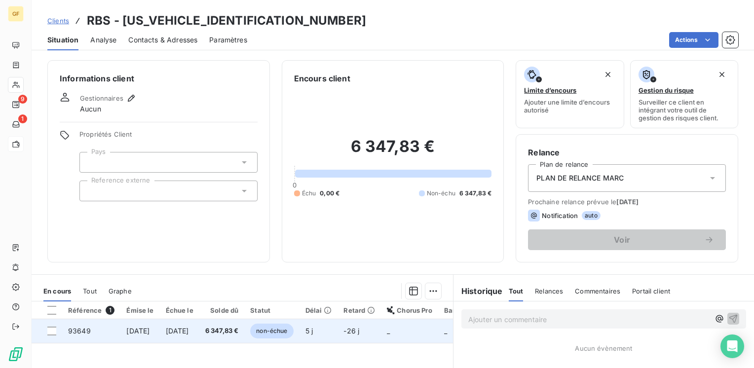
click at [189, 331] on span "[DATE]" at bounding box center [177, 331] width 23 height 8
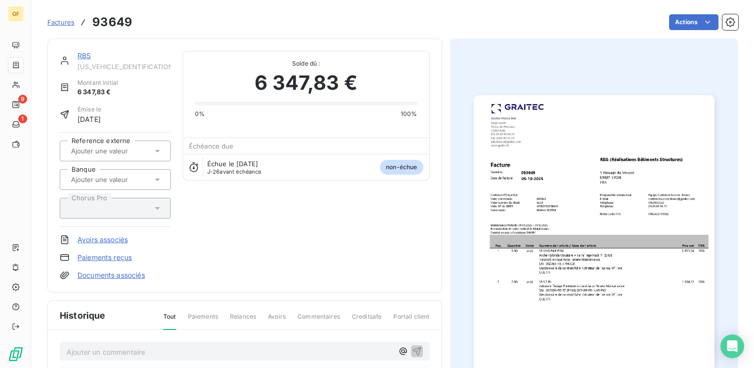
click at [85, 54] on link "RBS" at bounding box center [83, 55] width 13 height 8
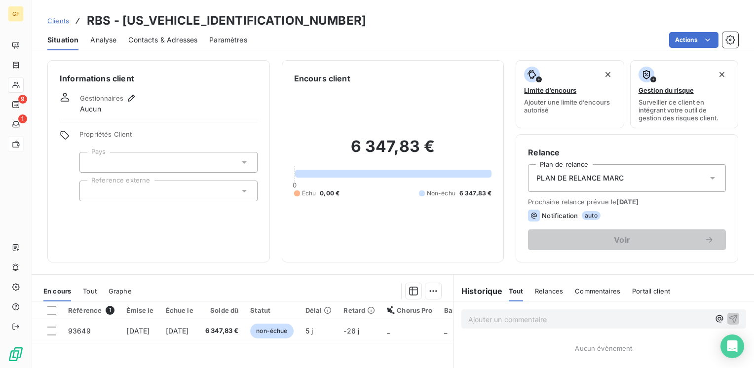
click at [163, 42] on span "Contacts & Adresses" at bounding box center [162, 40] width 69 height 10
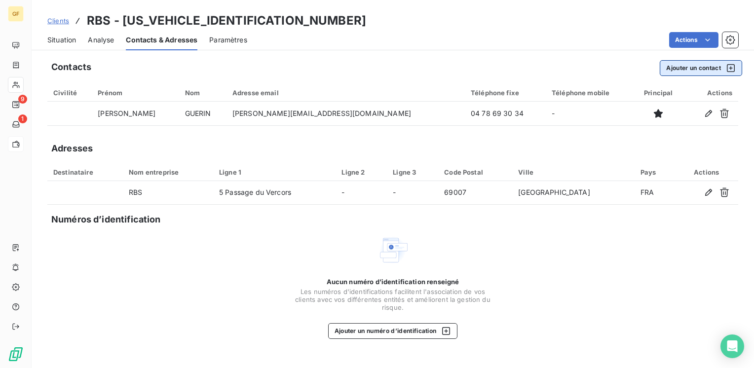
click at [681, 66] on button "Ajouter un contact" at bounding box center [701, 68] width 82 height 16
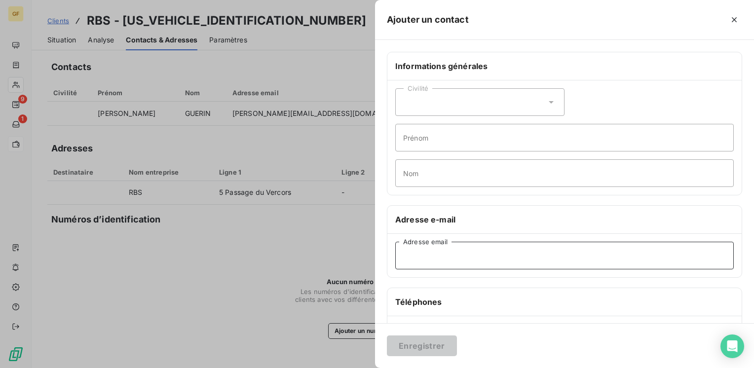
click at [456, 252] on input "Adresse email" at bounding box center [564, 256] width 338 height 28
paste input "[PERSON_NAME][EMAIL_ADDRESS][DOMAIN_NAME]"
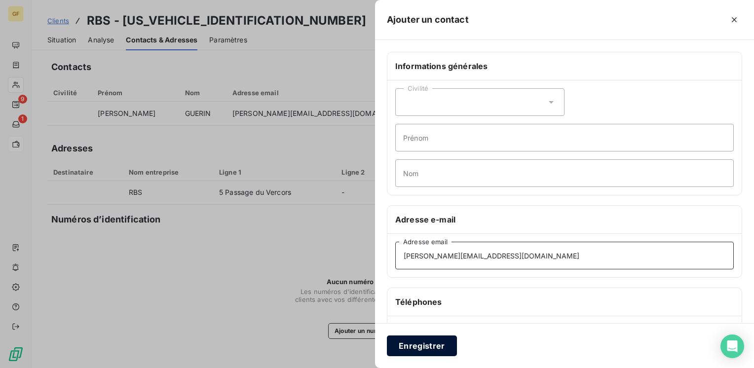
type input "[PERSON_NAME][EMAIL_ADDRESS][DOMAIN_NAME]"
click at [431, 345] on button "Enregistrer" at bounding box center [422, 346] width 70 height 21
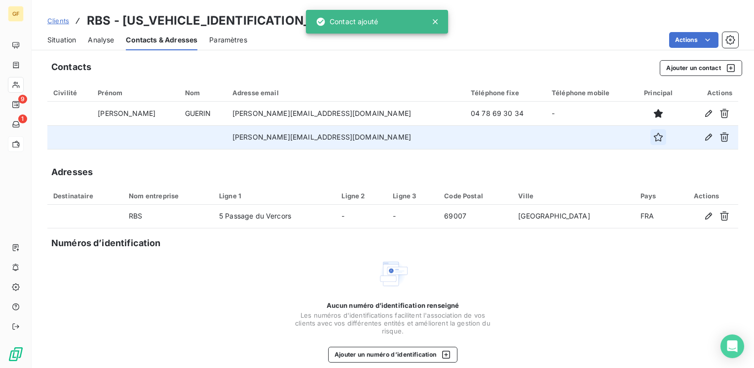
click at [653, 135] on icon "button" at bounding box center [658, 137] width 10 height 10
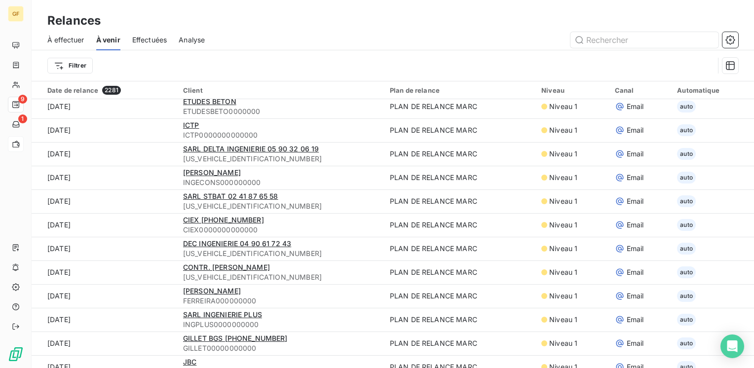
scroll to position [740, 0]
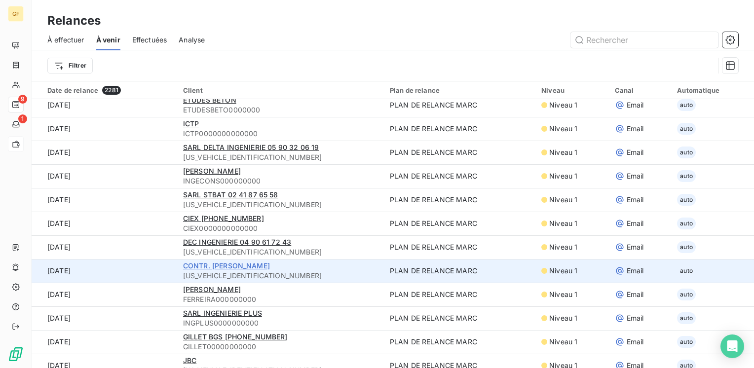
click at [215, 264] on span "CONTR. [PERSON_NAME]" at bounding box center [226, 266] width 87 height 8
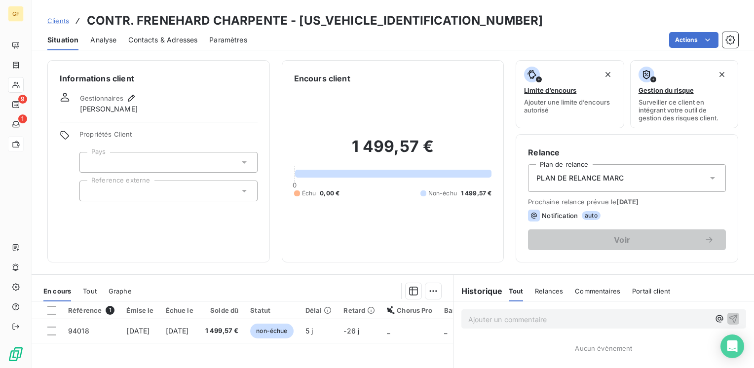
click at [146, 37] on span "Contacts & Adresses" at bounding box center [162, 40] width 69 height 10
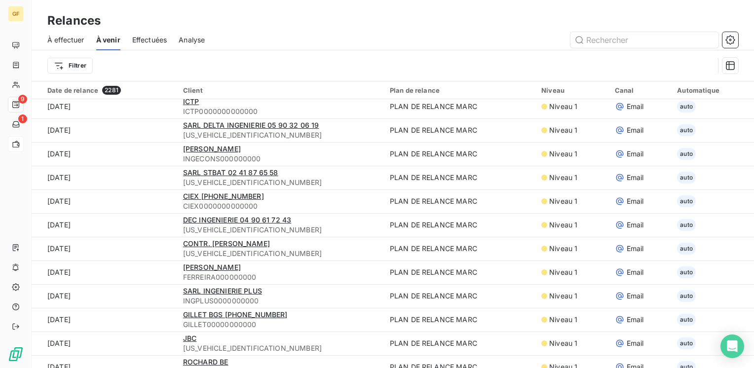
scroll to position [789, 0]
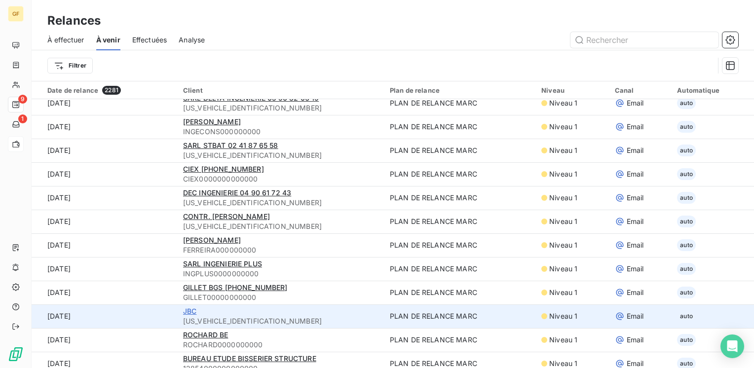
click at [186, 308] on span "JBC" at bounding box center [189, 311] width 13 height 8
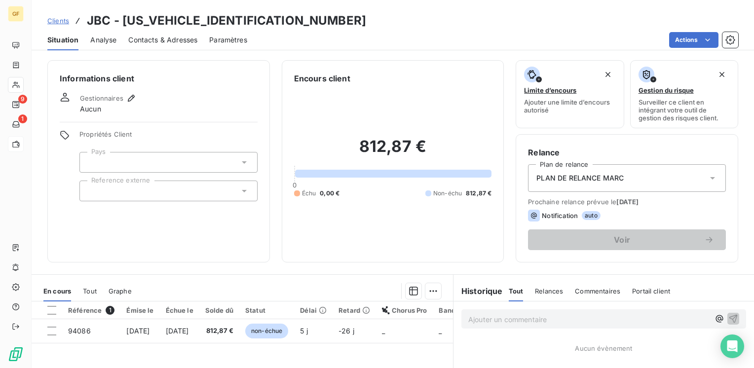
click at [152, 38] on span "Contacts & Adresses" at bounding box center [162, 40] width 69 height 10
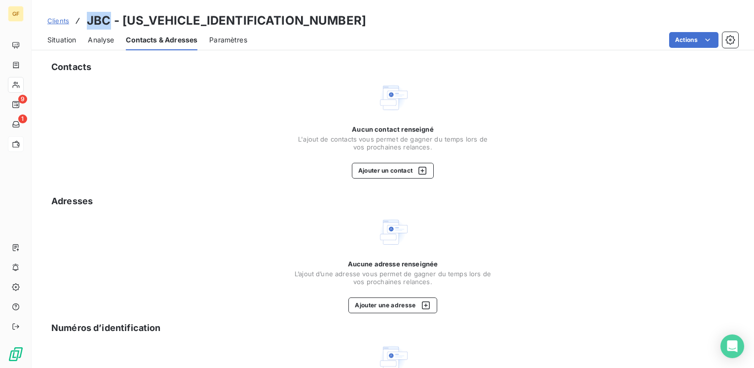
drag, startPoint x: 111, startPoint y: 20, endPoint x: 80, endPoint y: 23, distance: 30.7
click at [80, 23] on div "Clients JBC - [US_VEHICLE_IDENTIFICATION_NUMBER]" at bounding box center [206, 21] width 319 height 18
click at [57, 37] on span "Situation" at bounding box center [61, 40] width 29 height 10
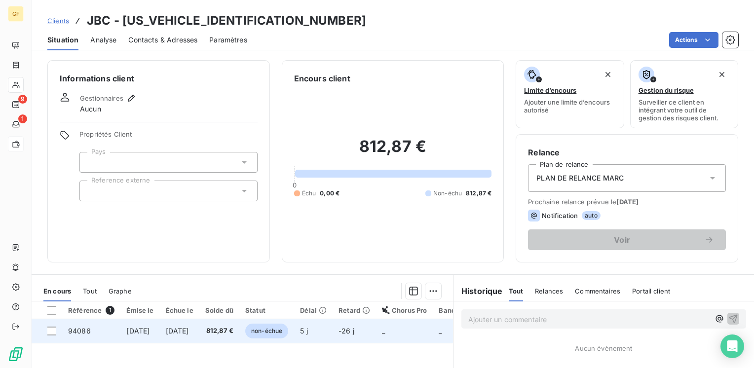
click at [189, 331] on span "[DATE]" at bounding box center [177, 331] width 23 height 8
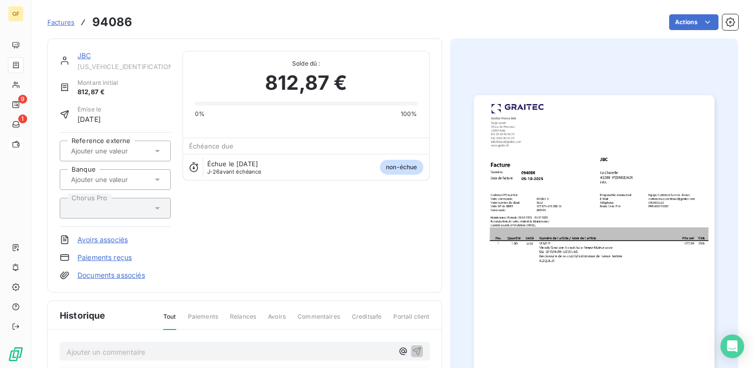
click at [543, 239] on img "button" at bounding box center [594, 265] width 241 height 340
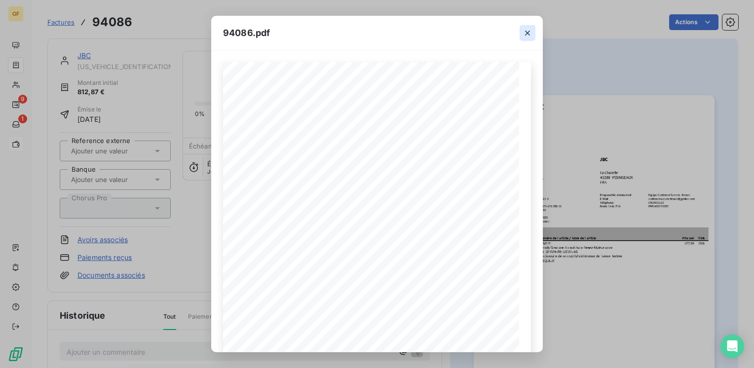
click at [521, 32] on button "button" at bounding box center [528, 33] width 16 height 16
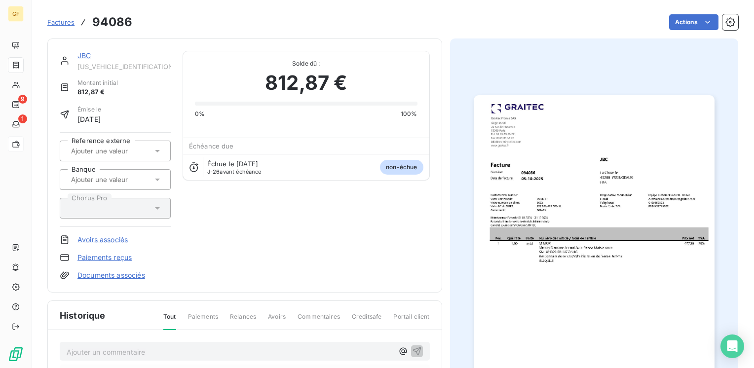
click at [86, 56] on link "JBC" at bounding box center [83, 55] width 13 height 8
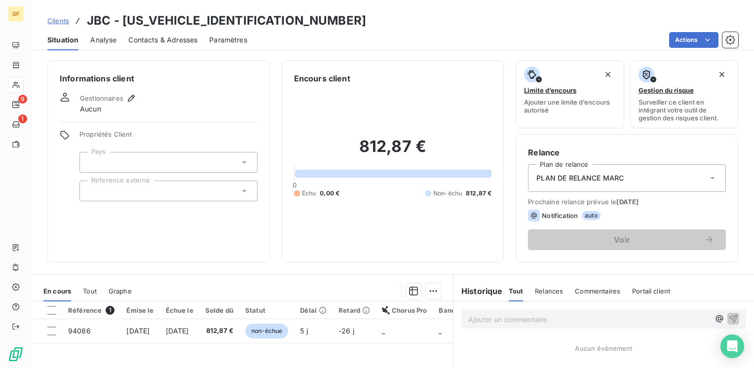
click at [157, 40] on span "Contacts & Adresses" at bounding box center [162, 40] width 69 height 10
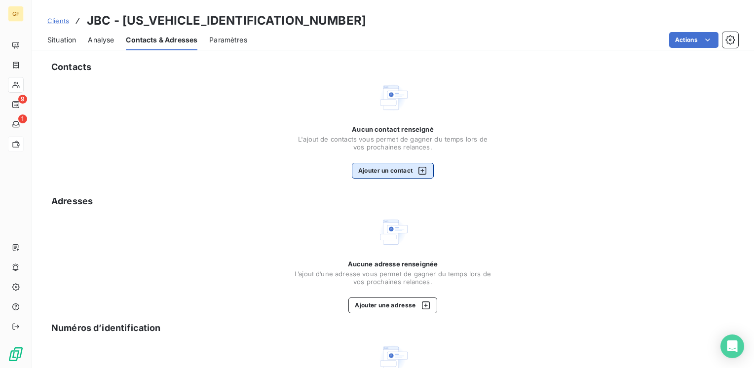
click at [401, 167] on button "Ajouter un contact" at bounding box center [393, 171] width 82 height 16
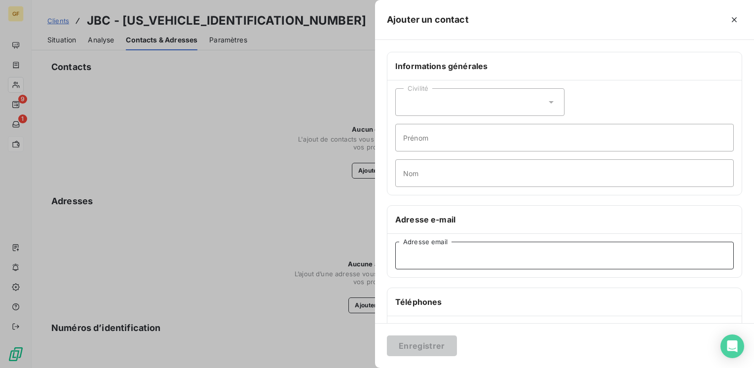
click at [438, 258] on input "Adresse email" at bounding box center [564, 256] width 338 height 28
paste input "[PERSON_NAME][EMAIL_ADDRESS][DOMAIN_NAME]"
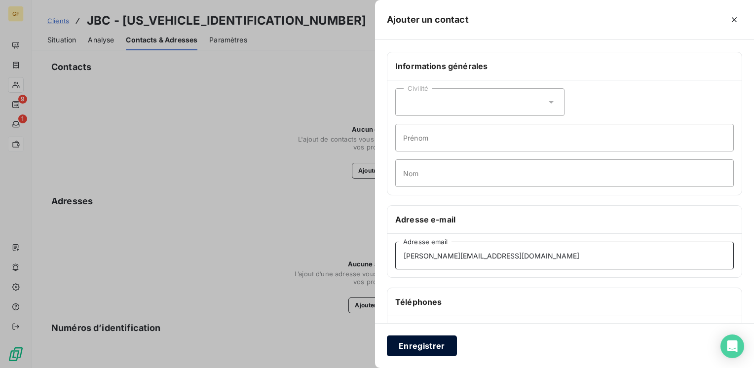
type input "[PERSON_NAME][EMAIL_ADDRESS][DOMAIN_NAME]"
click at [430, 348] on button "Enregistrer" at bounding box center [422, 346] width 70 height 21
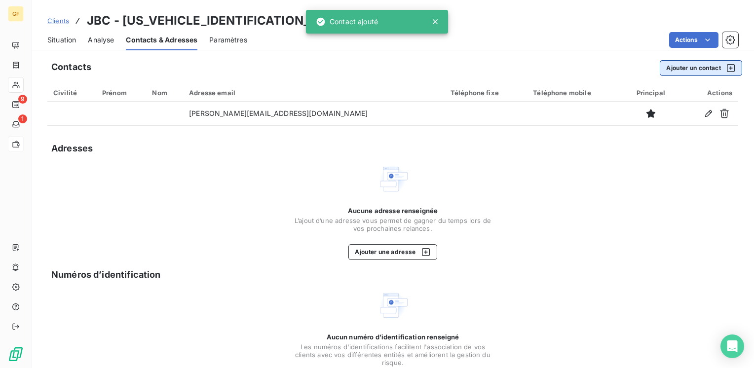
click at [660, 66] on button "Ajouter un contact" at bounding box center [701, 68] width 82 height 16
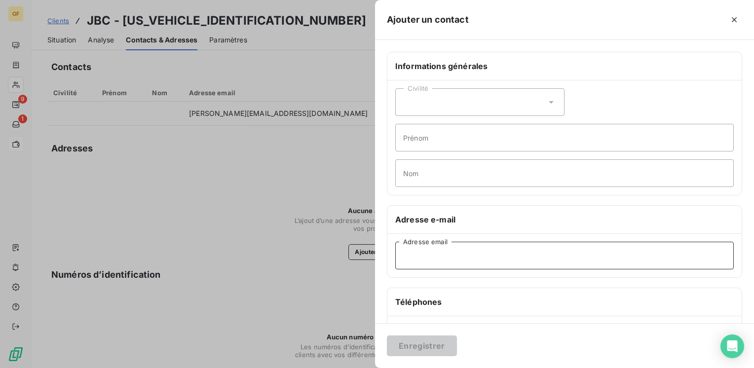
click at [471, 247] on input "Adresse email" at bounding box center [564, 256] width 338 height 28
paste input "[EMAIL_ADDRESS][DOMAIN_NAME]"
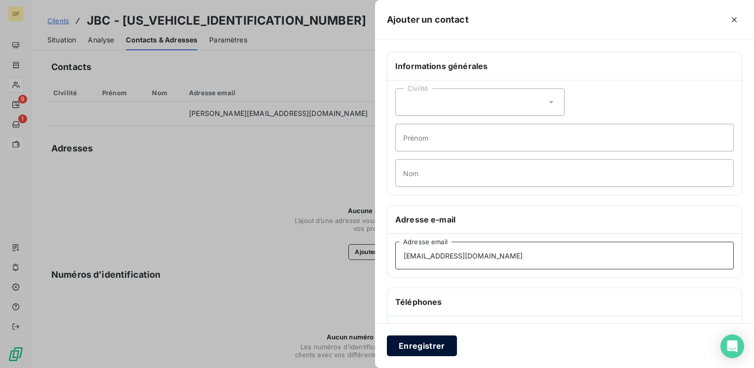
type input "[EMAIL_ADDRESS][DOMAIN_NAME]"
click at [429, 342] on button "Enregistrer" at bounding box center [422, 346] width 70 height 21
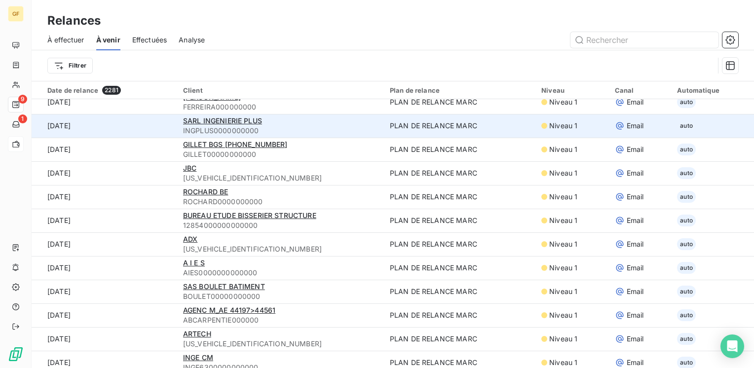
scroll to position [938, 0]
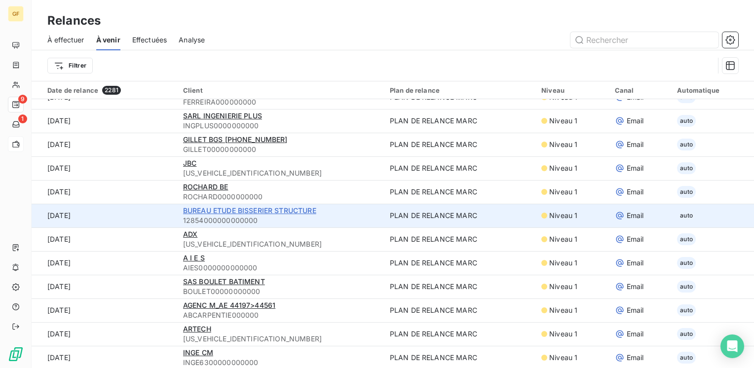
click at [214, 210] on span "BUREAU ETUDE BISSERIER STRUCTURE" at bounding box center [249, 210] width 133 height 8
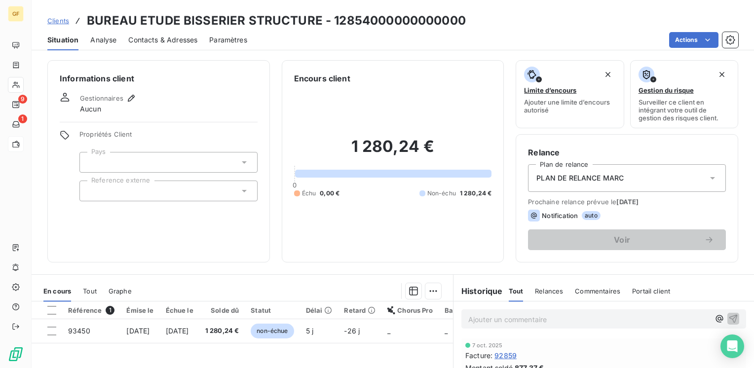
click at [160, 39] on span "Contacts & Adresses" at bounding box center [162, 40] width 69 height 10
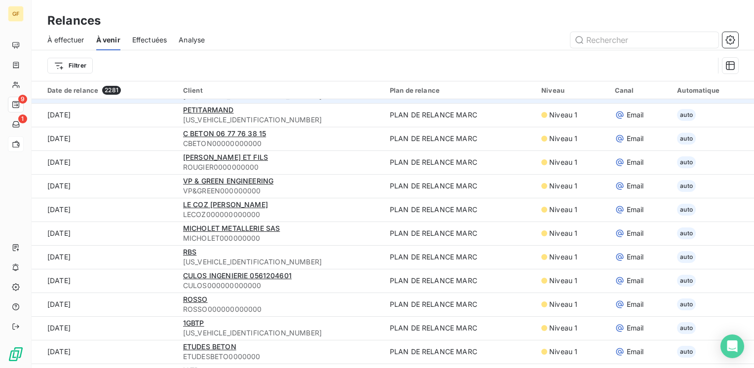
scroll to position [543, 0]
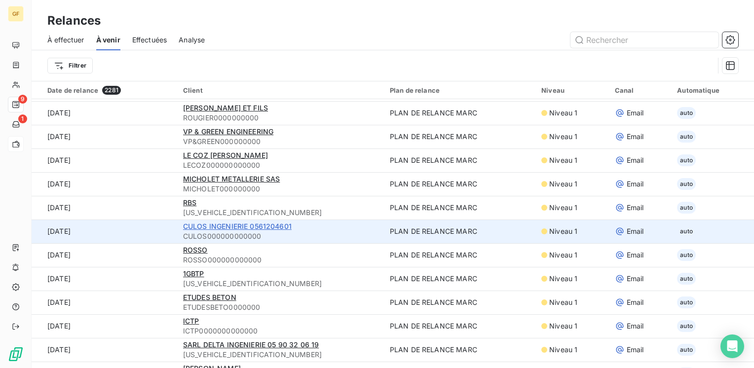
click at [218, 224] on span "CULOS INGENIERIE 0561204601" at bounding box center [237, 226] width 109 height 8
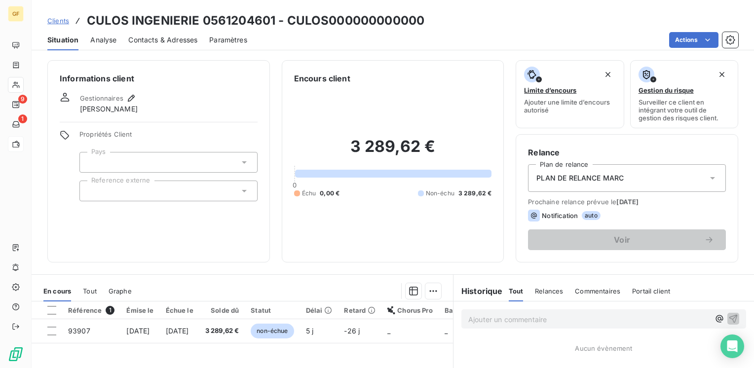
click at [139, 35] on span "Contacts & Adresses" at bounding box center [162, 40] width 69 height 10
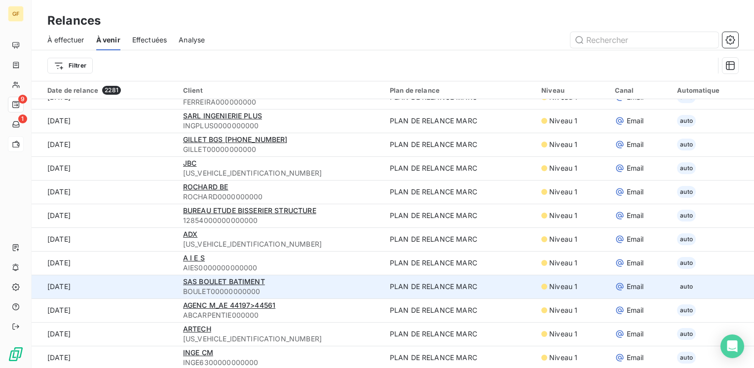
scroll to position [987, 0]
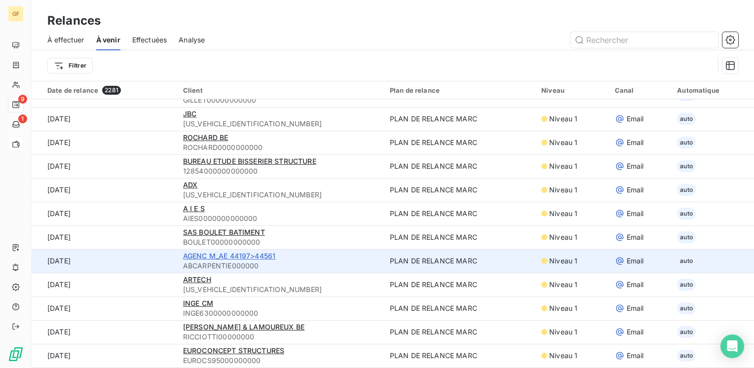
click at [214, 257] on span "AGENC M_AE 44197>44561" at bounding box center [229, 256] width 92 height 8
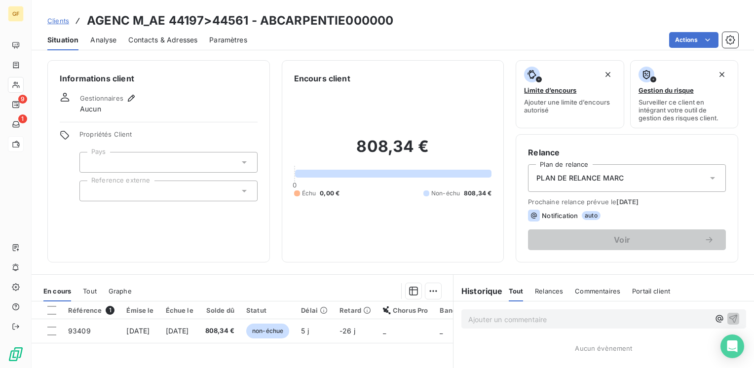
click at [153, 37] on span "Contacts & Adresses" at bounding box center [162, 40] width 69 height 10
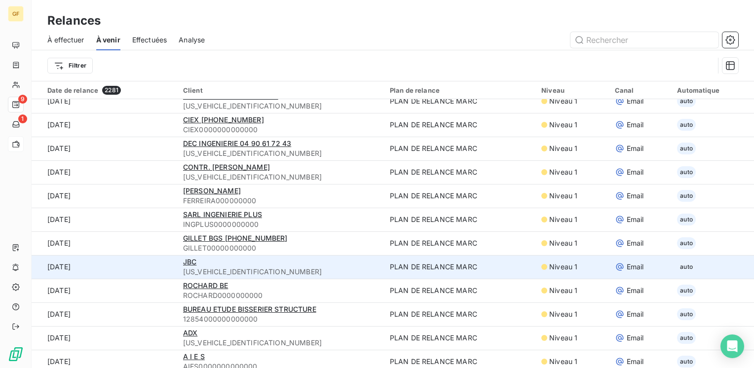
scroll to position [888, 0]
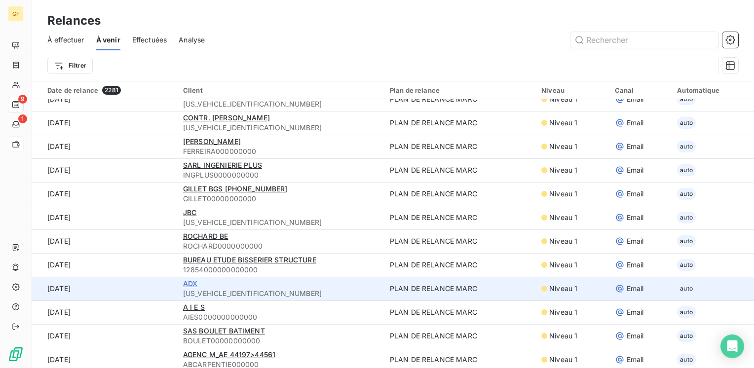
click at [193, 282] on span "ADX" at bounding box center [190, 283] width 14 height 8
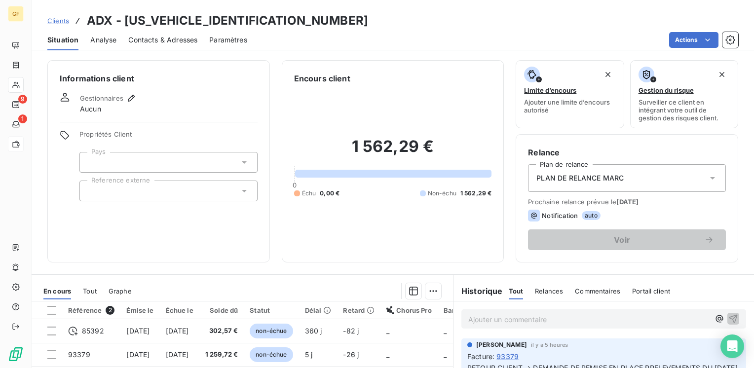
click at [163, 37] on span "Contacts & Adresses" at bounding box center [162, 40] width 69 height 10
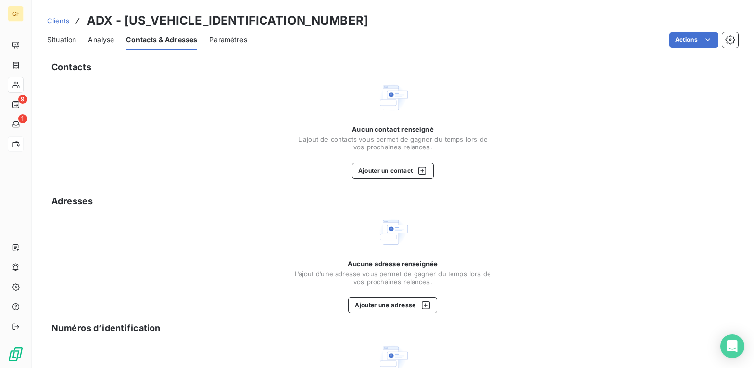
click at [63, 42] on span "Situation" at bounding box center [61, 40] width 29 height 10
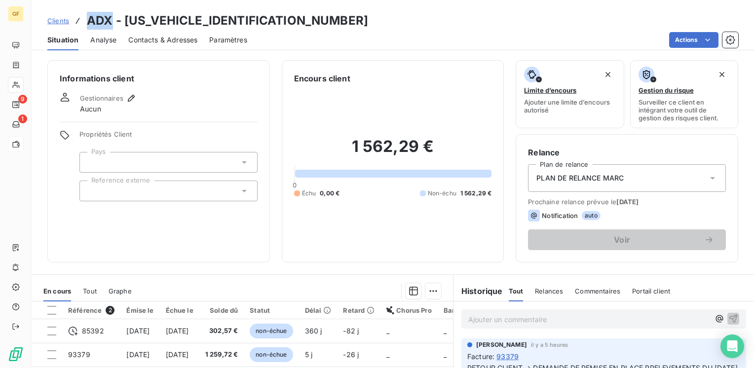
drag, startPoint x: 113, startPoint y: 18, endPoint x: 85, endPoint y: 17, distance: 27.2
click at [85, 17] on div "Clients ADX - [US_VEHICLE_IDENTIFICATION_NUMBER]" at bounding box center [207, 21] width 321 height 18
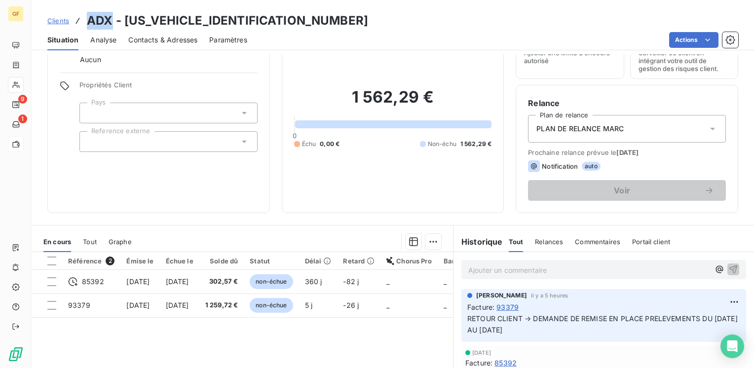
click at [170, 42] on span "Contacts & Adresses" at bounding box center [162, 40] width 69 height 10
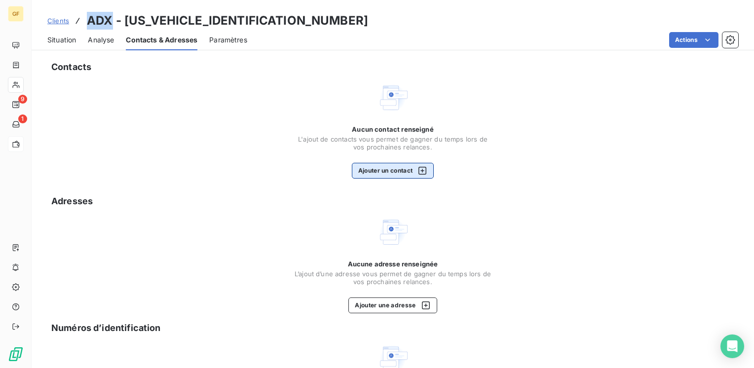
click at [369, 170] on button "Ajouter un contact" at bounding box center [393, 171] width 82 height 16
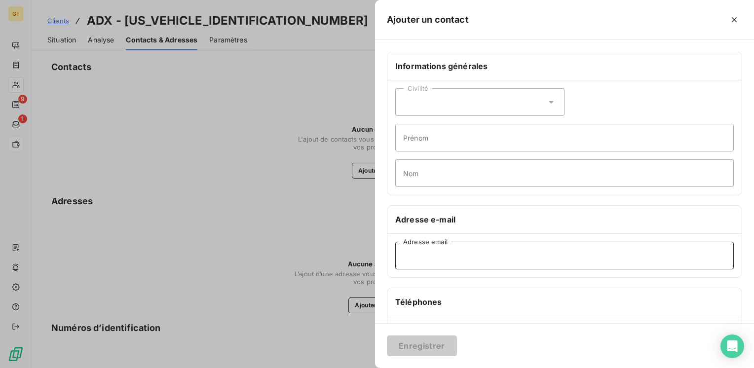
click at [413, 250] on input "Adresse email" at bounding box center [564, 256] width 338 height 28
paste input "[EMAIL_ADDRESS][DOMAIN_NAME]"
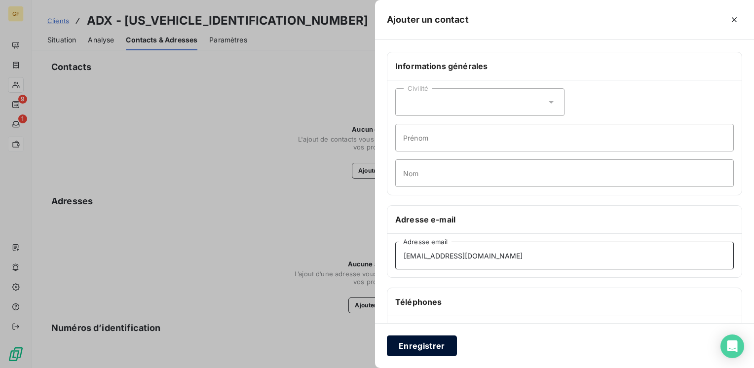
type input "[EMAIL_ADDRESS][DOMAIN_NAME]"
click at [408, 341] on button "Enregistrer" at bounding box center [422, 346] width 70 height 21
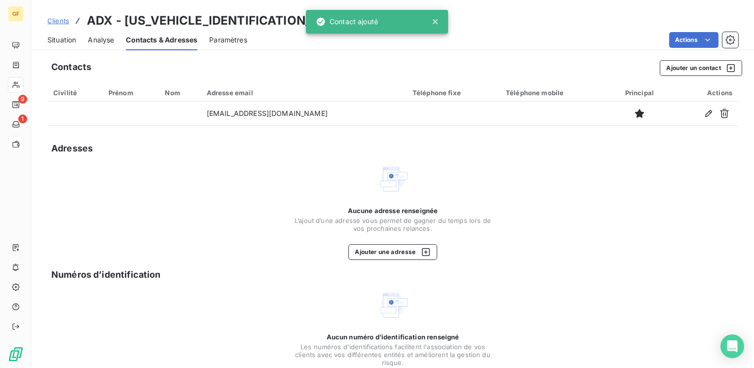
click at [65, 36] on span "Situation" at bounding box center [61, 40] width 29 height 10
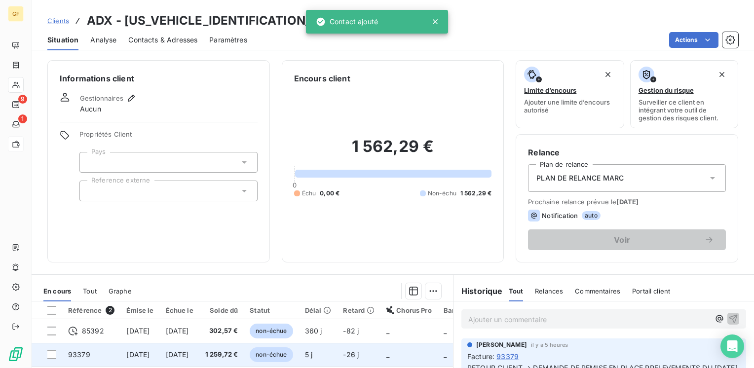
click at [189, 355] on span "[DATE]" at bounding box center [177, 354] width 23 height 8
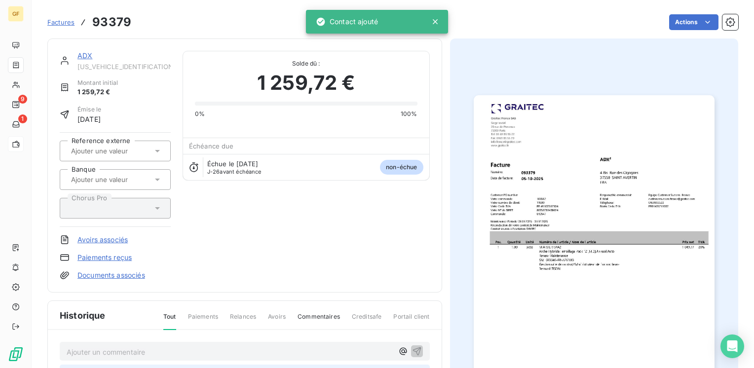
click at [574, 235] on img "button" at bounding box center [594, 265] width 241 height 340
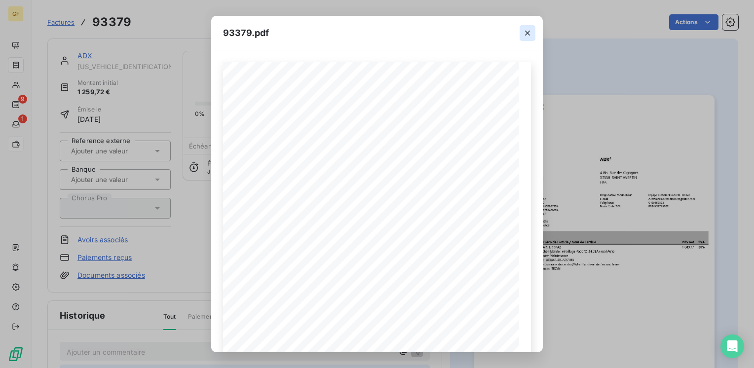
click at [526, 33] on icon "button" at bounding box center [528, 33] width 10 height 10
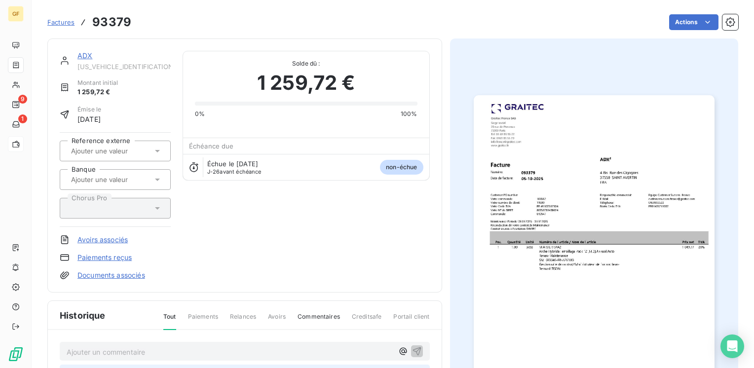
click at [84, 58] on link "ADX" at bounding box center [84, 55] width 15 height 8
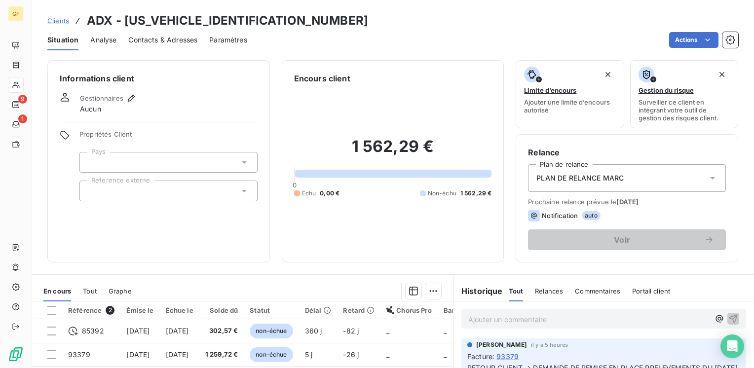
click at [164, 34] on div "Contacts & Adresses" at bounding box center [162, 40] width 69 height 21
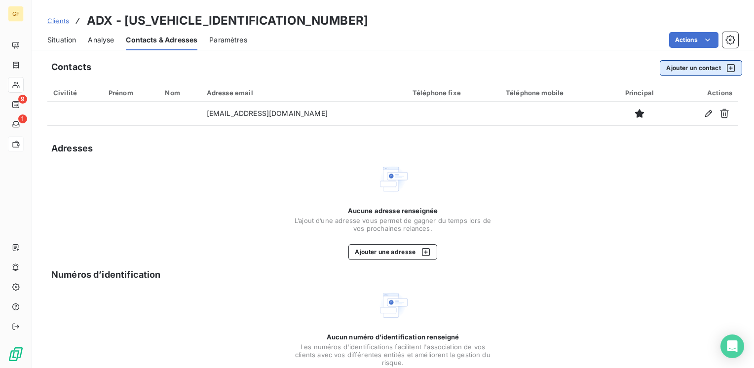
click at [669, 61] on button "Ajouter un contact" at bounding box center [701, 68] width 82 height 16
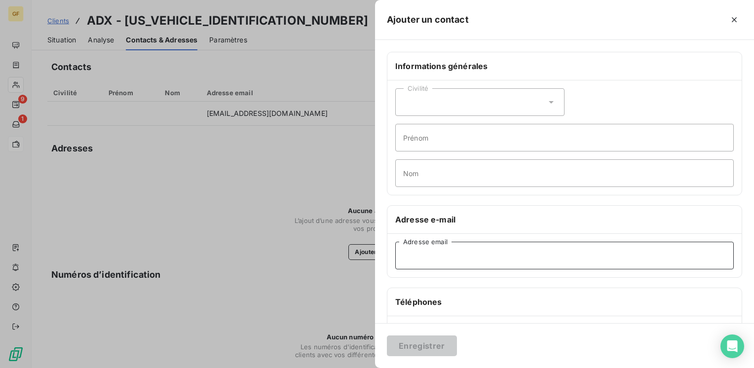
click at [459, 250] on input "Adresse email" at bounding box center [564, 256] width 338 height 28
paste input "[EMAIL_ADDRESS][DOMAIN_NAME]"
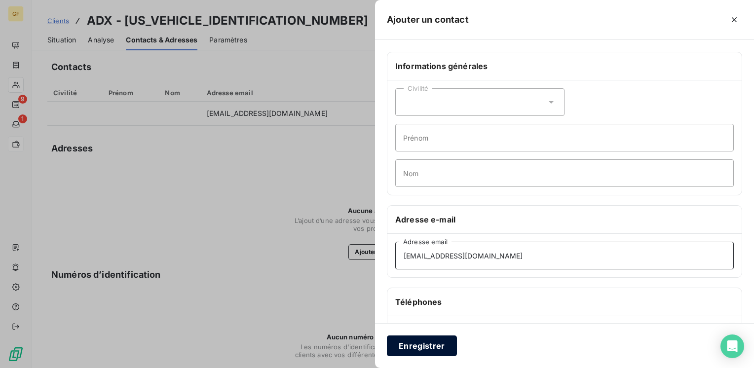
type input "[EMAIL_ADDRESS][DOMAIN_NAME]"
click at [424, 348] on button "Enregistrer" at bounding box center [422, 346] width 70 height 21
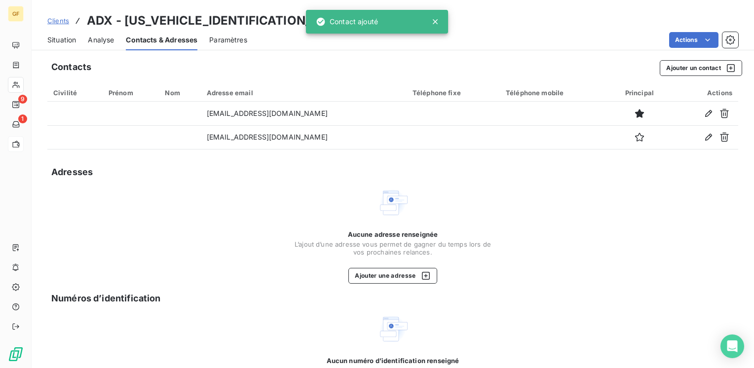
click at [53, 42] on span "Situation" at bounding box center [61, 40] width 29 height 10
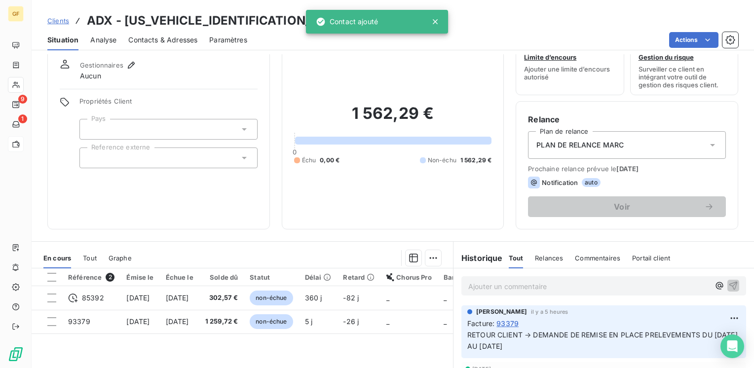
scroll to position [49, 0]
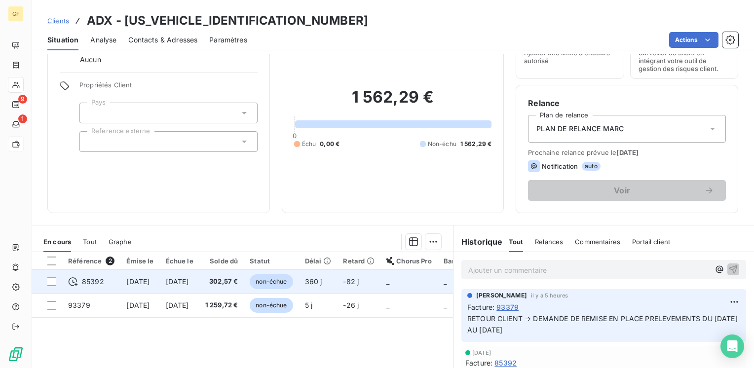
click at [238, 279] on span "302,57 €" at bounding box center [221, 282] width 33 height 10
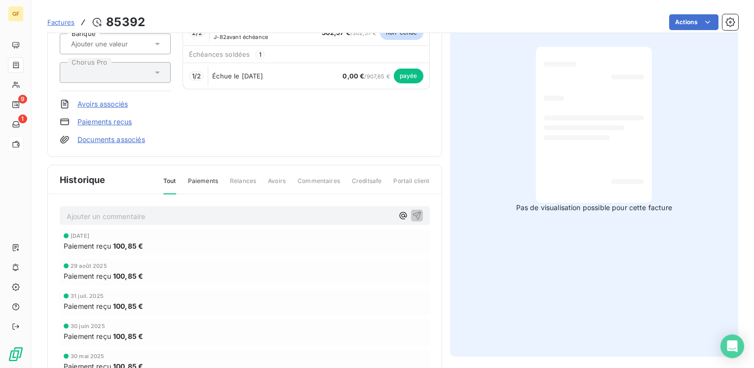
scroll to position [128, 0]
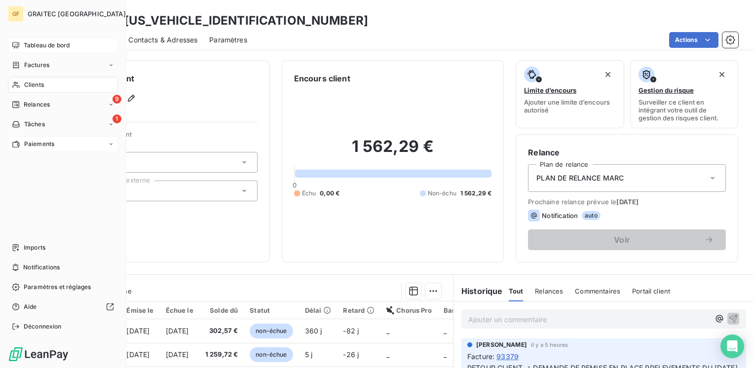
click at [45, 46] on span "Tableau de bord" at bounding box center [47, 45] width 46 height 9
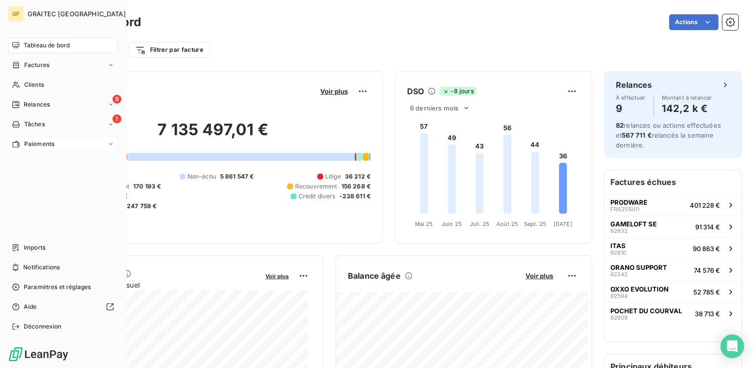
click at [33, 42] on span "Tableau de bord" at bounding box center [47, 45] width 46 height 9
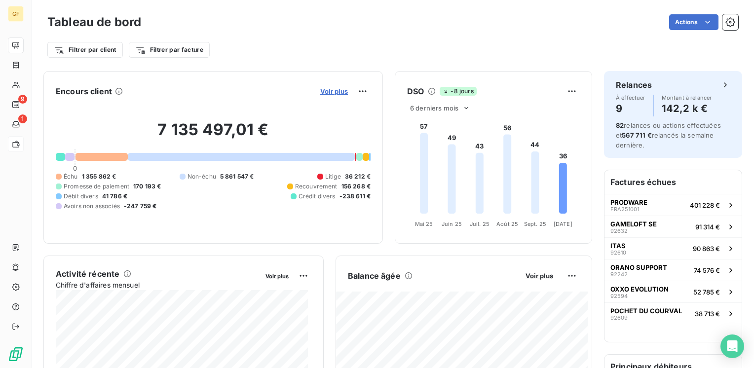
click at [320, 88] on span "Voir plus" at bounding box center [334, 91] width 28 height 8
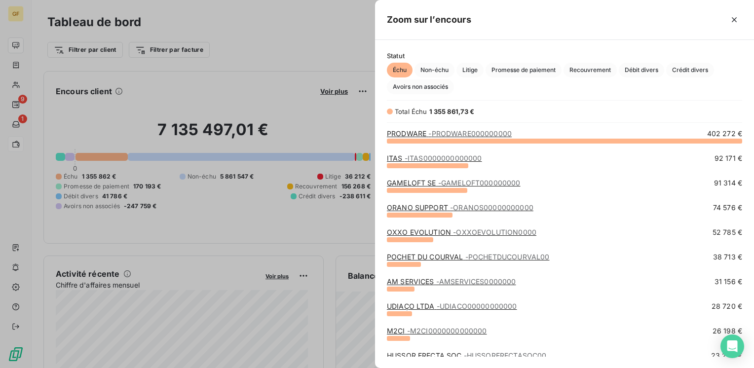
scroll to position [220, 371]
click at [423, 182] on link "GAMELOFT SE - GAMELOFT000000000" at bounding box center [454, 183] width 134 height 8
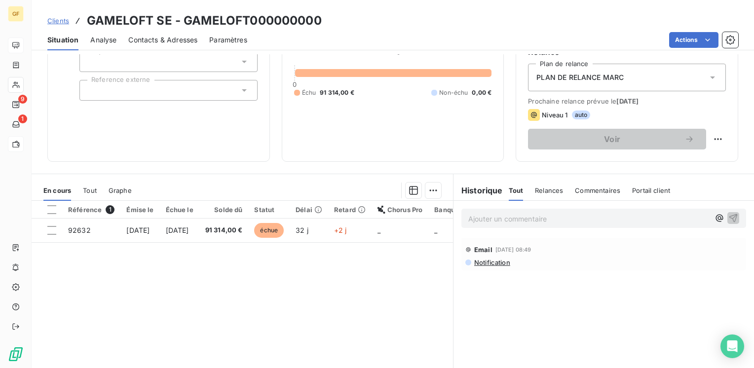
scroll to position [104, 0]
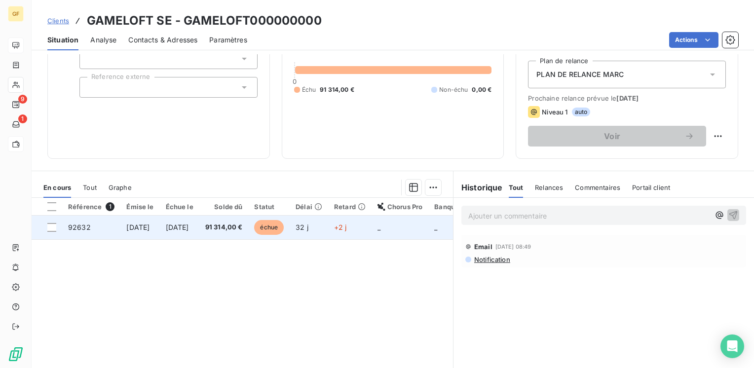
click at [199, 221] on td "[DATE]" at bounding box center [179, 228] width 39 height 24
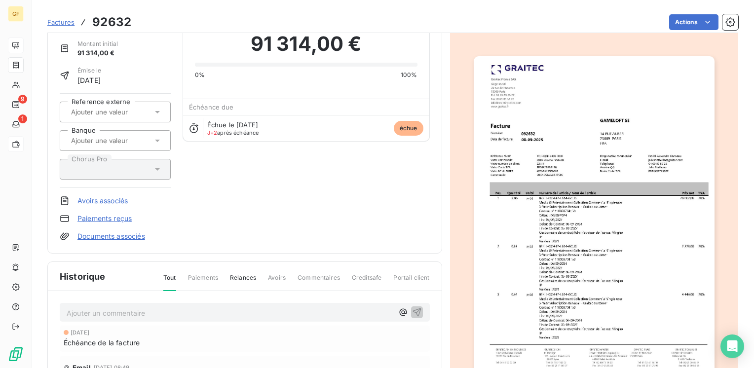
scroll to position [177, 0]
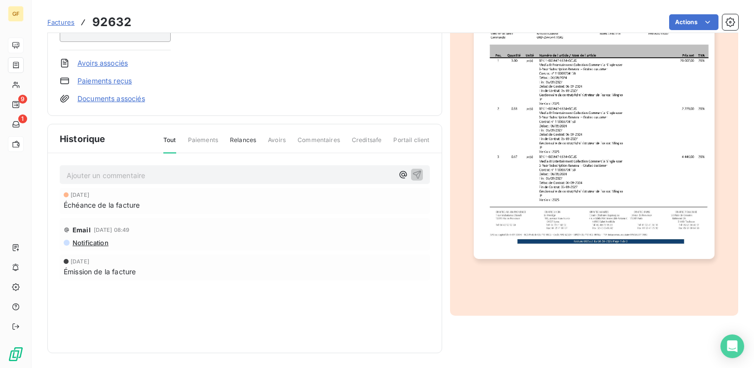
click at [140, 170] on p "Ajouter un commentaire ﻿" at bounding box center [230, 175] width 327 height 12
click at [201, 172] on span "RETOUR CLIENT → AVIS DE PAIEMENT DANS CRM" at bounding box center [152, 174] width 171 height 8
click at [414, 169] on icon "button" at bounding box center [417, 174] width 10 height 10
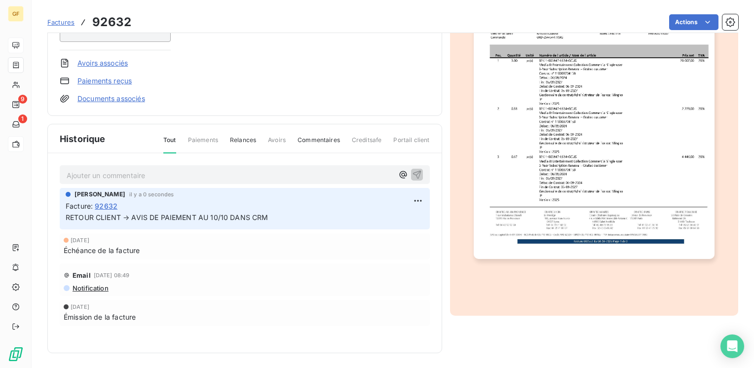
scroll to position [0, 0]
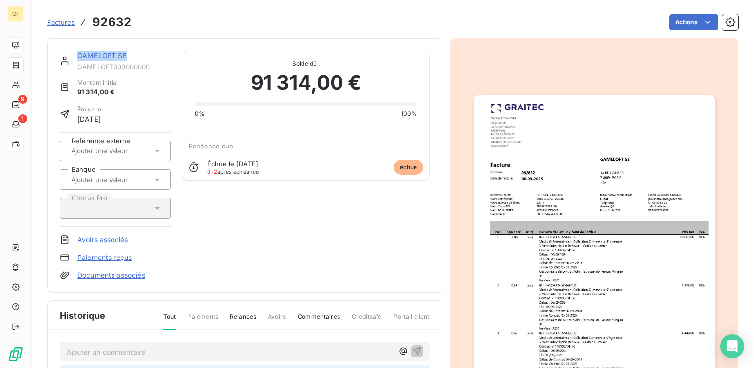
drag, startPoint x: 131, startPoint y: 54, endPoint x: 79, endPoint y: 55, distance: 52.3
click at [79, 55] on div "GAMELOFT SE" at bounding box center [123, 56] width 93 height 10
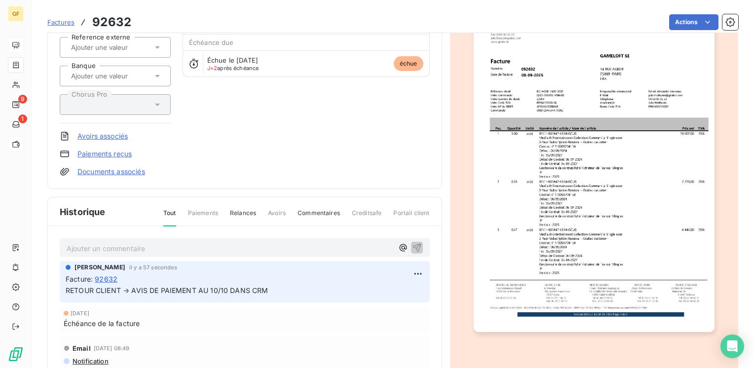
scroll to position [177, 0]
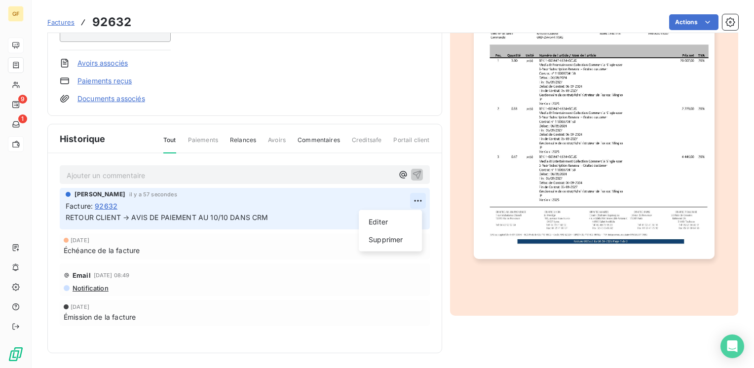
click at [412, 201] on html "GF 9 1 Factures 92632 Actions GAMELOFT SE GAMELOFT000000000 Montant initial 91 …" at bounding box center [377, 184] width 754 height 368
click at [376, 222] on div "Editer" at bounding box center [390, 222] width 55 height 16
click at [201, 214] on span "RETOUR CLIENT → AVIS DE PAIEMENT AU 10/10 DANS CRM" at bounding box center [167, 217] width 203 height 8
click at [199, 215] on span "RETOUR CLIENT → AVIS DE PAIEMENT AU 10/10 DANS CRM" at bounding box center [167, 217] width 203 height 8
click at [229, 214] on span "RETOUR CLIENT → AVIS DE PAIEMENT DU 10/10 DANS CRM" at bounding box center [167, 217] width 203 height 8
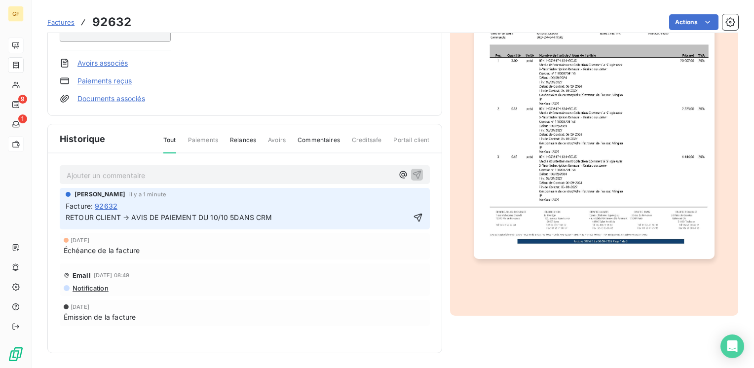
click at [229, 216] on span "RETOUR CLIENT → AVIS DE PAIEMENT DU 10/10 5DANS CRM" at bounding box center [169, 217] width 207 height 8
click at [230, 214] on span "RETOUR CLIENT → AVIS DE PAIEMENT DU 10/10 5DANS CRM" at bounding box center [169, 217] width 207 height 8
click at [416, 216] on icon "button" at bounding box center [418, 218] width 10 height 10
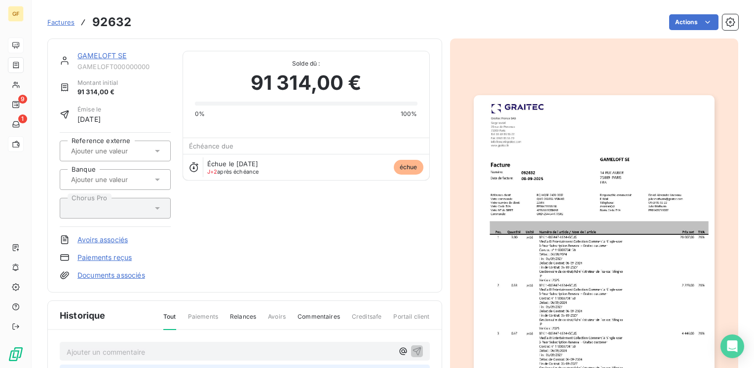
click at [107, 56] on link "GAMELOFT SE" at bounding box center [101, 55] width 49 height 8
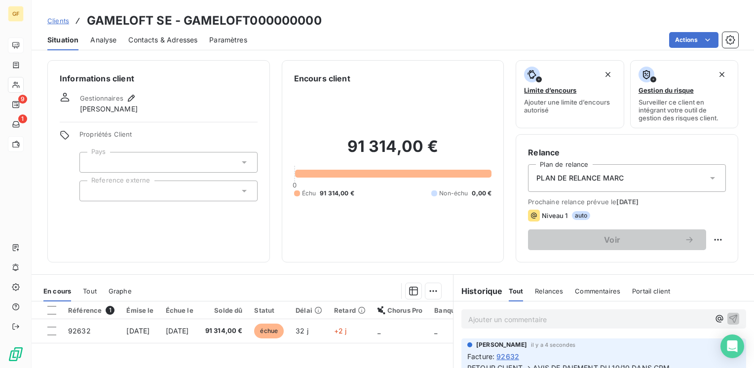
click at [711, 238] on html "GF 9 1 Clients GAMELOFT SE - GAMELOFT000000000 Situation Analyse Contacts & Adr…" at bounding box center [377, 184] width 754 height 368
click at [706, 235] on html "GF 9 1 Clients GAMELOFT SE - GAMELOFT000000000 Situation Analyse Contacts & Adr…" at bounding box center [377, 184] width 754 height 368
click at [685, 259] on div "Replanifier cette action" at bounding box center [670, 262] width 88 height 16
select select "9"
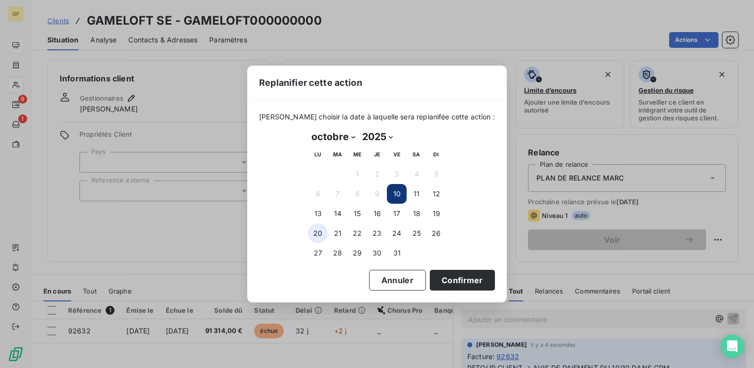
click at [319, 232] on button "20" at bounding box center [318, 234] width 20 height 20
click at [439, 275] on button "Confirmer" at bounding box center [462, 280] width 65 height 21
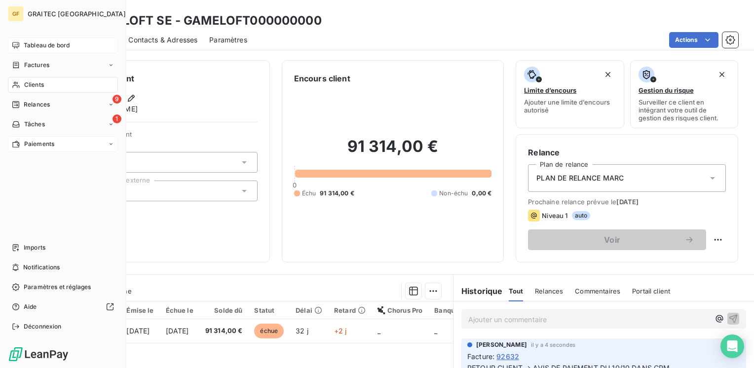
click at [42, 42] on span "Tableau de bord" at bounding box center [47, 45] width 46 height 9
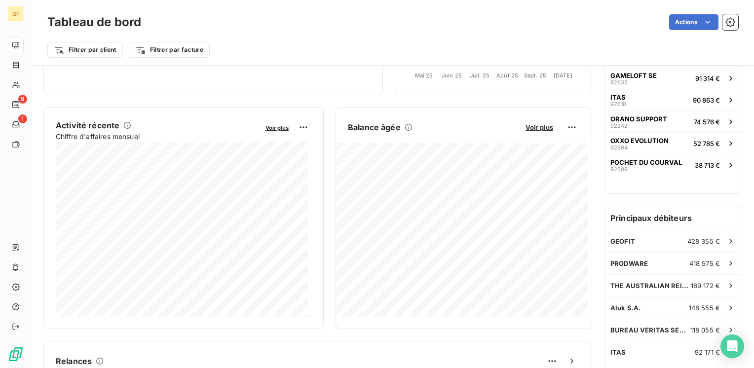
scroll to position [197, 0]
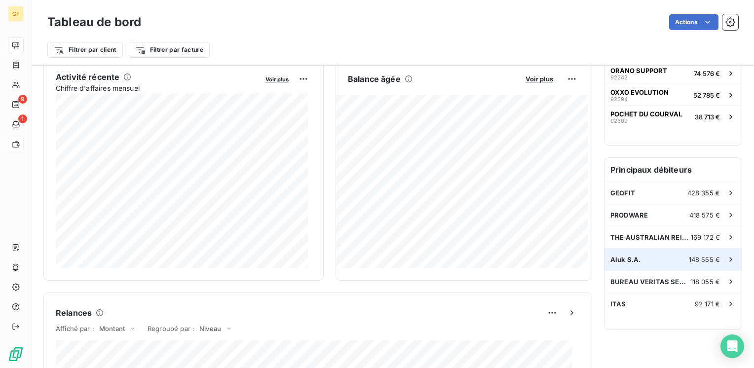
click at [611, 256] on span "Aluk S.A." at bounding box center [625, 260] width 30 height 8
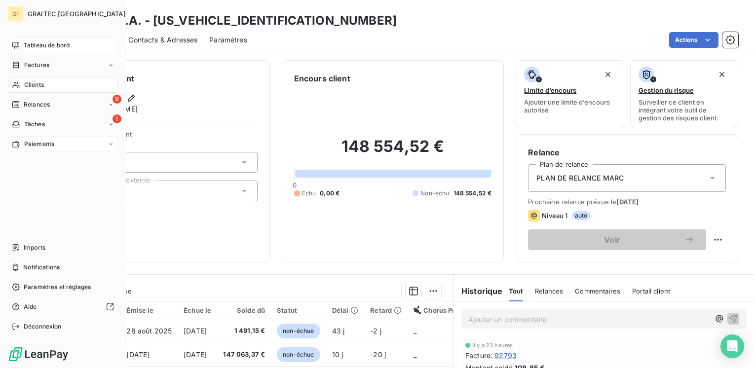
click at [52, 46] on span "Tableau de bord" at bounding box center [47, 45] width 46 height 9
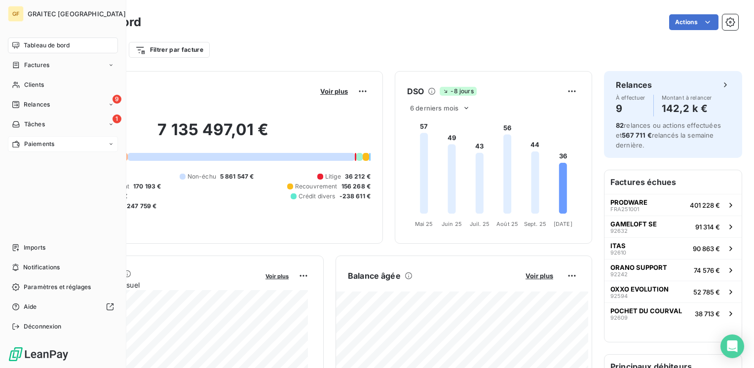
click at [48, 40] on div "Tableau de bord" at bounding box center [63, 46] width 110 height 16
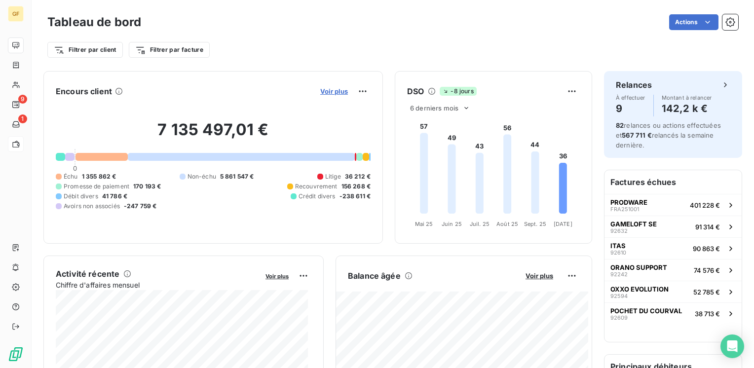
click at [330, 91] on span "Voir plus" at bounding box center [334, 91] width 28 height 8
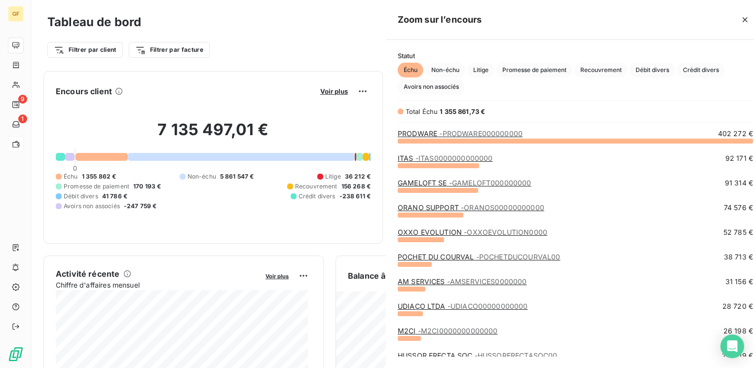
scroll to position [361, 371]
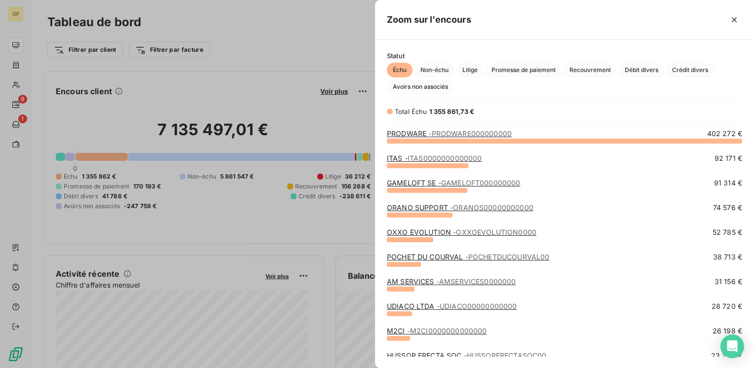
click at [390, 159] on link "ITAS - ITAS0000000000000" at bounding box center [434, 158] width 95 height 8
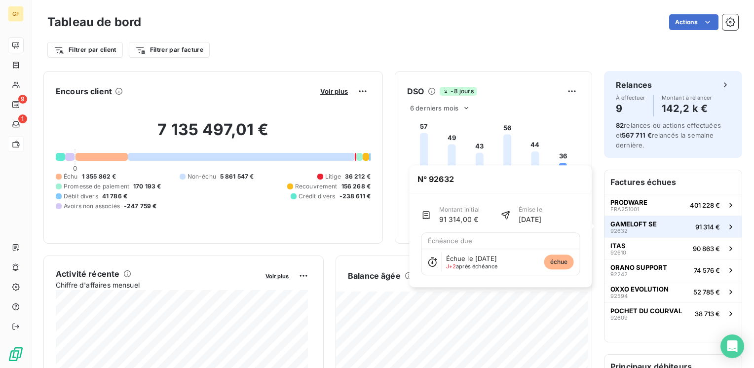
click at [633, 223] on span "GAMELOFT SE" at bounding box center [633, 224] width 46 height 8
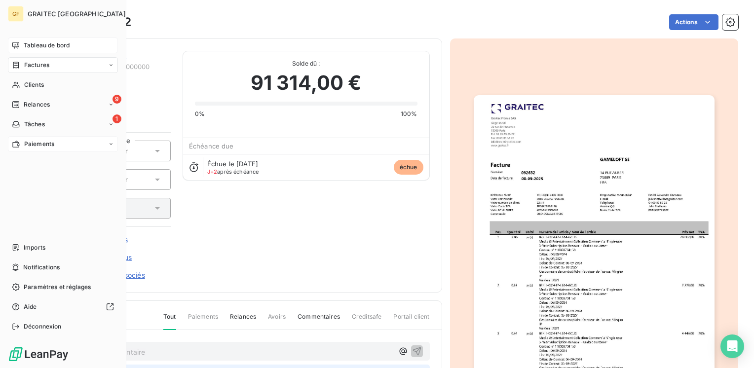
click at [39, 44] on span "Tableau de bord" at bounding box center [47, 45] width 46 height 9
